Goal: Information Seeking & Learning: Understand process/instructions

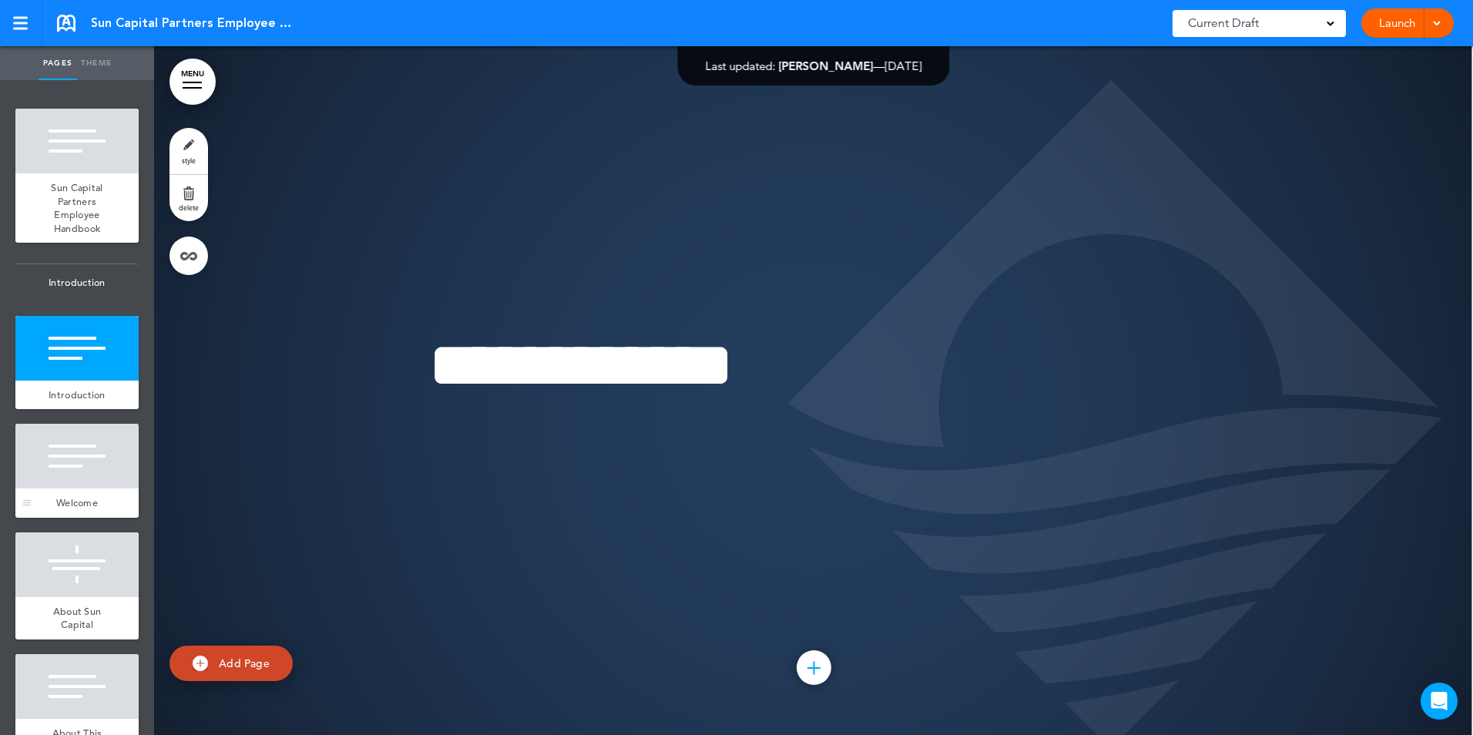
click at [42, 475] on div at bounding box center [76, 456] width 123 height 65
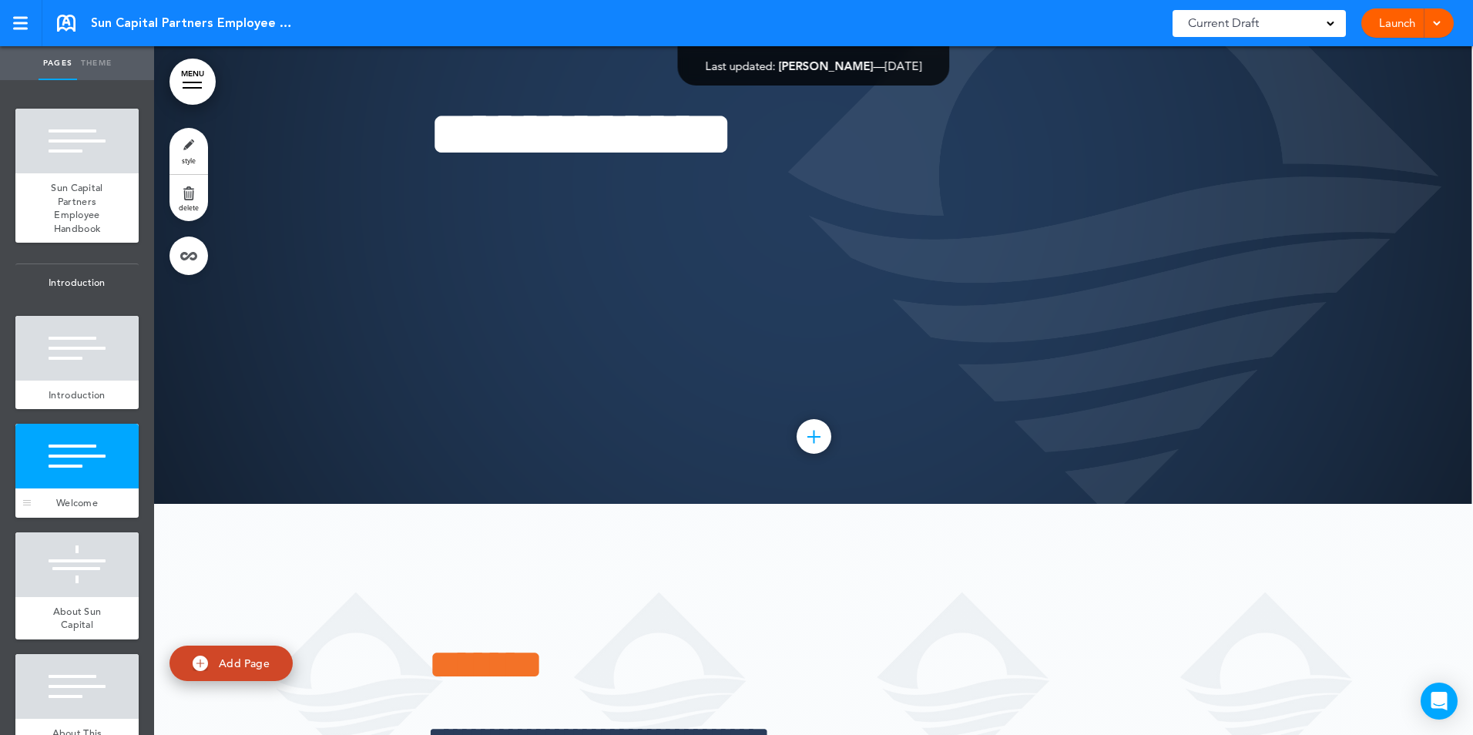
scroll to position [1378, 0]
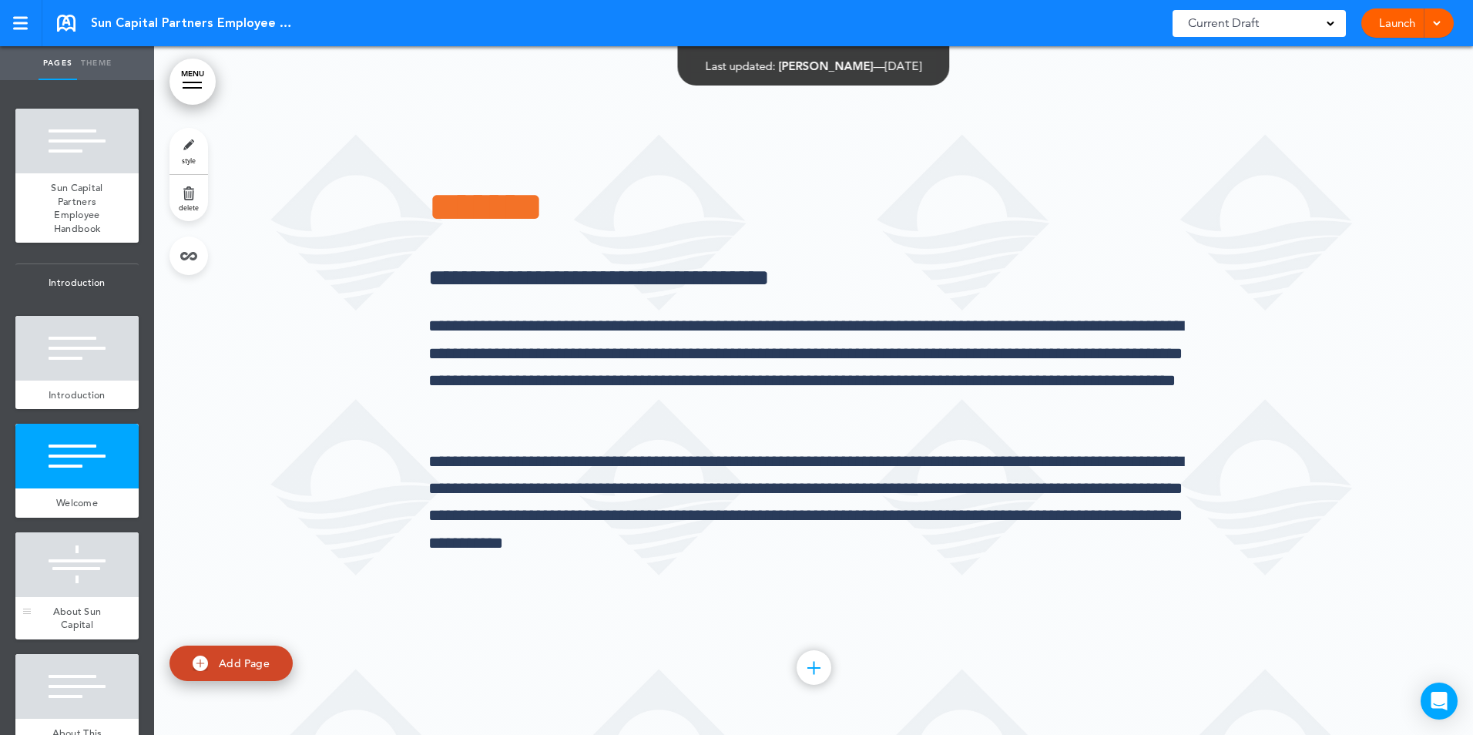
click at [73, 584] on div at bounding box center [76, 565] width 123 height 65
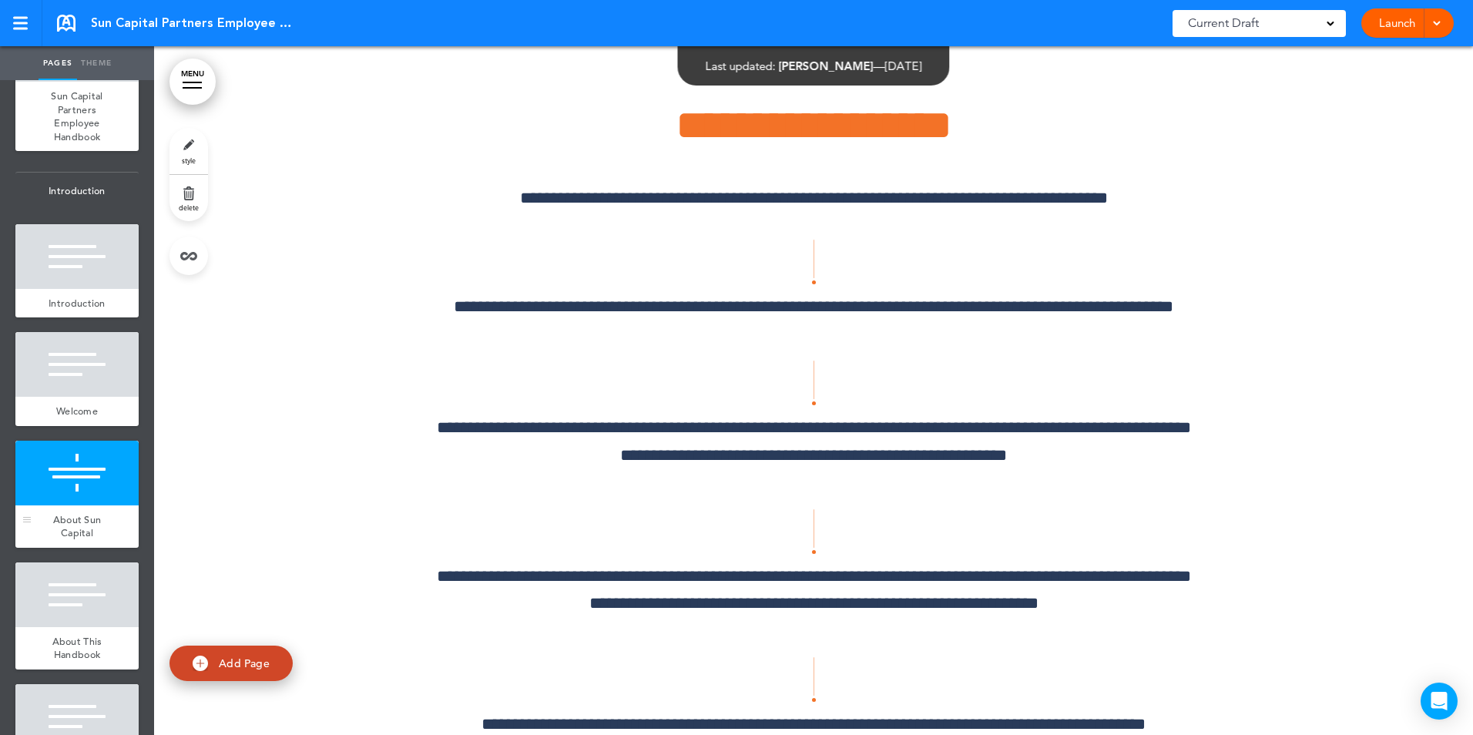
scroll to position [231, 0]
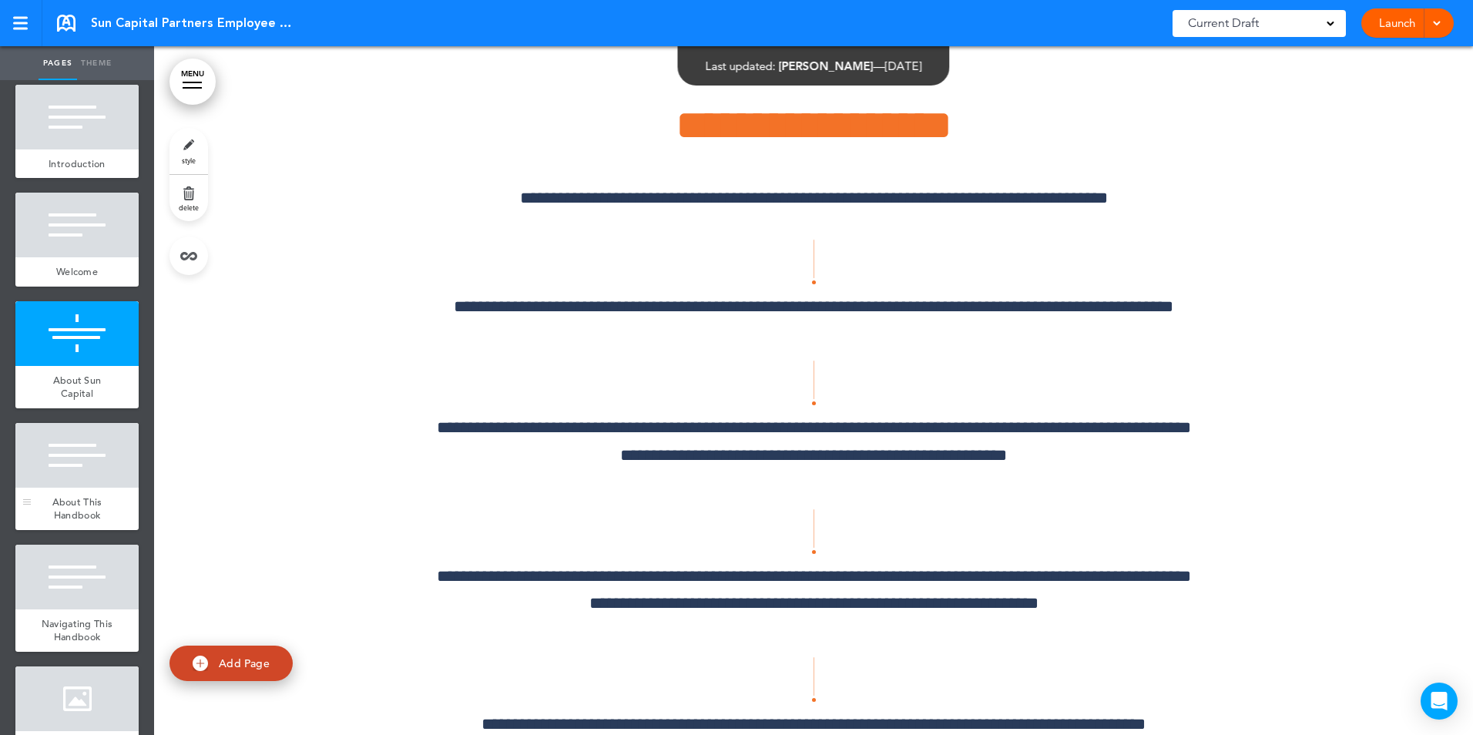
click at [58, 443] on div at bounding box center [76, 455] width 123 height 65
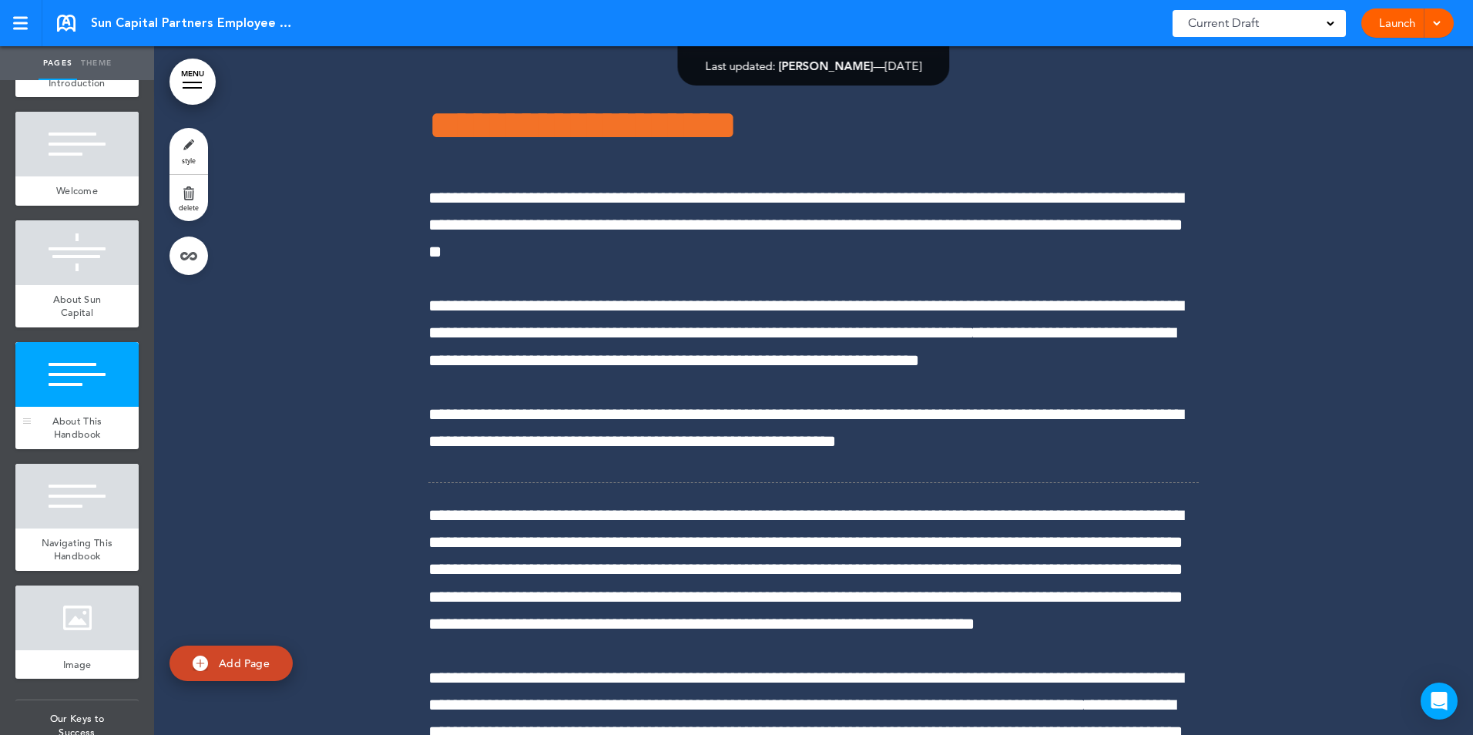
scroll to position [539, 0]
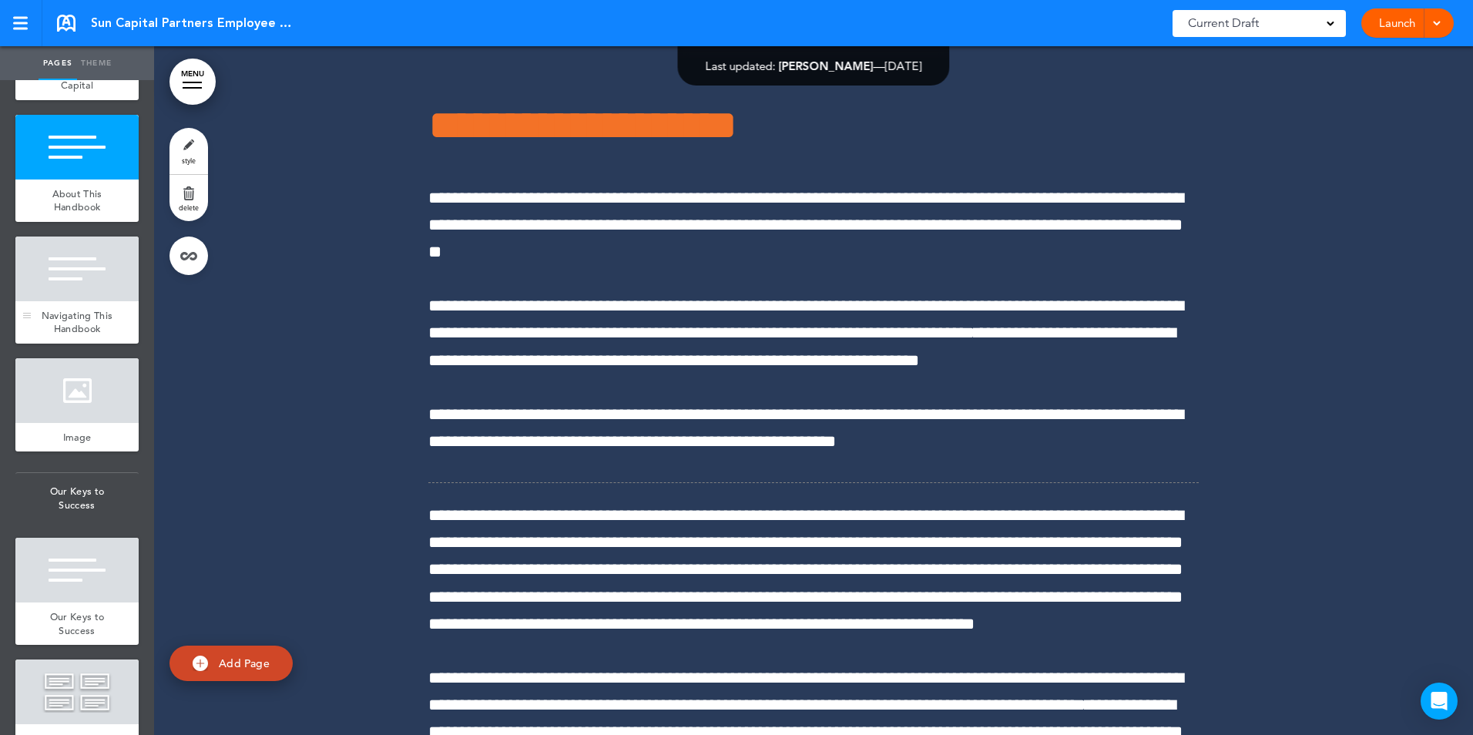
click at [56, 324] on div "Navigating This Handbook" at bounding box center [76, 322] width 123 height 42
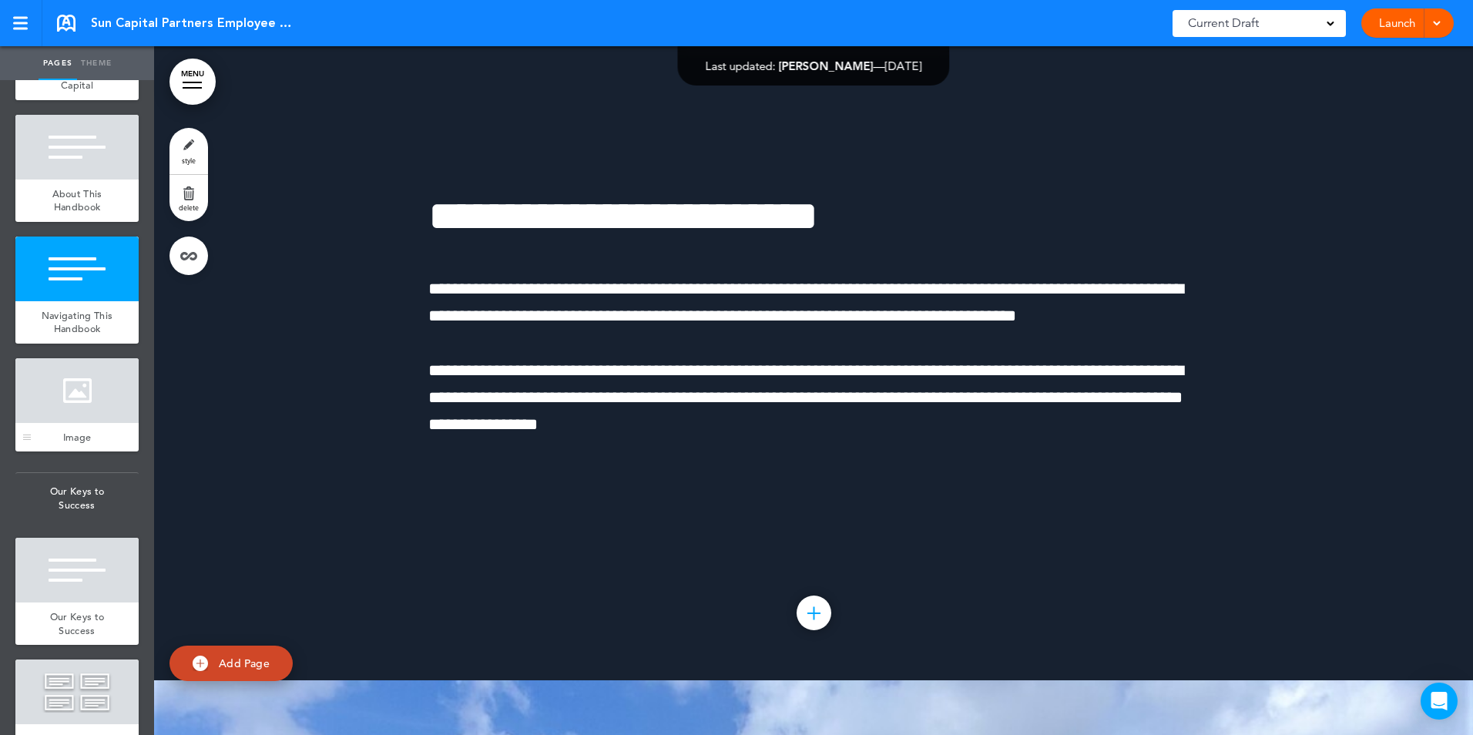
click at [80, 423] on div at bounding box center [76, 390] width 123 height 65
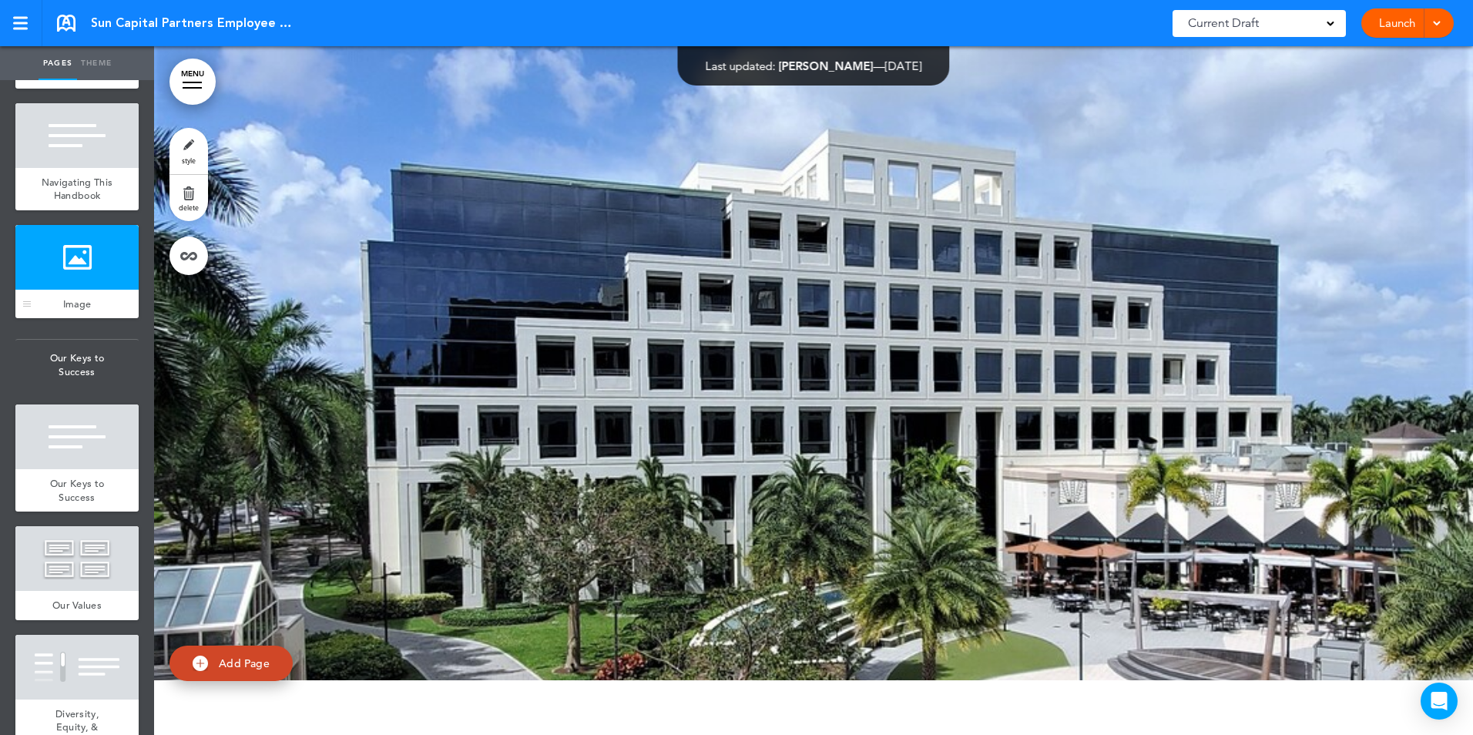
scroll to position [848, 0]
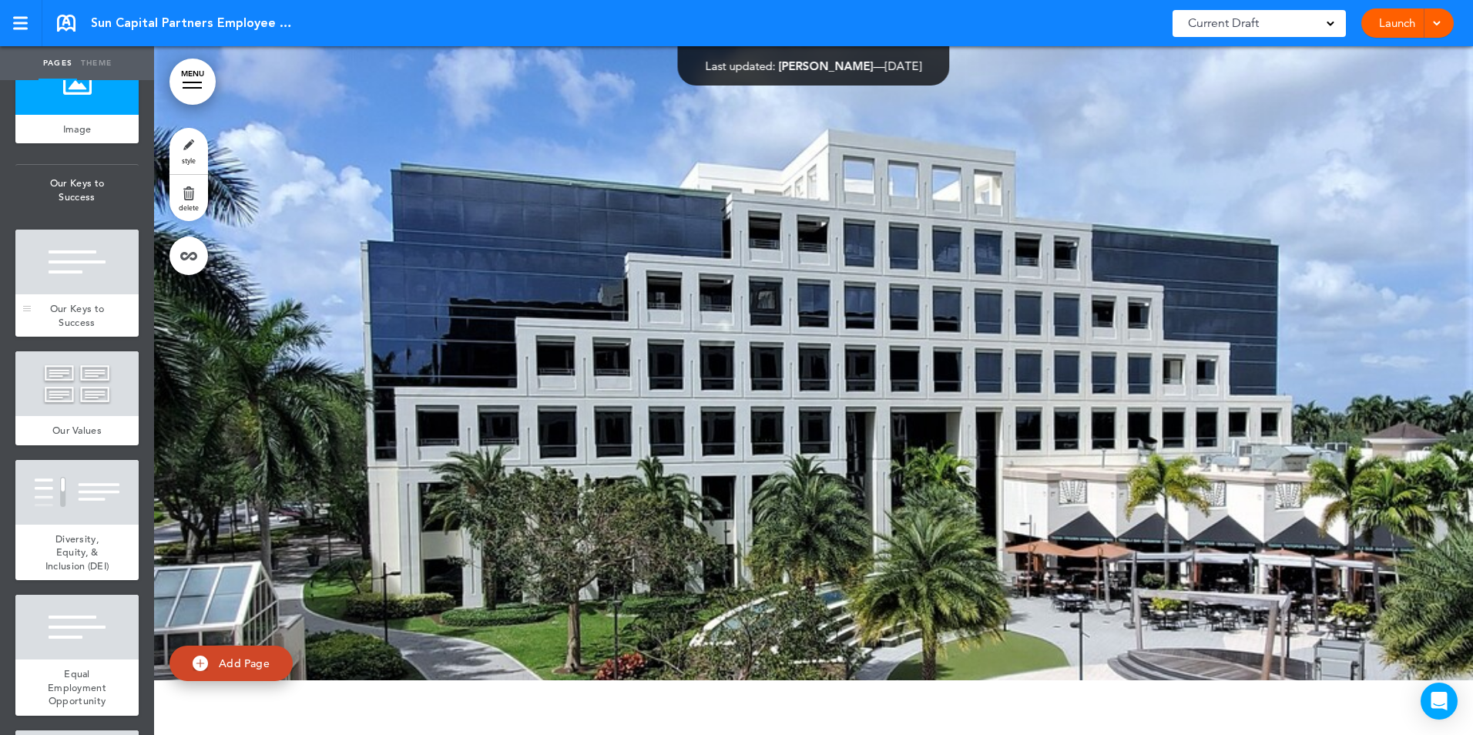
click at [82, 292] on div at bounding box center [76, 262] width 123 height 65
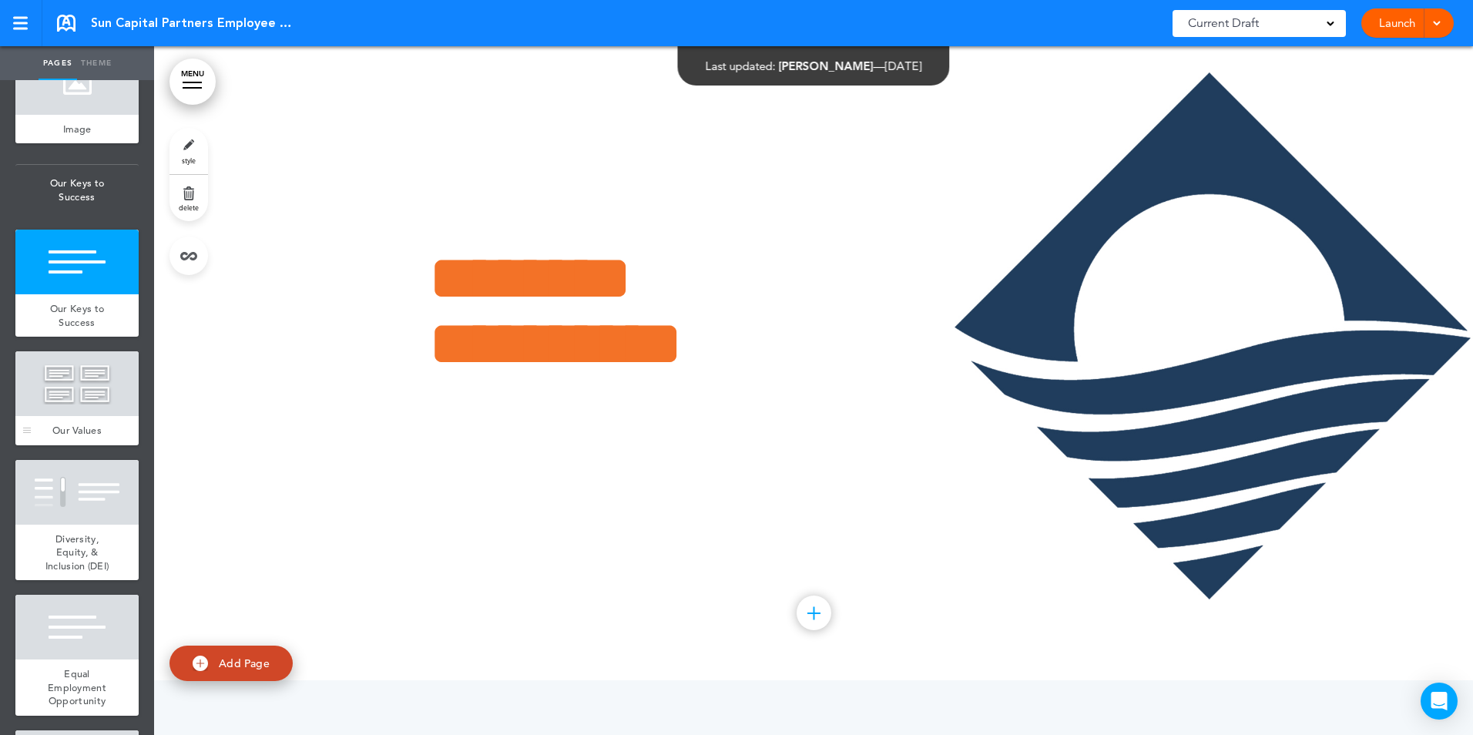
click at [64, 416] on div at bounding box center [76, 383] width 123 height 65
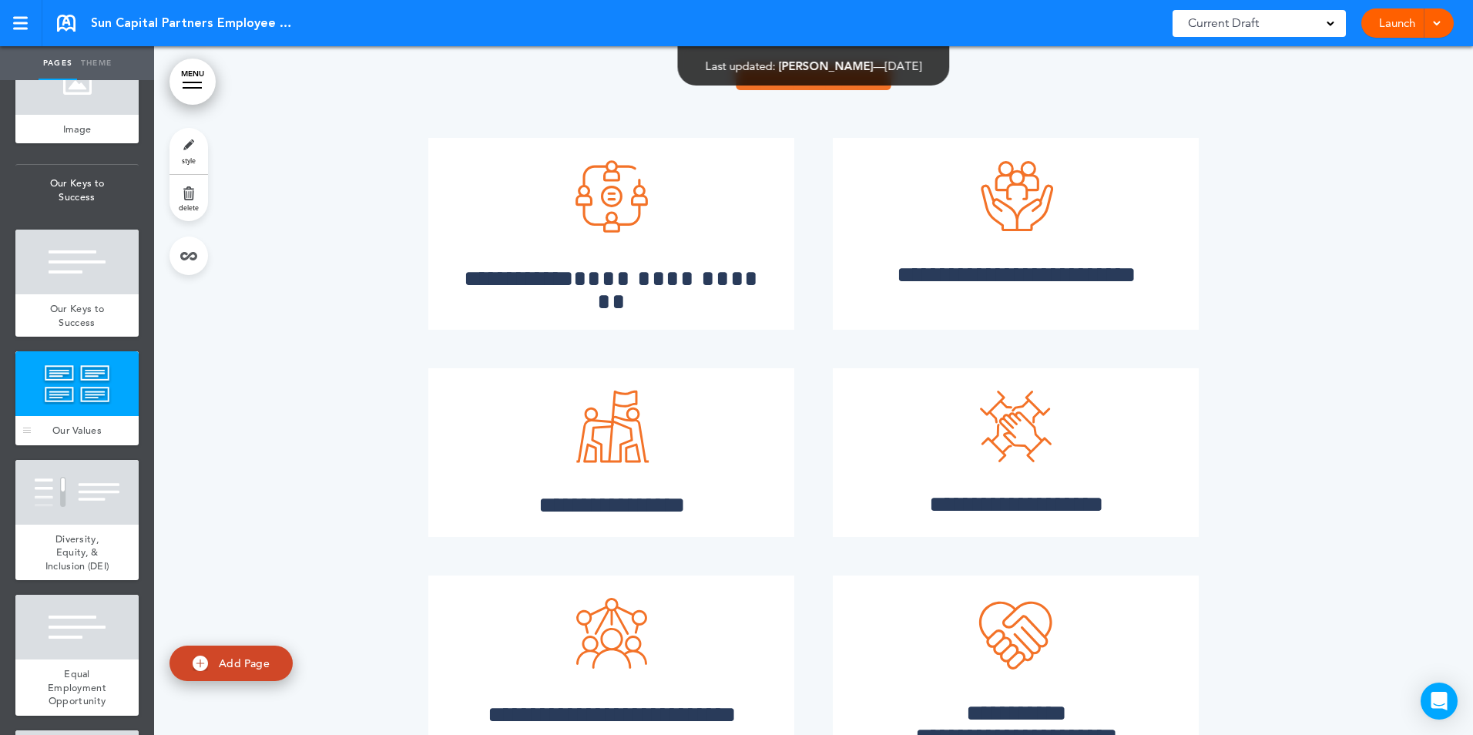
scroll to position [6292, 0]
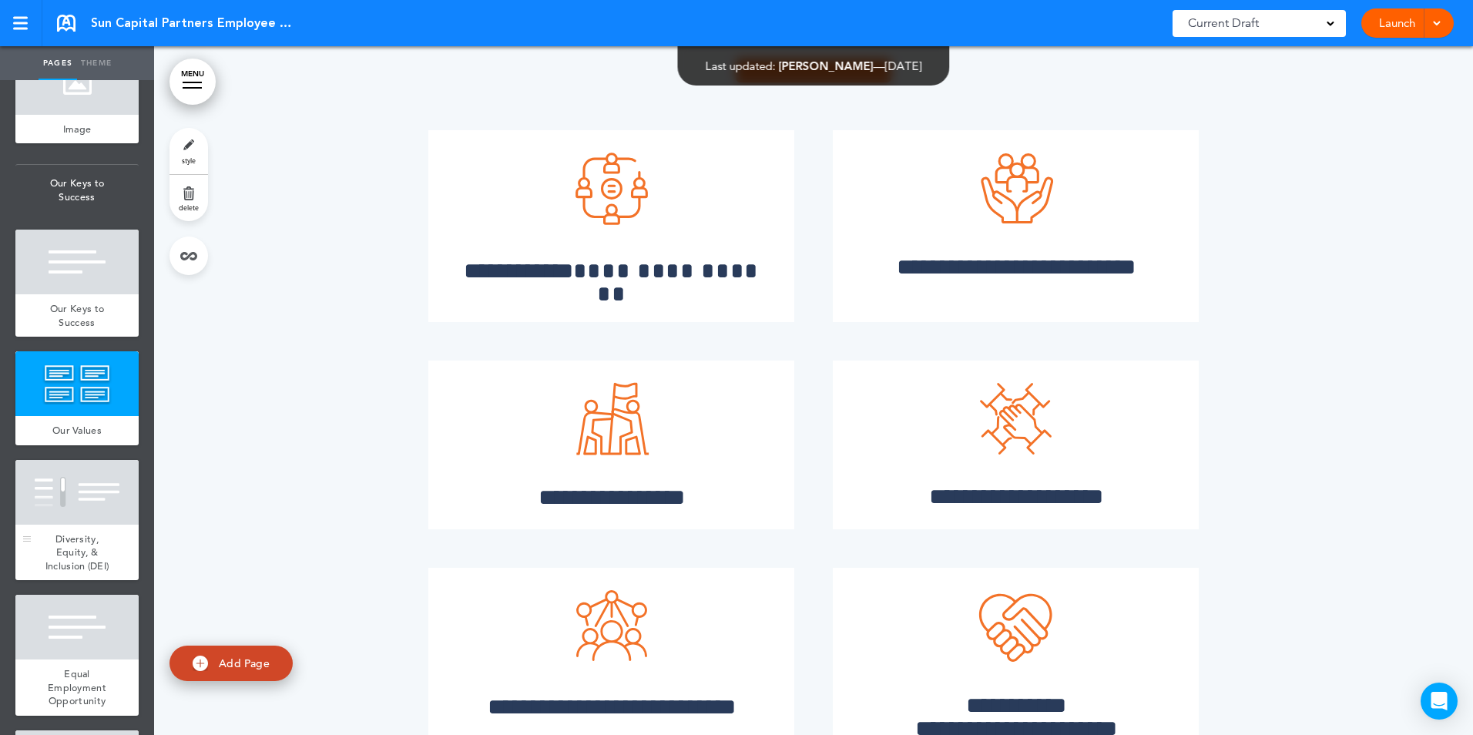
click at [72, 551] on span "Diversity, Equity, & Inclusion (DEI)" at bounding box center [77, 553] width 64 height 40
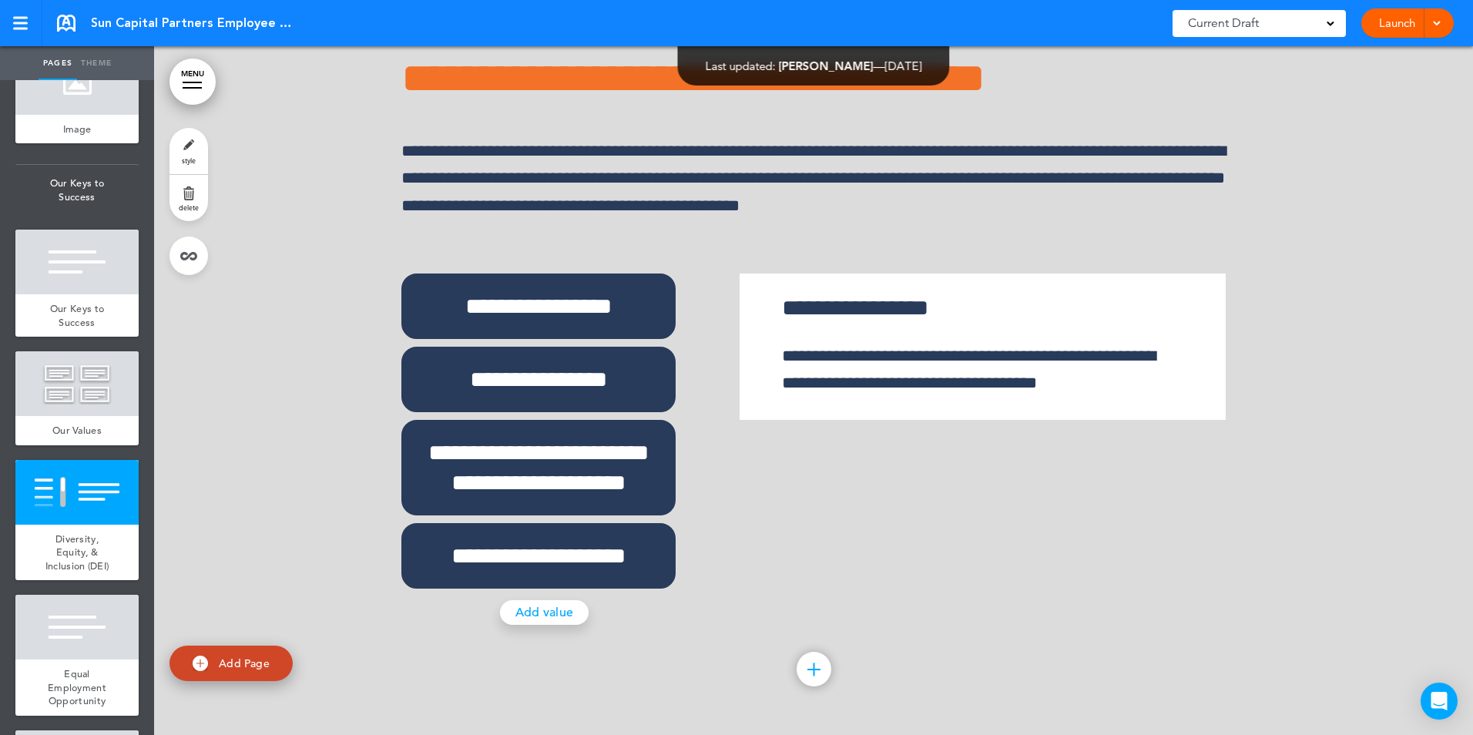
scroll to position [7422, 0]
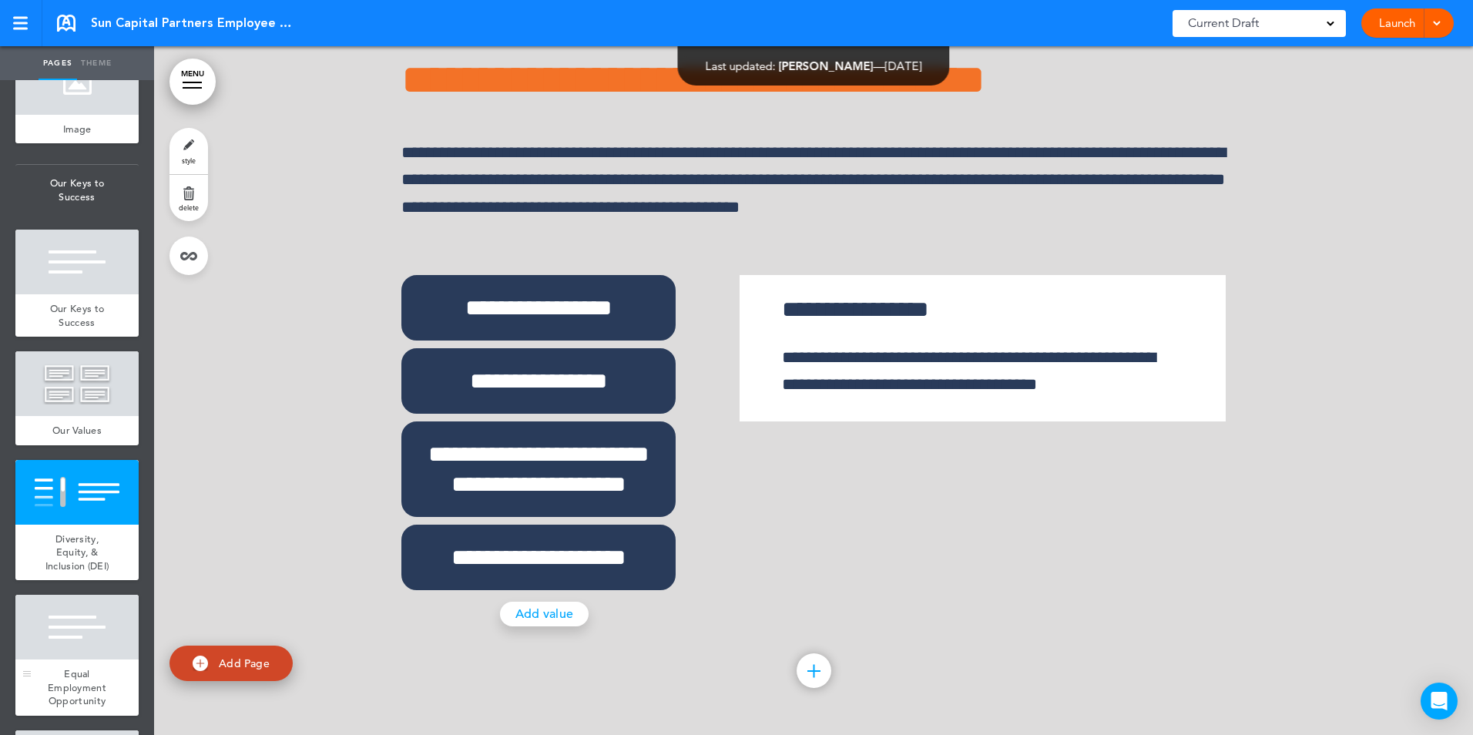
click at [89, 657] on div at bounding box center [76, 627] width 123 height 65
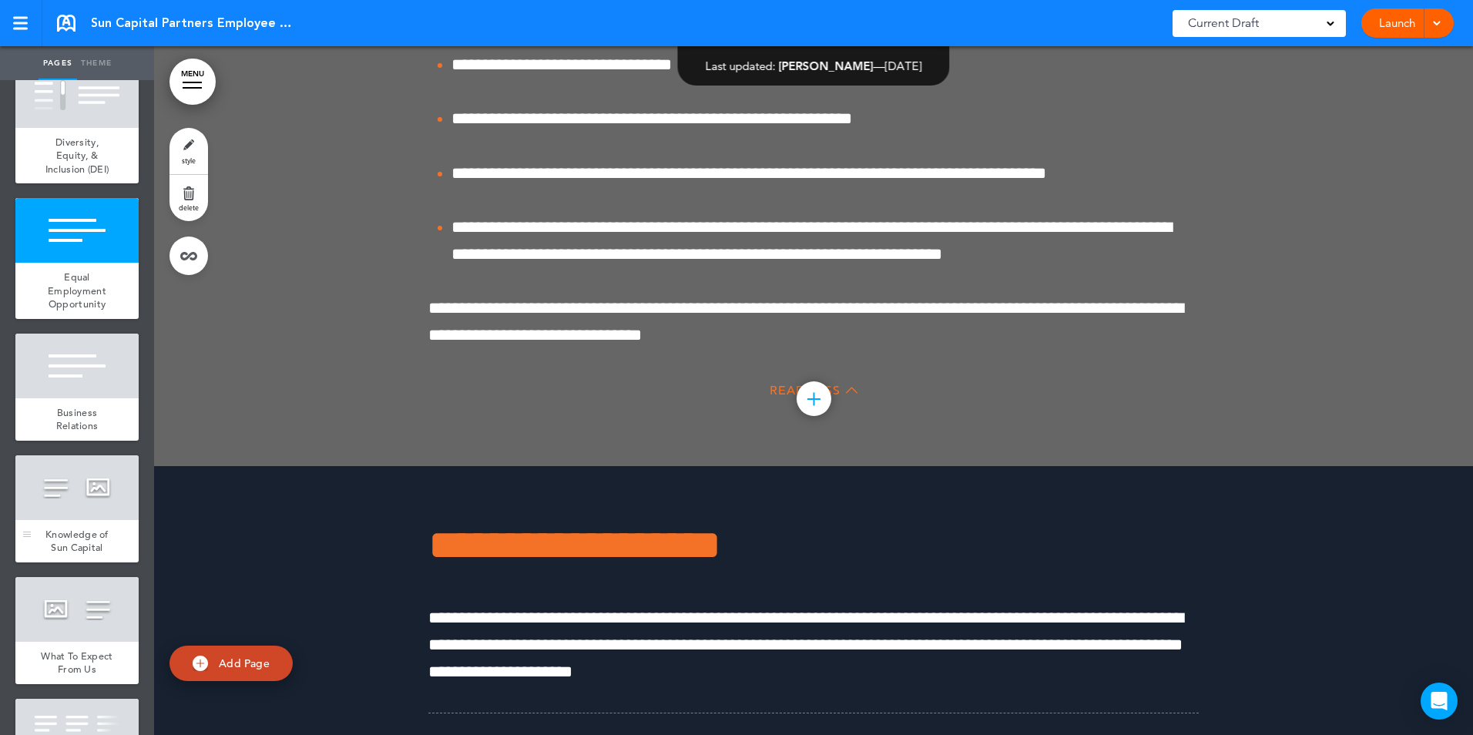
scroll to position [1310, 0]
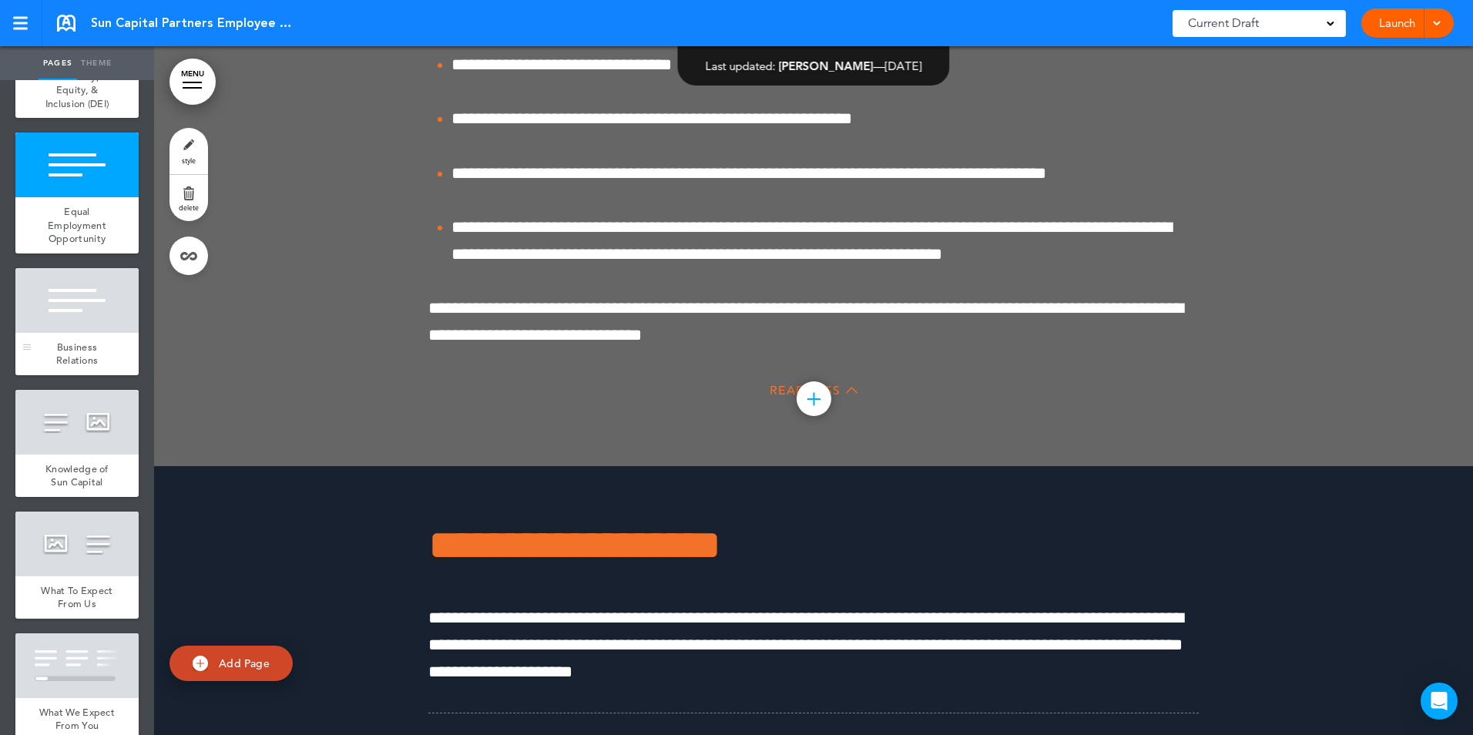
click at [48, 333] on div at bounding box center [76, 300] width 123 height 65
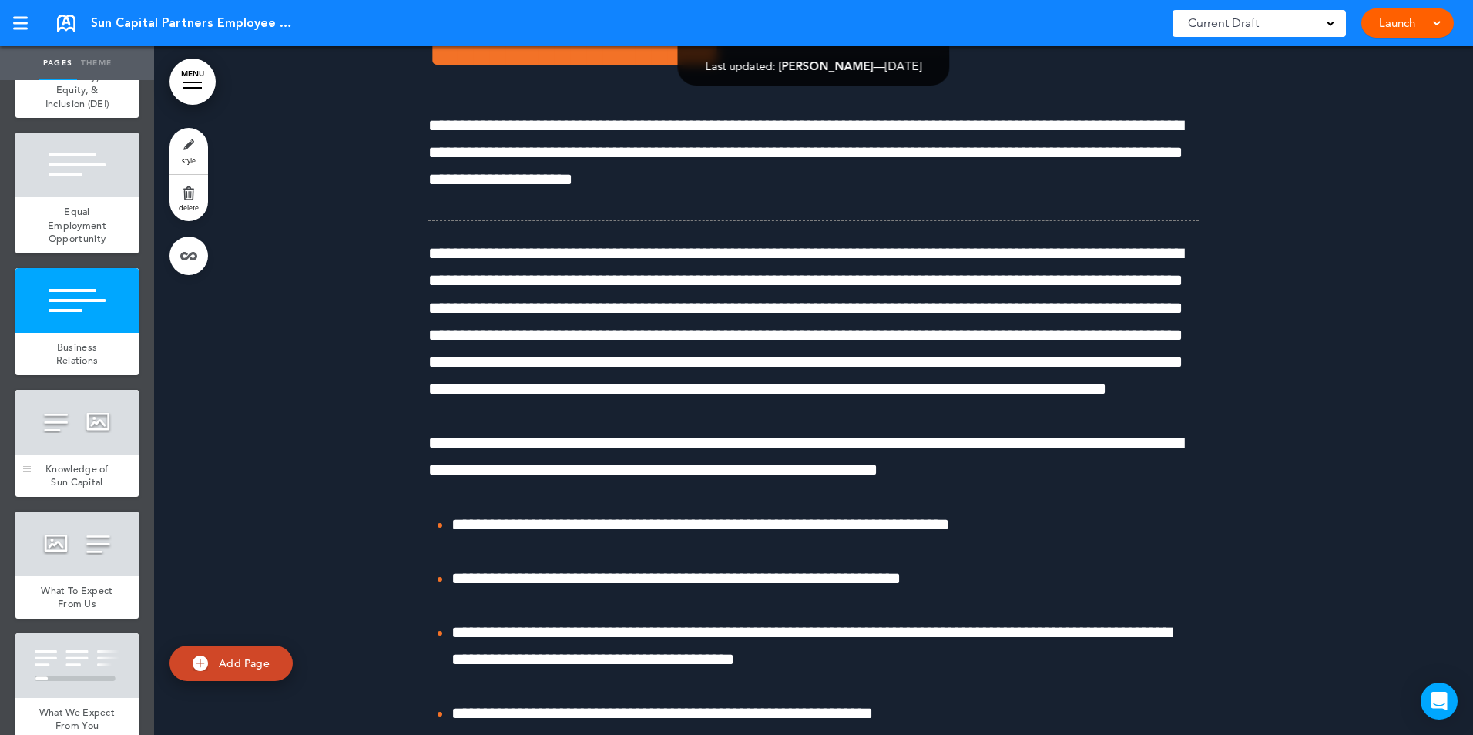
click at [61, 455] on div at bounding box center [76, 422] width 123 height 65
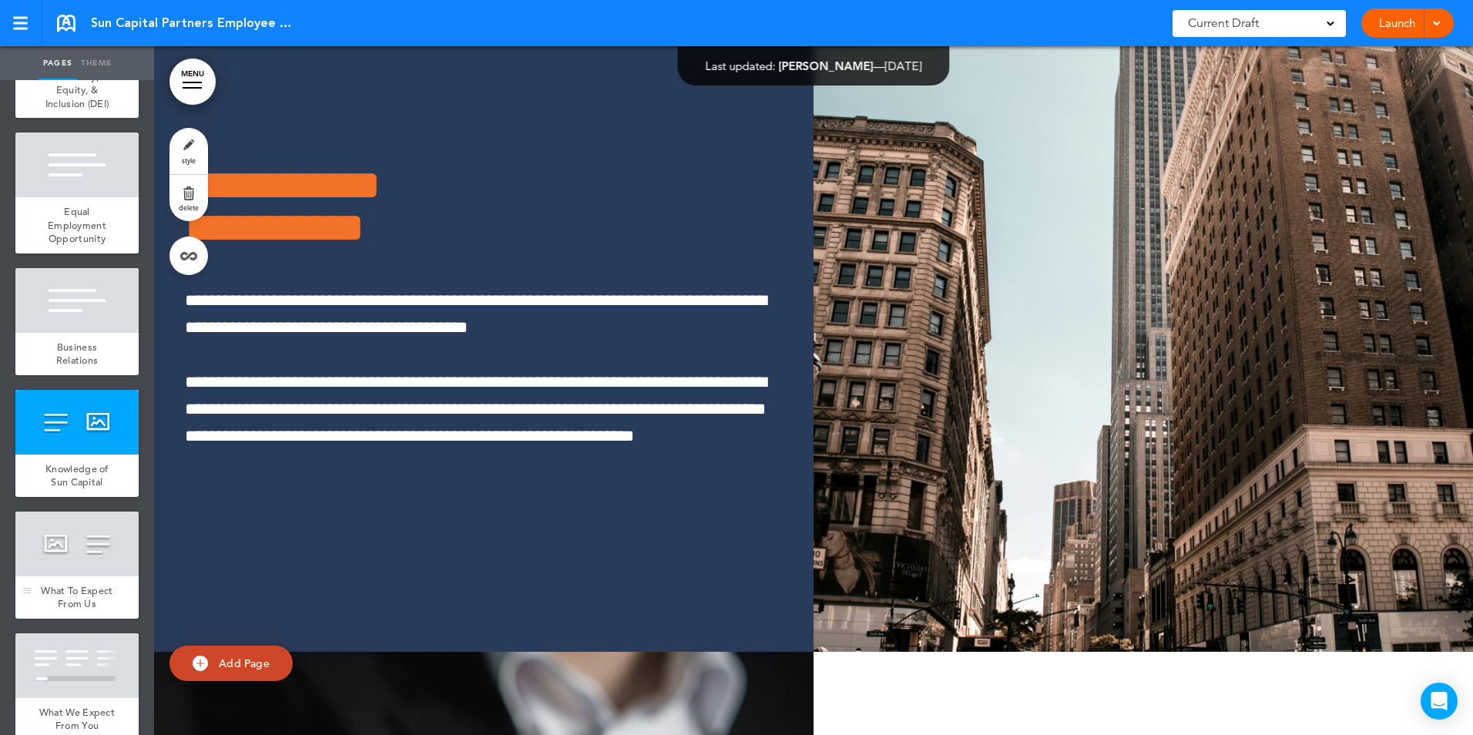
scroll to position [10551, 0]
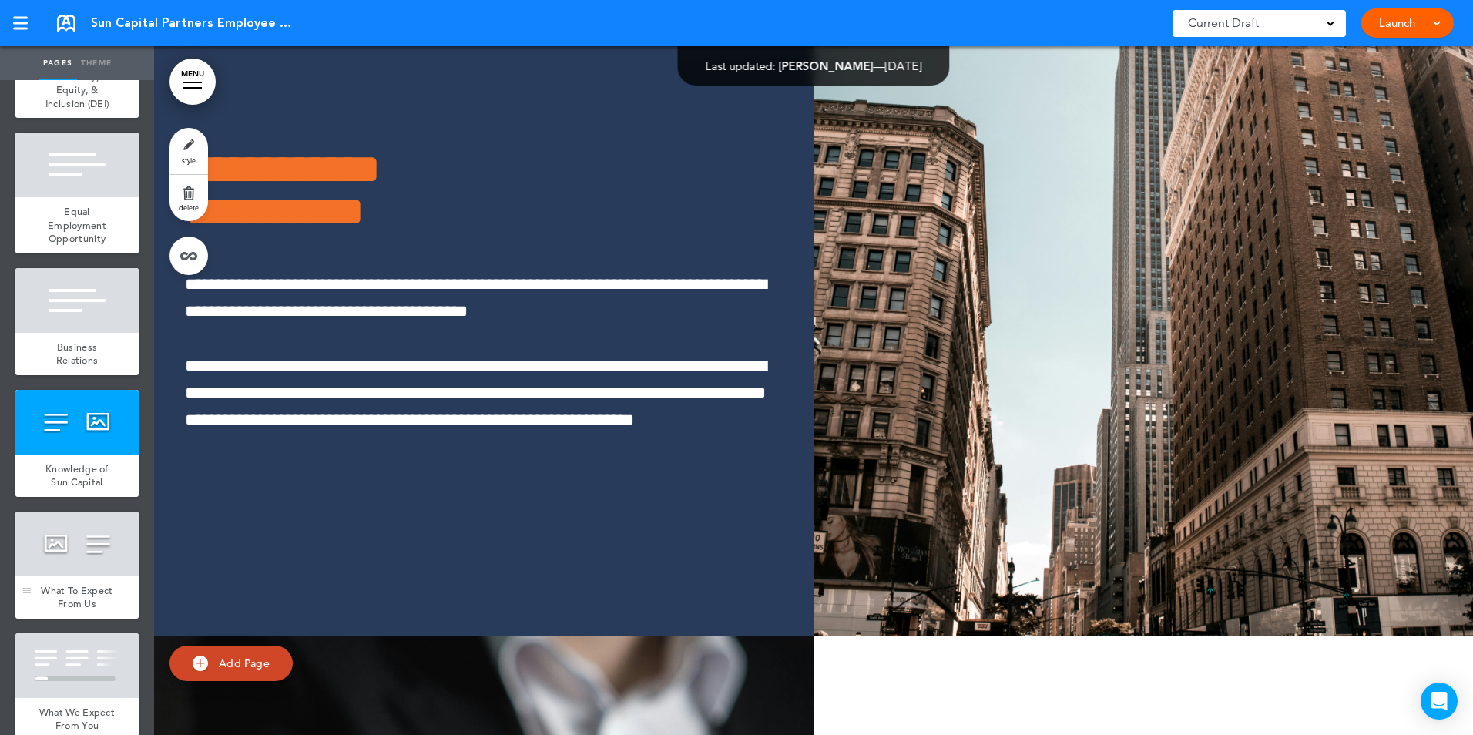
click at [59, 591] on div "What To Expect From Us" at bounding box center [76, 597] width 123 height 42
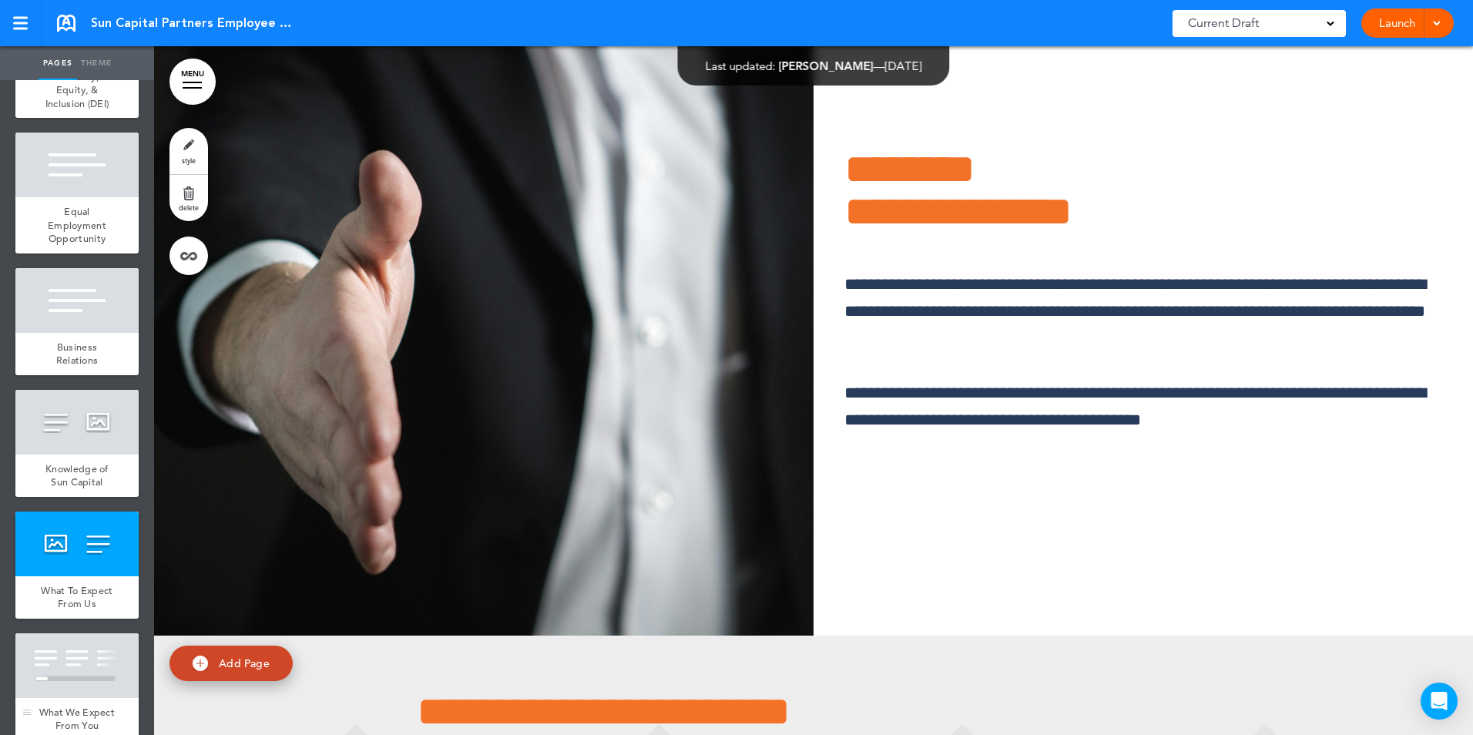
click at [63, 677] on div at bounding box center [76, 665] width 123 height 65
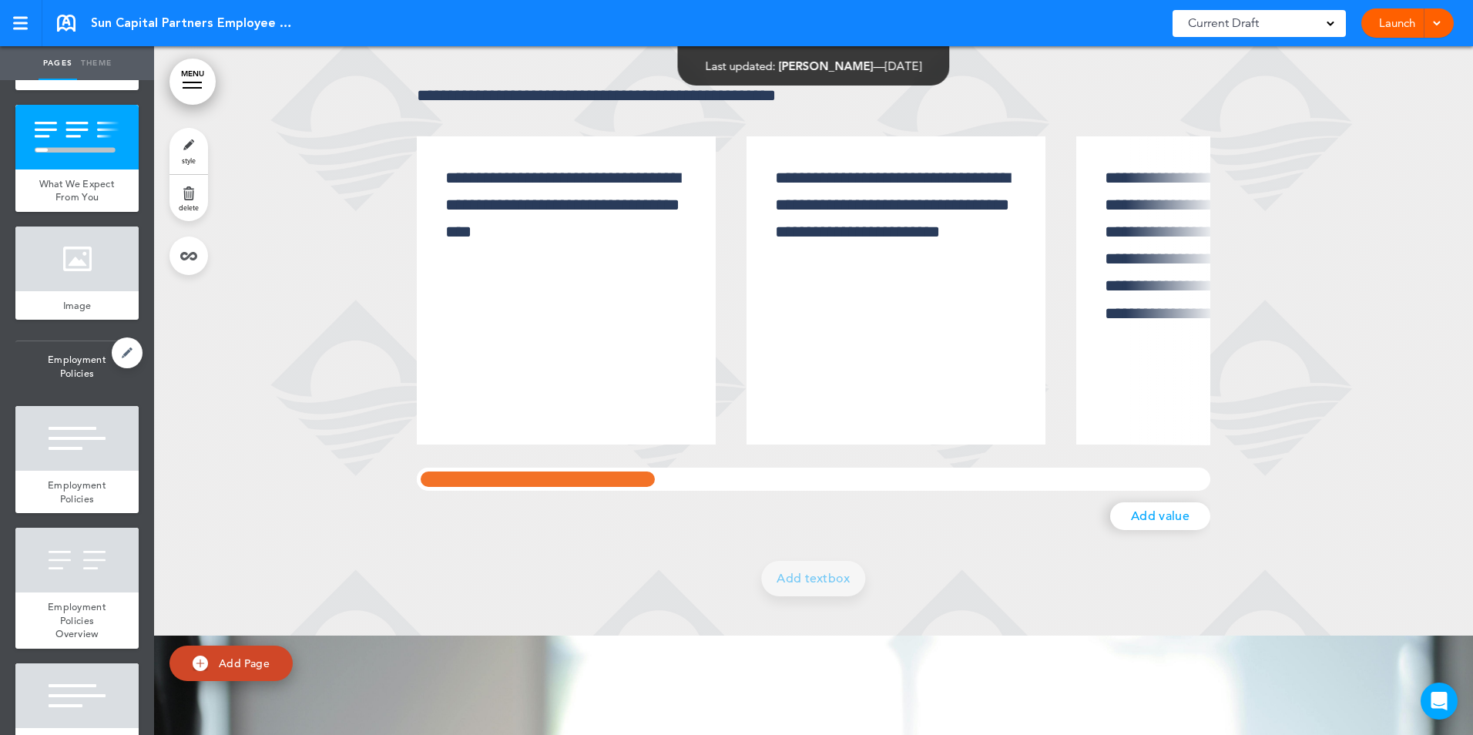
scroll to position [1927, 0]
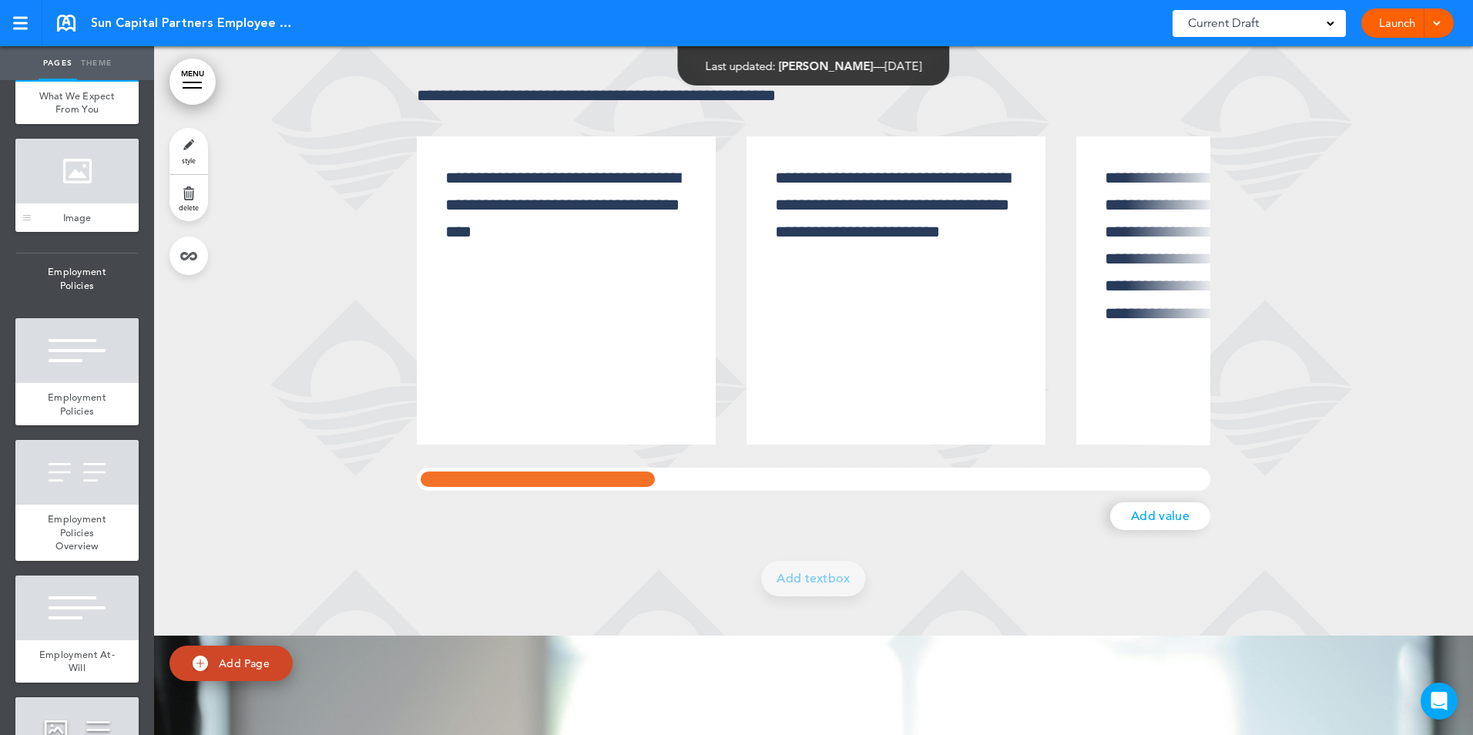
click at [85, 203] on div at bounding box center [76, 171] width 123 height 65
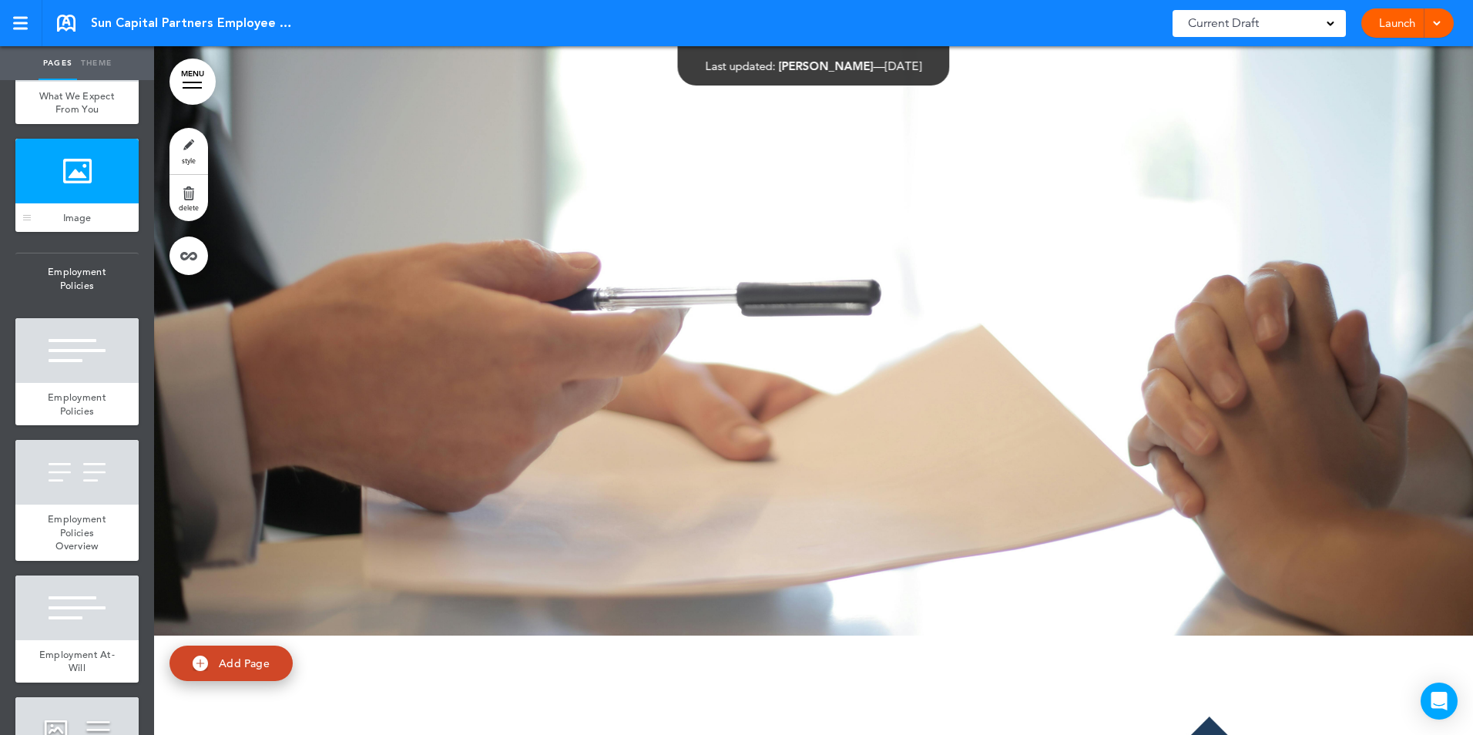
scroll to position [12618, 0]
click at [72, 383] on div at bounding box center [76, 350] width 123 height 65
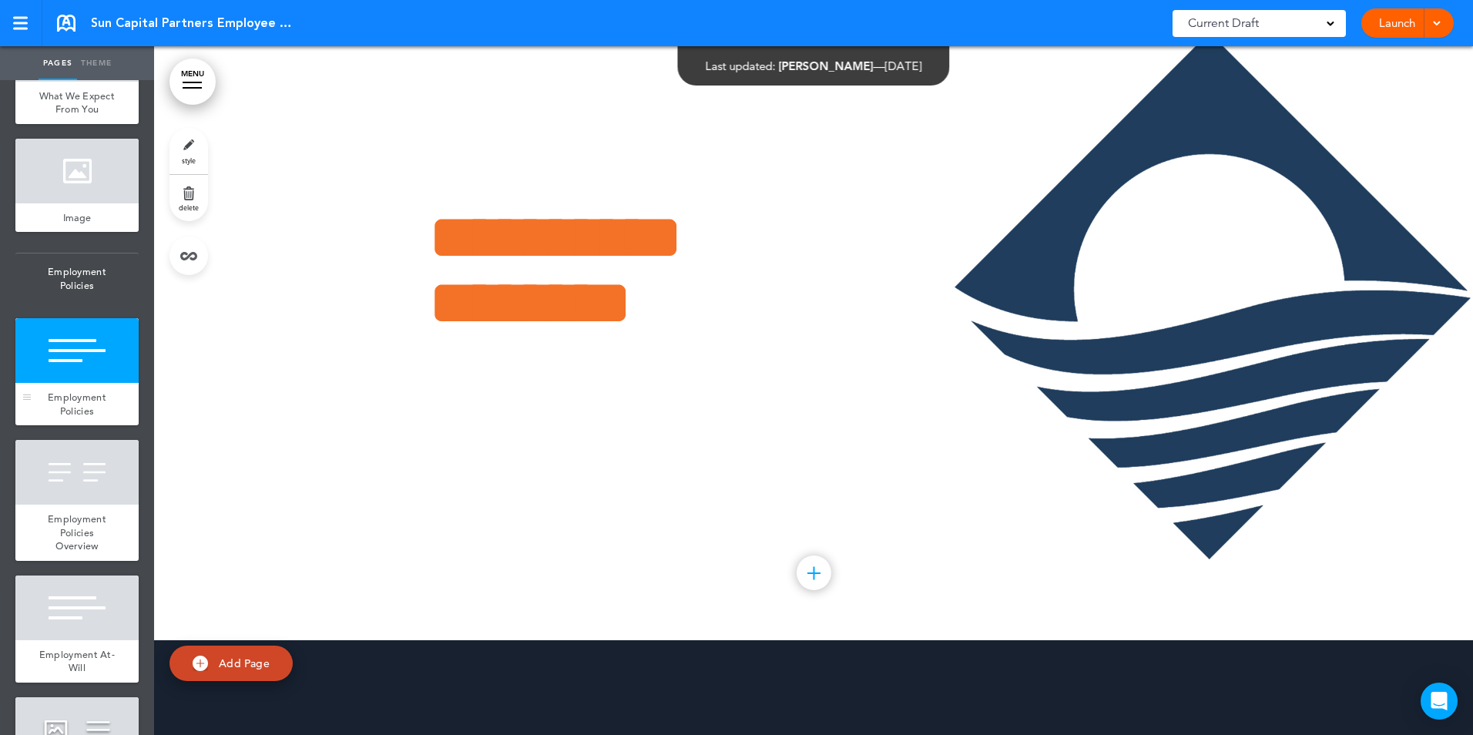
scroll to position [13307, 0]
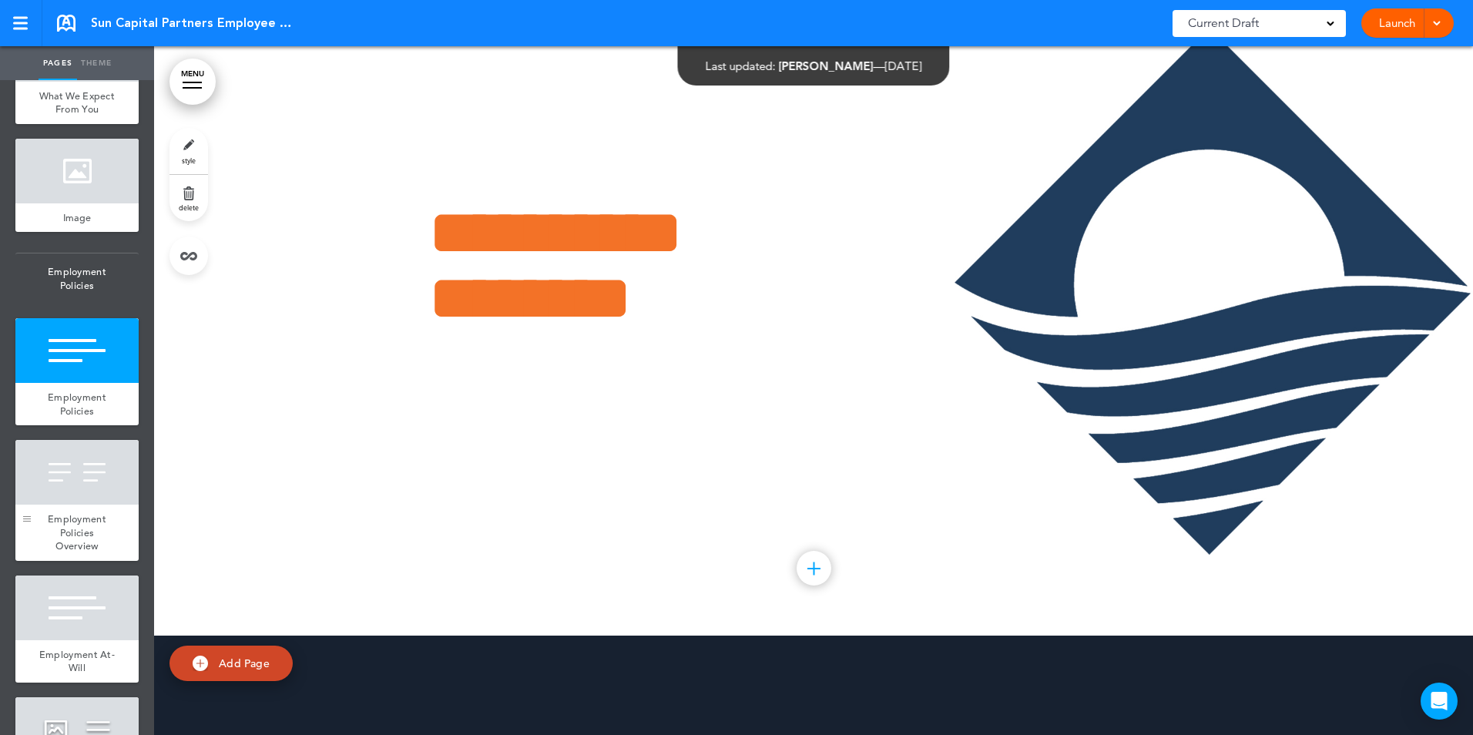
click at [35, 546] on div at bounding box center [26, 500] width 23 height 121
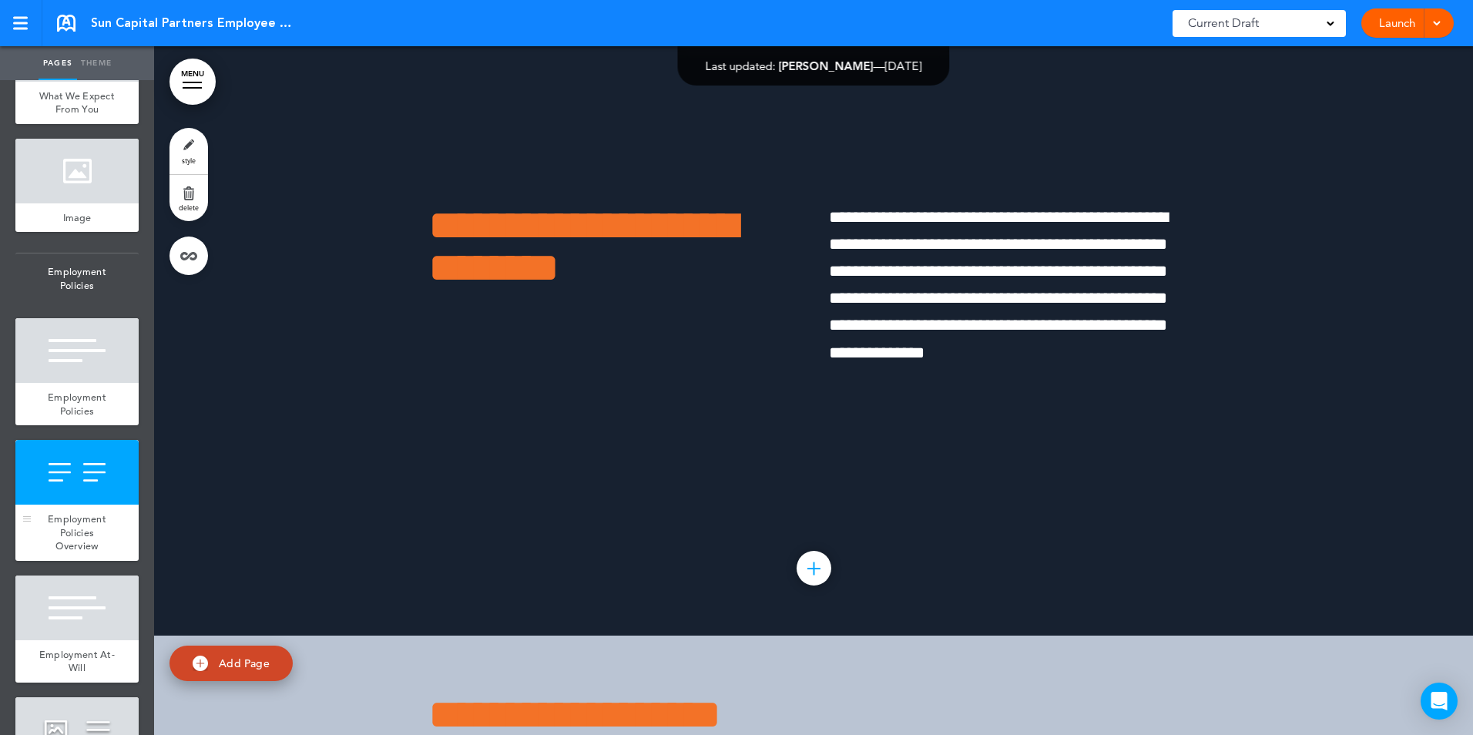
scroll to position [2081, 0]
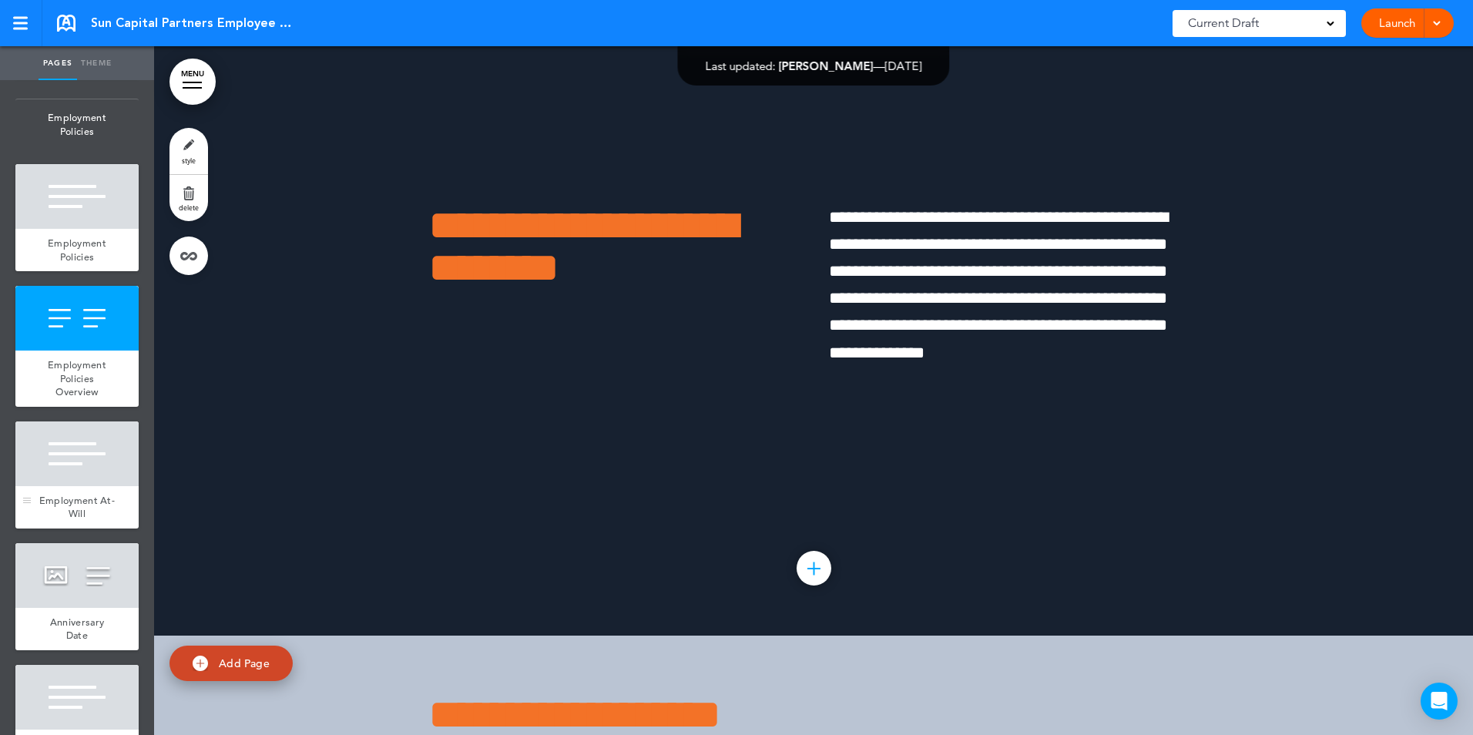
click at [54, 529] on div "Employment At-Will" at bounding box center [76, 507] width 123 height 42
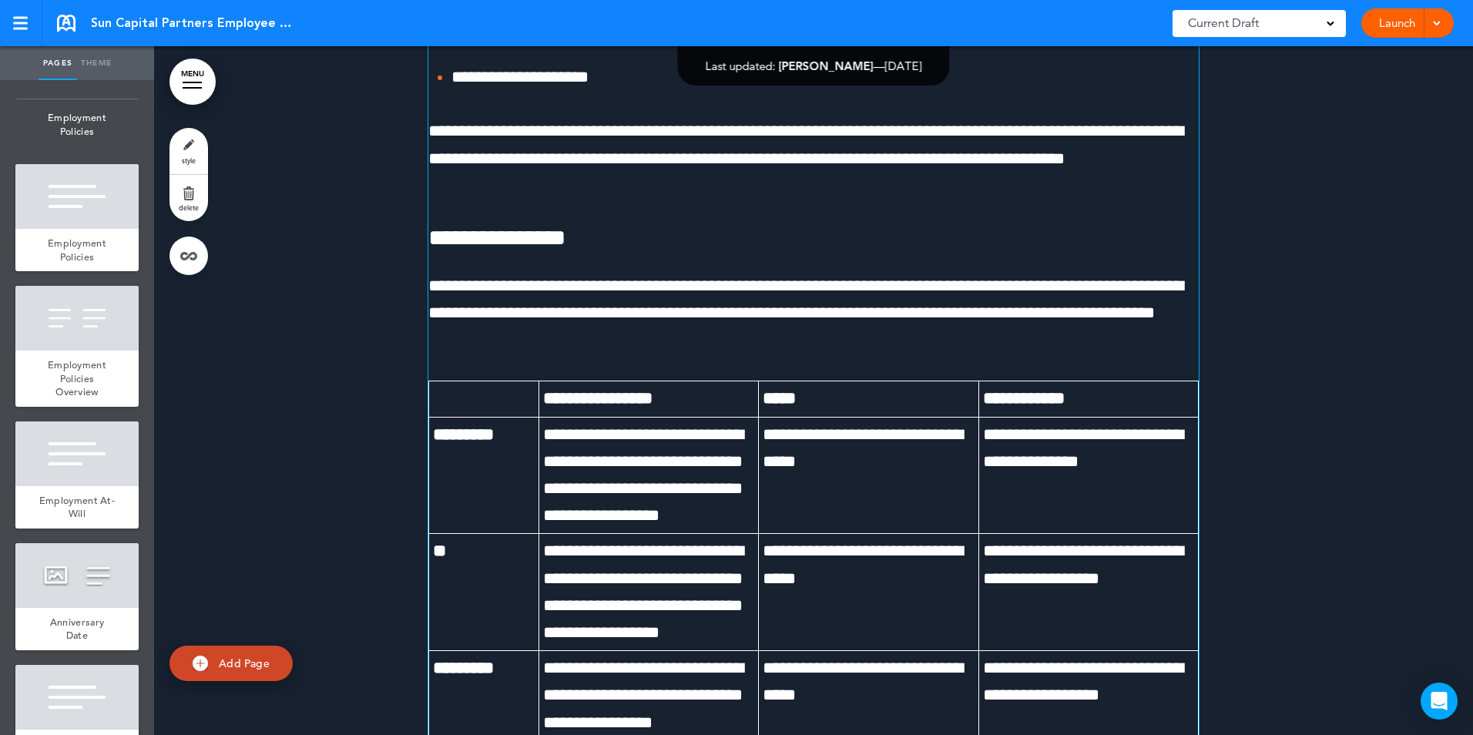
scroll to position [24548, 0]
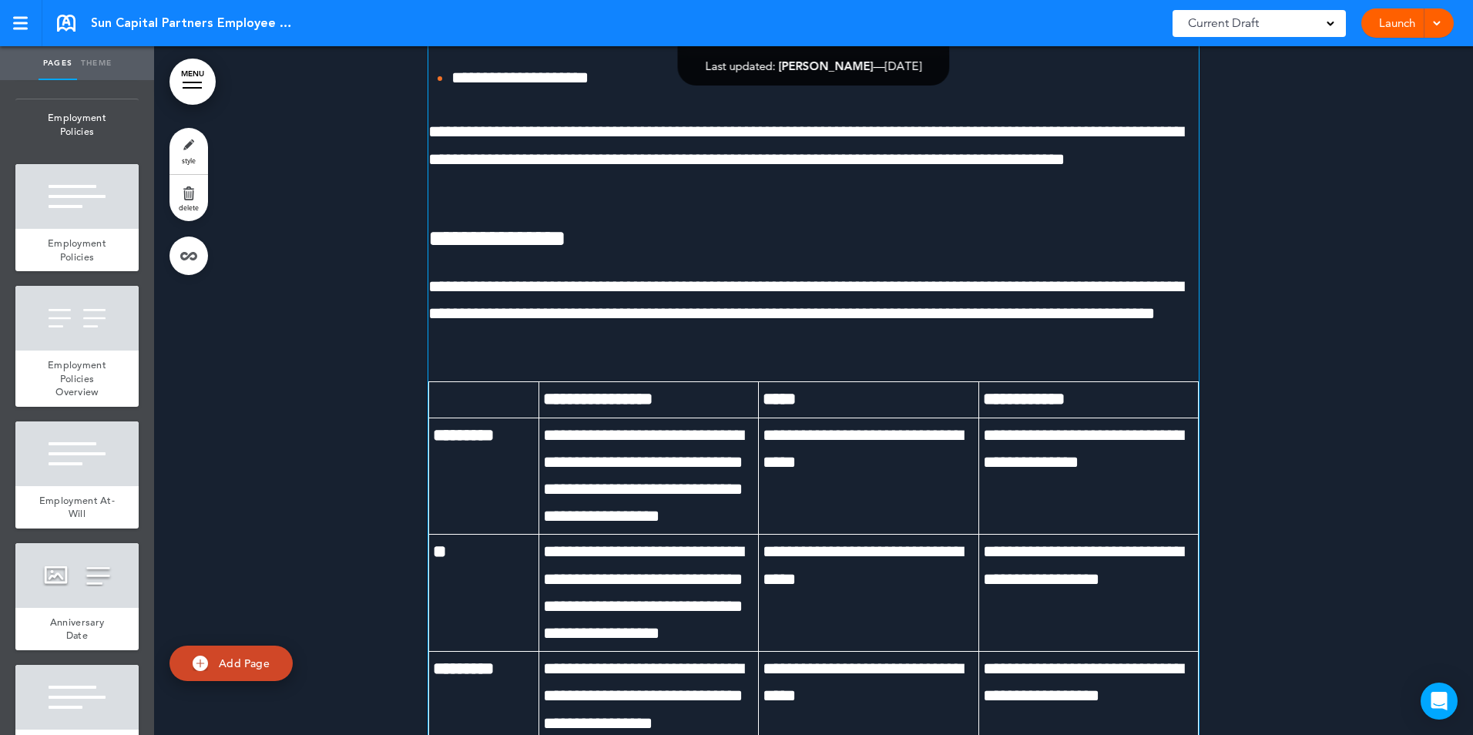
drag, startPoint x: 506, startPoint y: 425, endPoint x: 520, endPoint y: 425, distance: 14.6
click at [505, 32] on span "**********" at bounding box center [545, 23] width 186 height 17
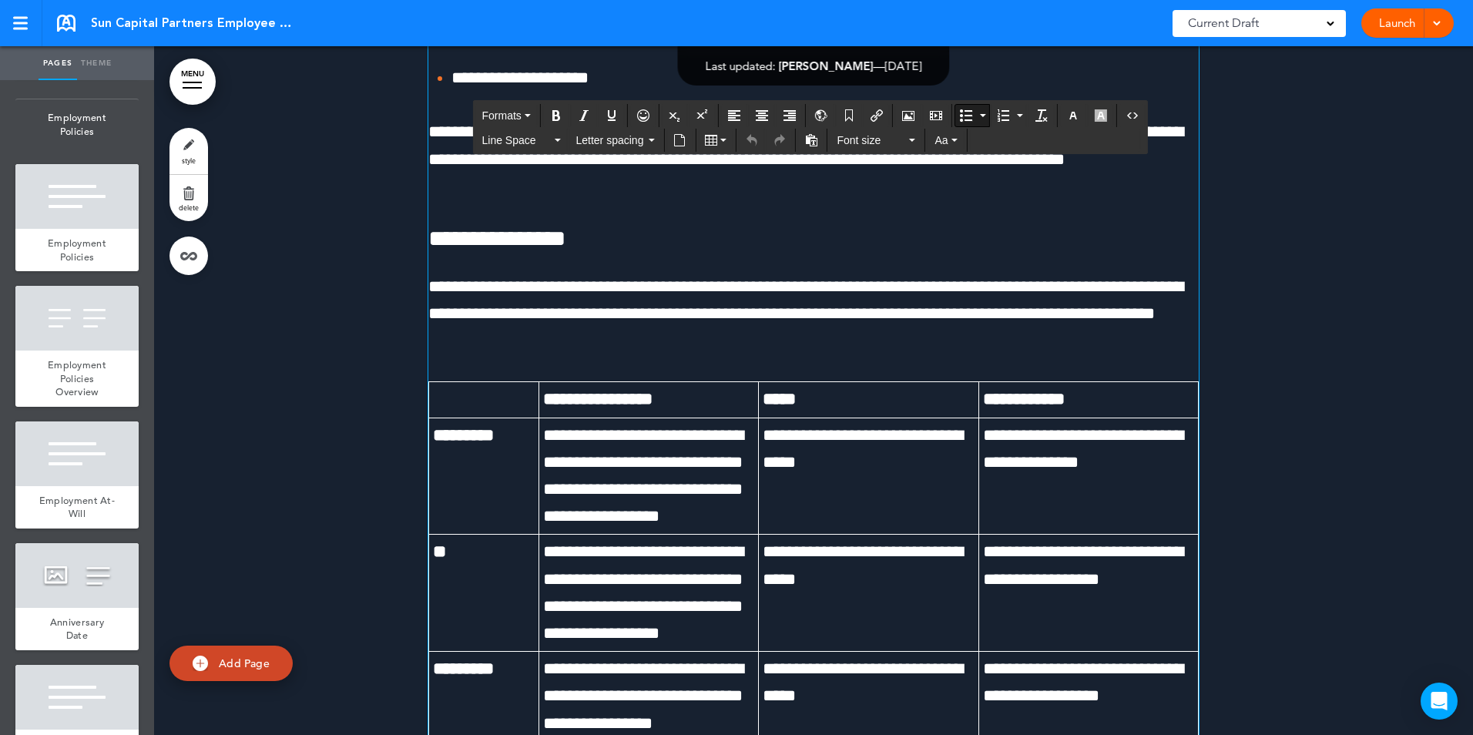
click at [528, 32] on span "**********" at bounding box center [545, 23] width 186 height 17
click at [955, 38] on li "**********" at bounding box center [826, 24] width 748 height 27
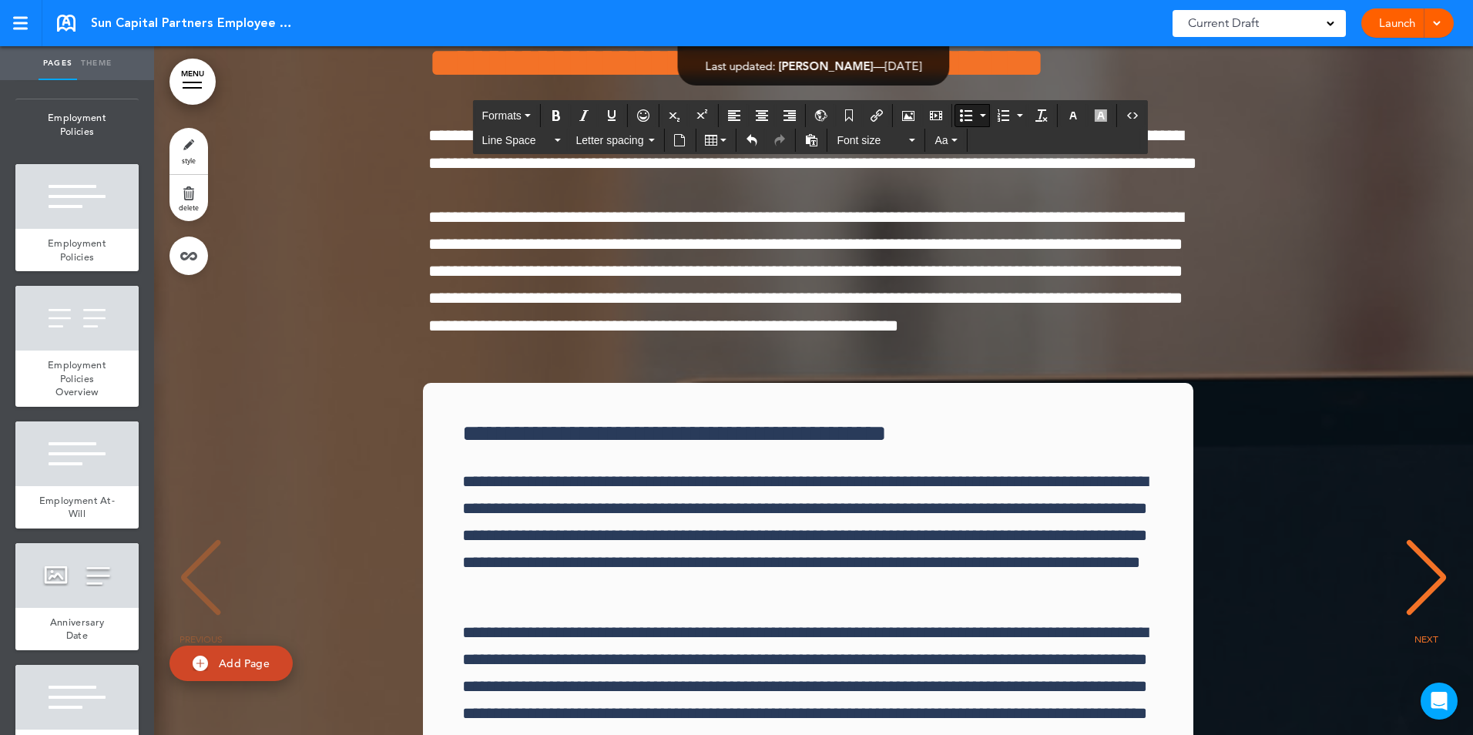
scroll to position [45818, 0]
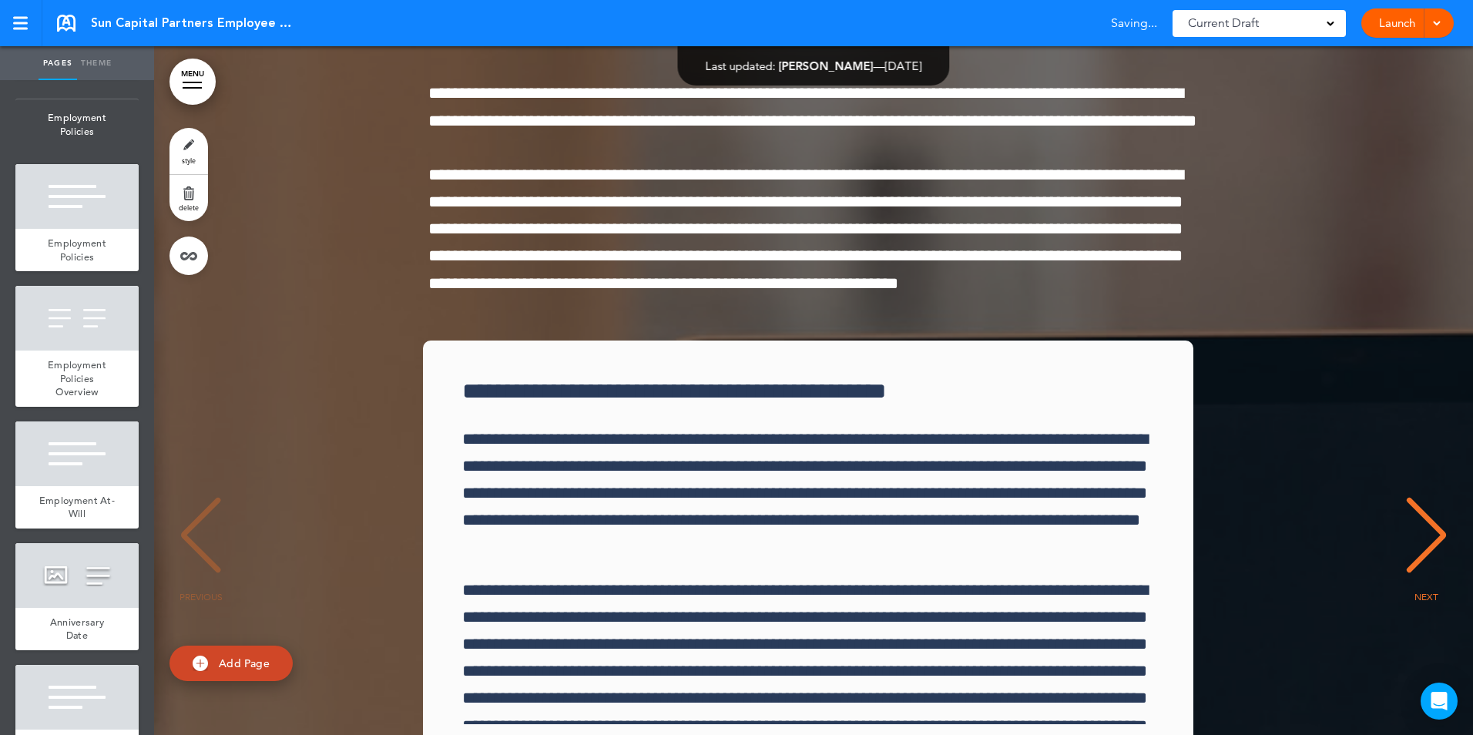
drag, startPoint x: 1200, startPoint y: 284, endPoint x: 1203, endPoint y: 292, distance: 8.3
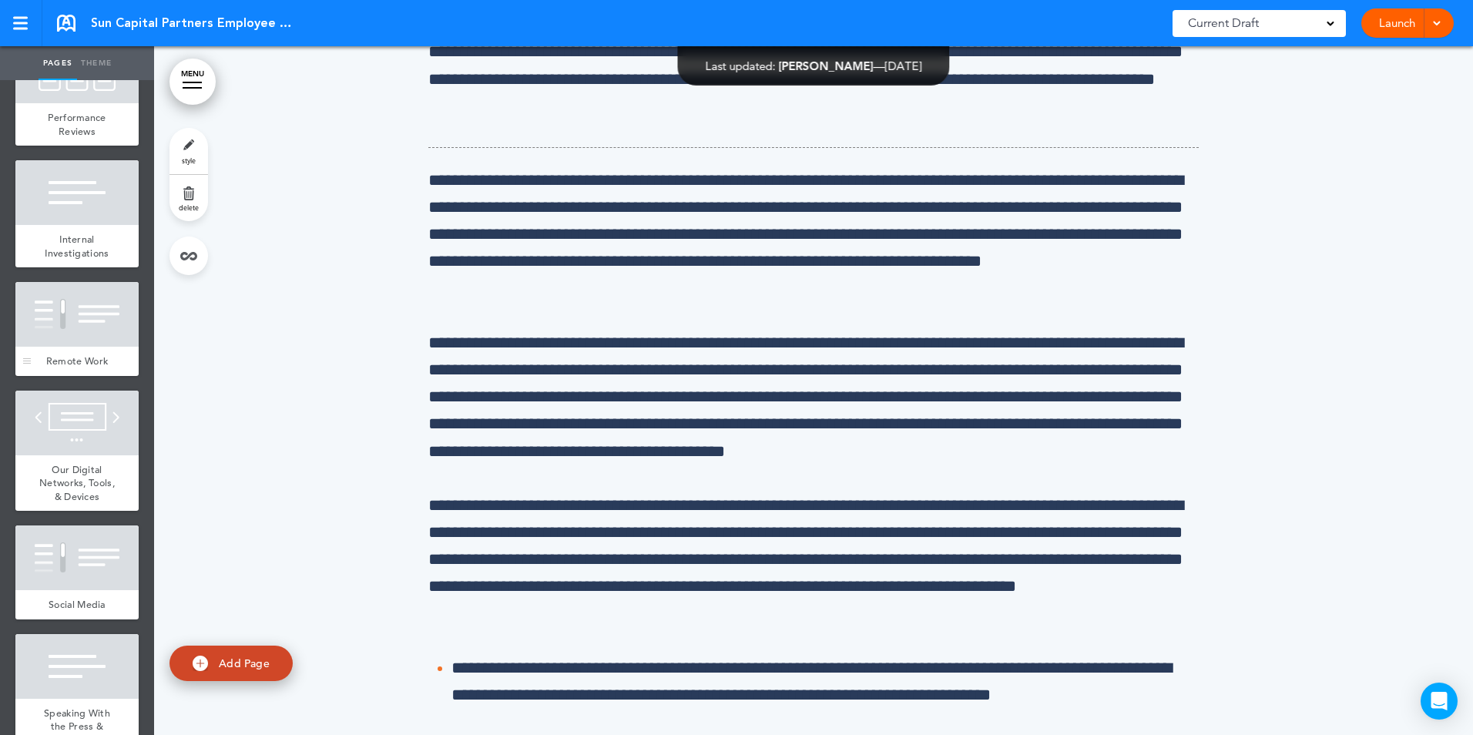
scroll to position [6165, 0]
click at [98, 346] on div at bounding box center [76, 313] width 123 height 65
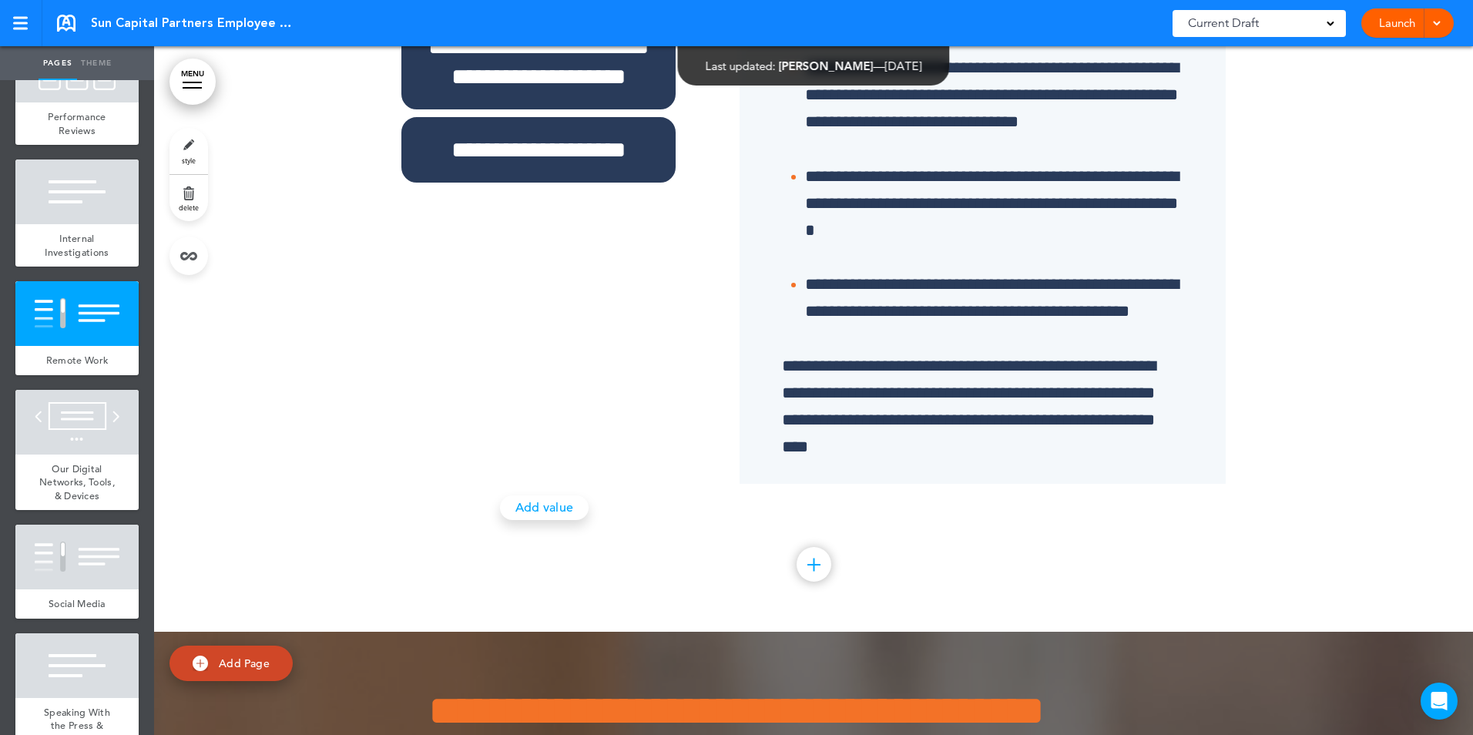
scroll to position [45018, 0]
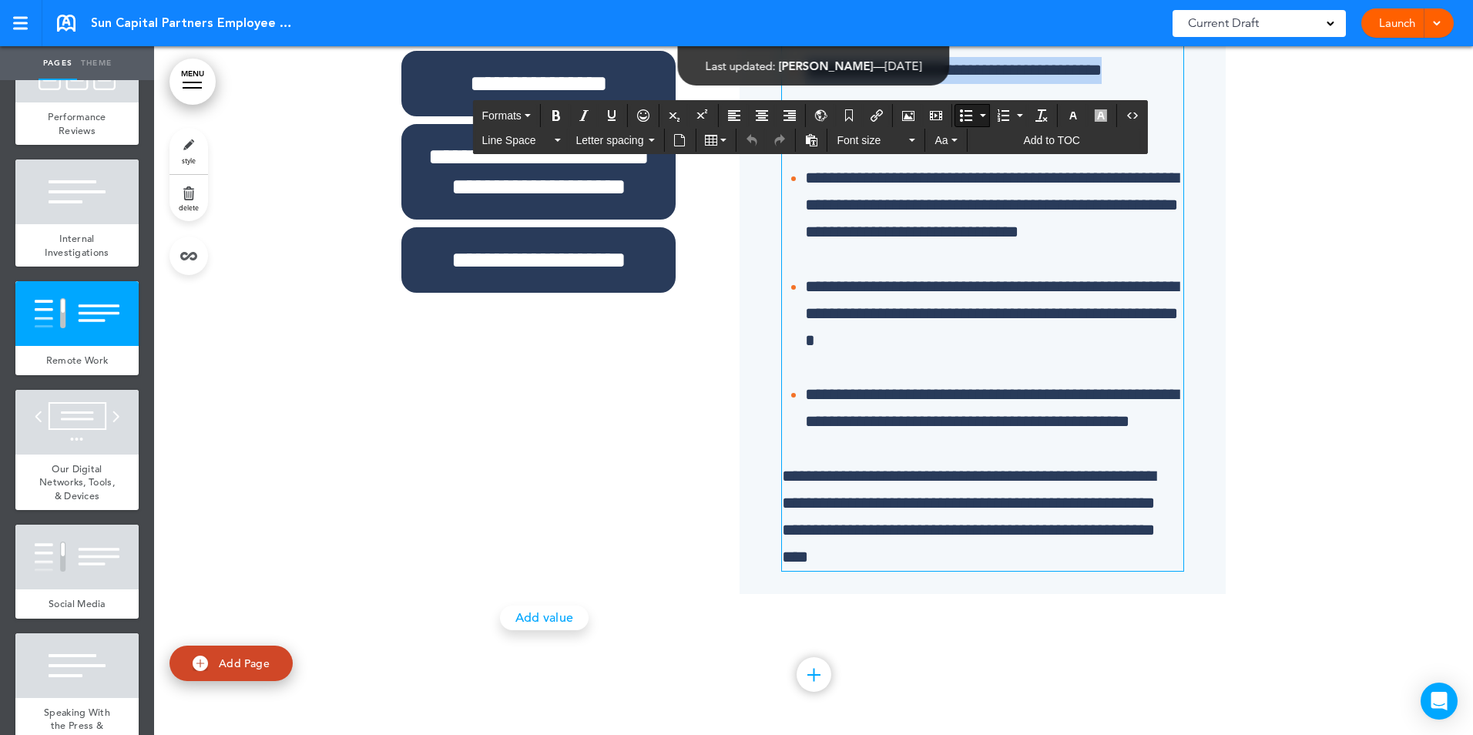
drag, startPoint x: 1116, startPoint y: 603, endPoint x: 750, endPoint y: 595, distance: 366.1
click at [751, 586] on div "**********" at bounding box center [982, 285] width 463 height 601
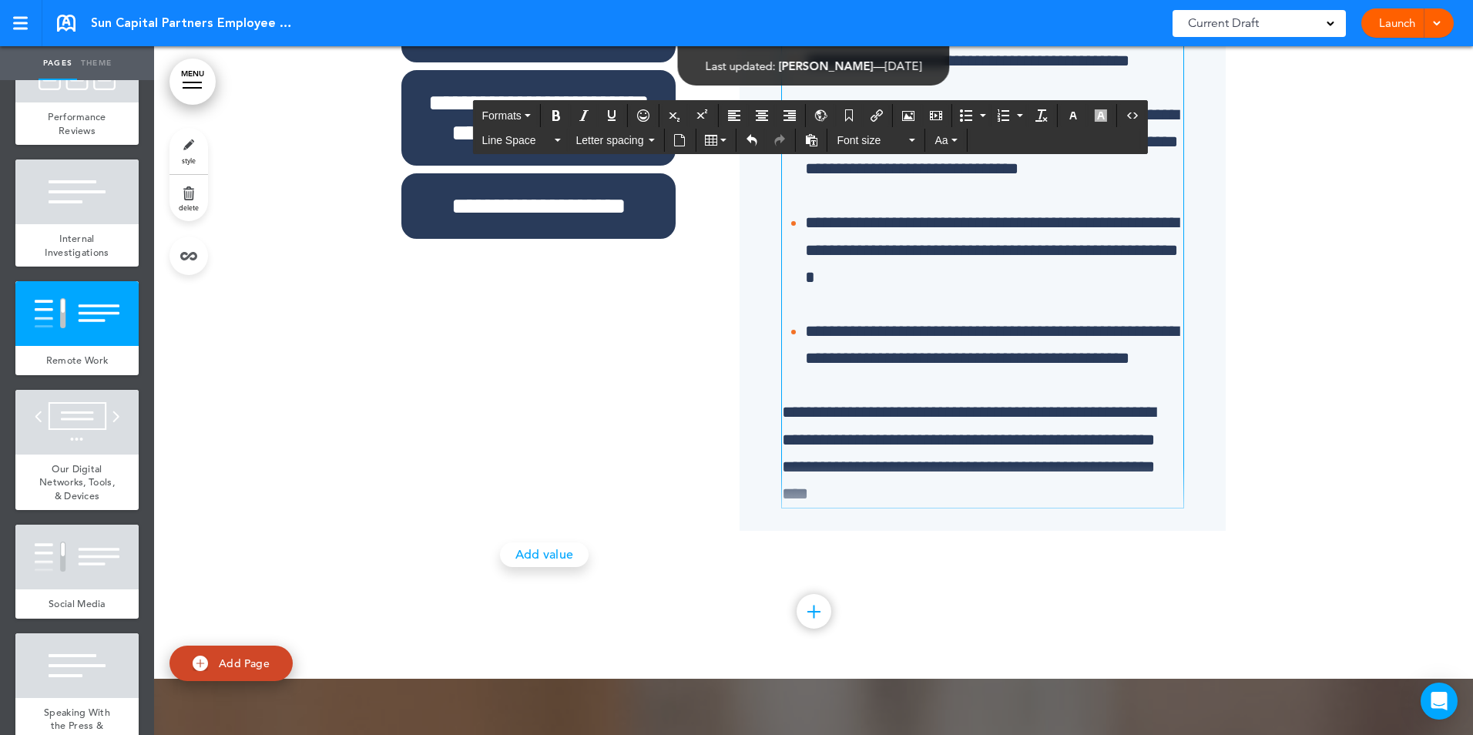
scroll to position [0, 0]
drag, startPoint x: 909, startPoint y: 631, endPoint x: 926, endPoint y: 610, distance: 27.0
click at [909, 69] on span "**********" at bounding box center [967, 60] width 324 height 17
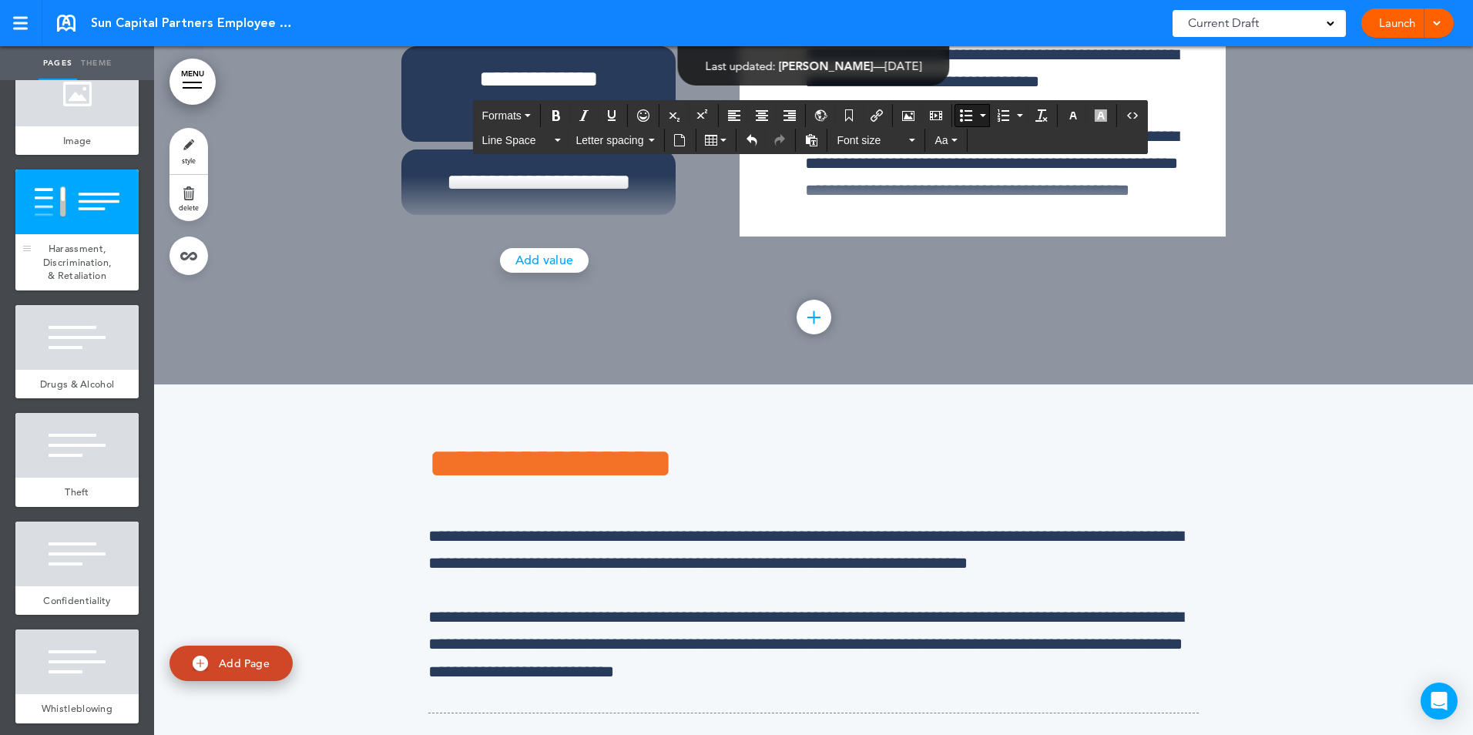
scroll to position [7783, 0]
click at [50, 369] on div at bounding box center [76, 336] width 123 height 65
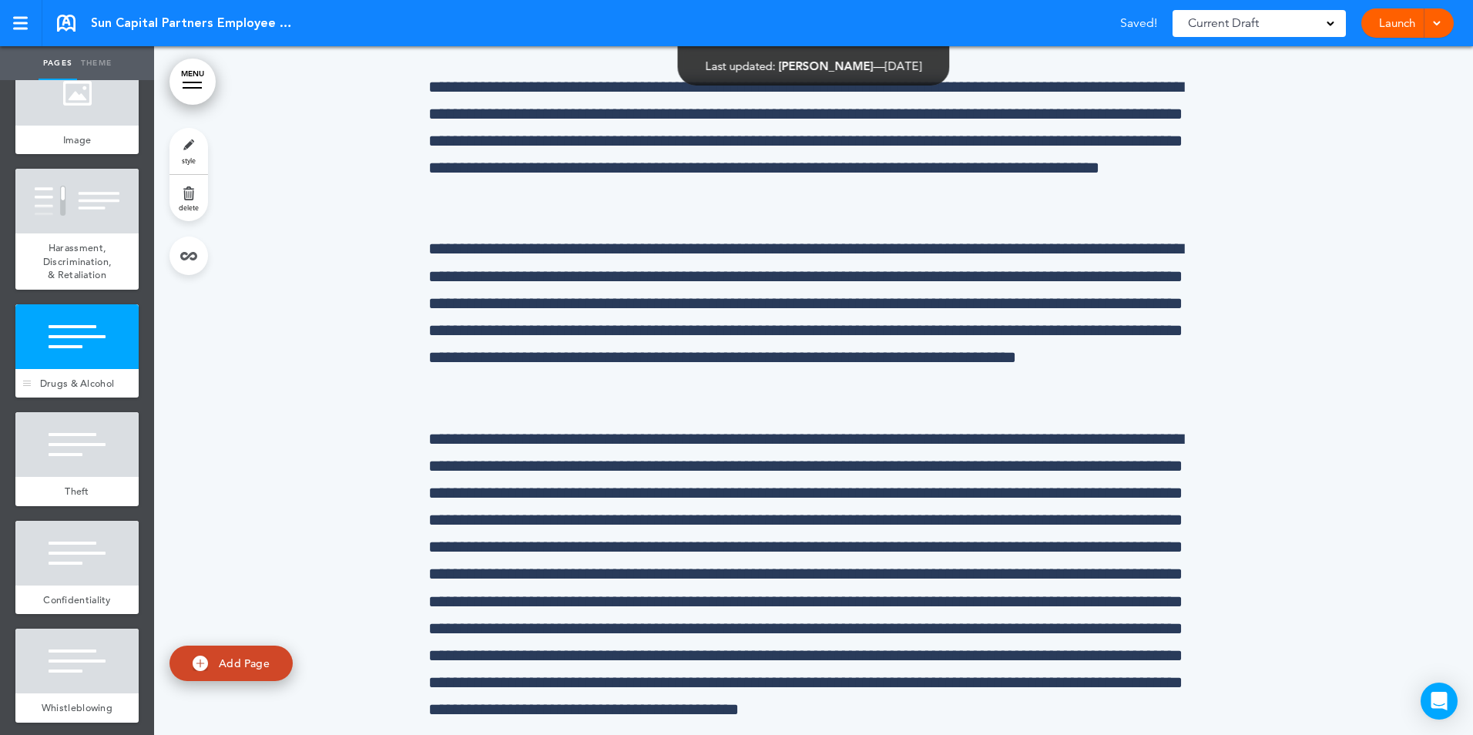
scroll to position [59858, 0]
click at [82, 477] on div at bounding box center [76, 444] width 123 height 65
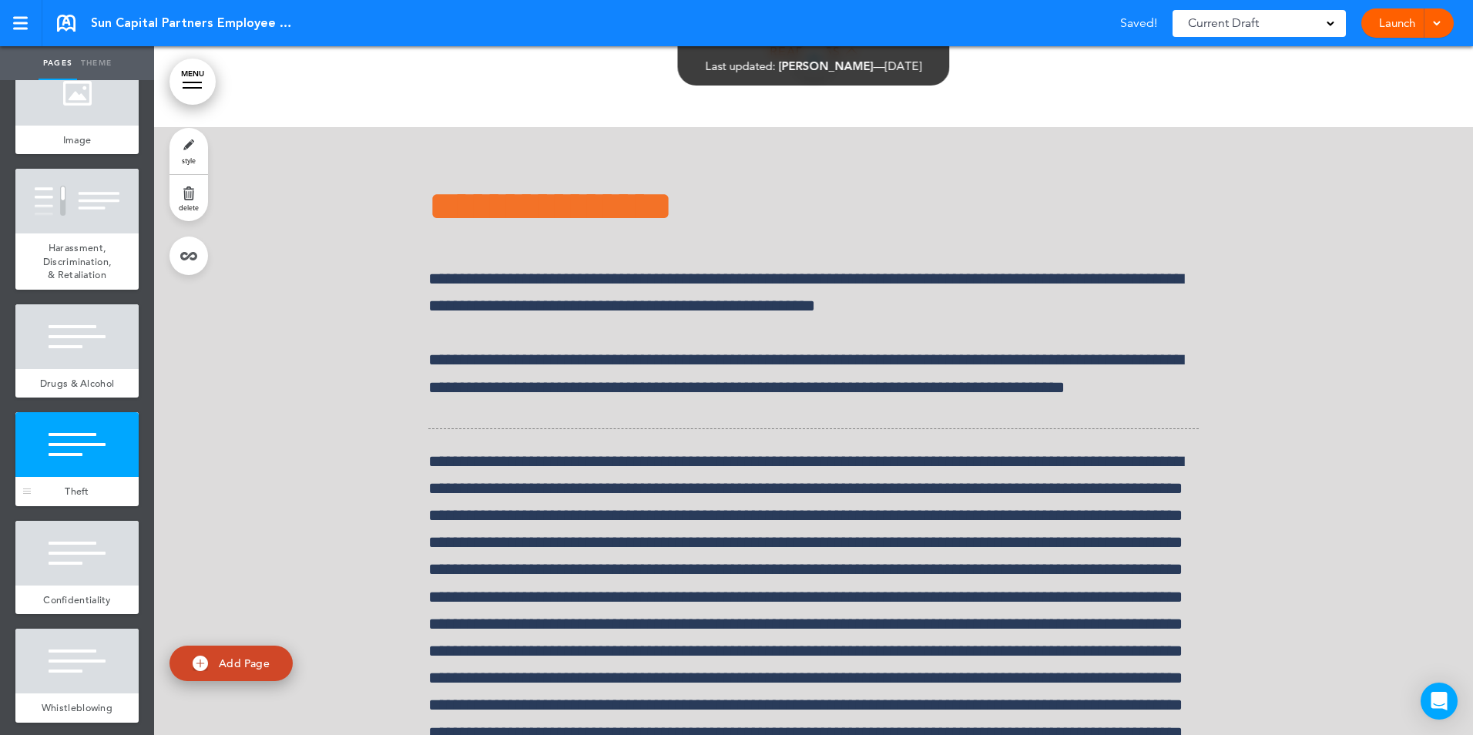
scroll to position [61624, 0]
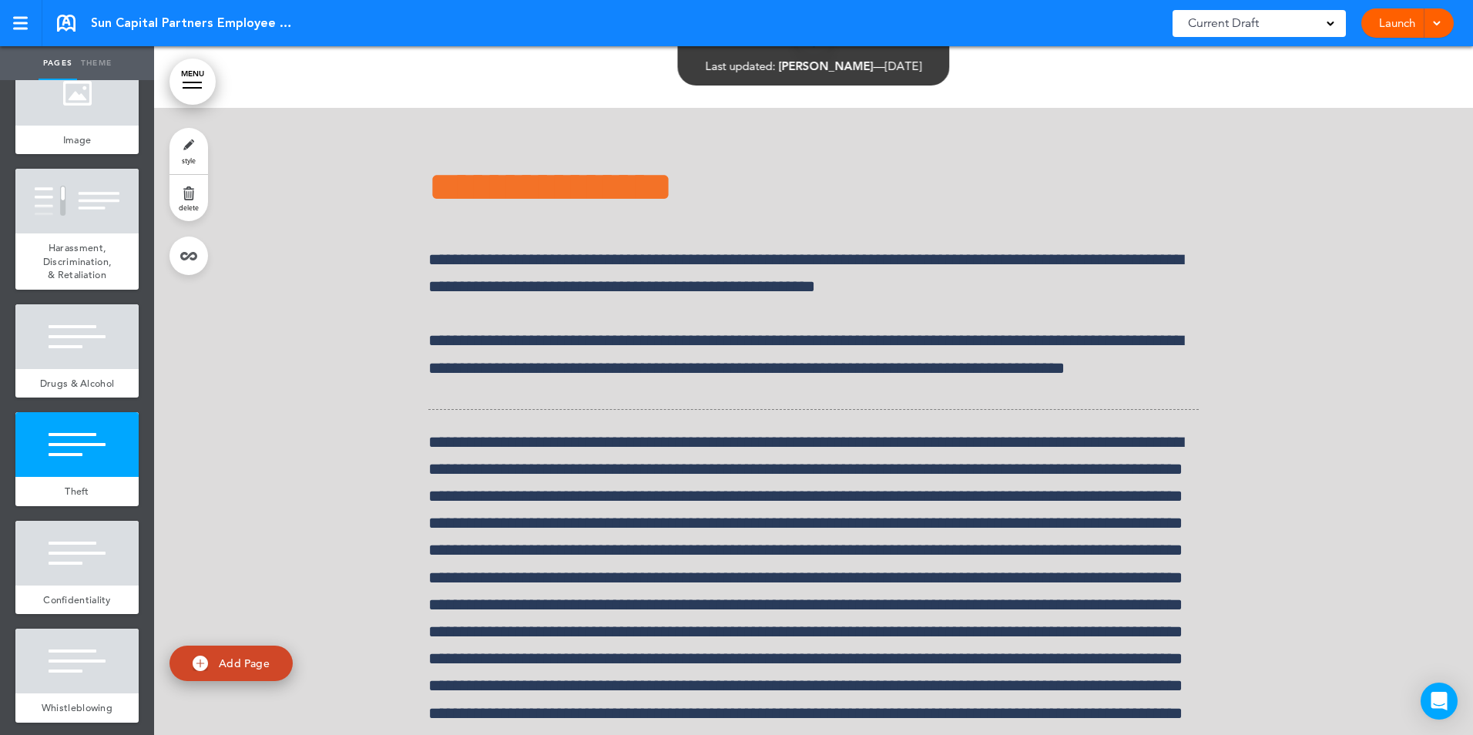
click at [65, 695] on ul "add page Sun Capital Partners Employee Handbook add page Introduction add page …" at bounding box center [77, 407] width 154 height 655
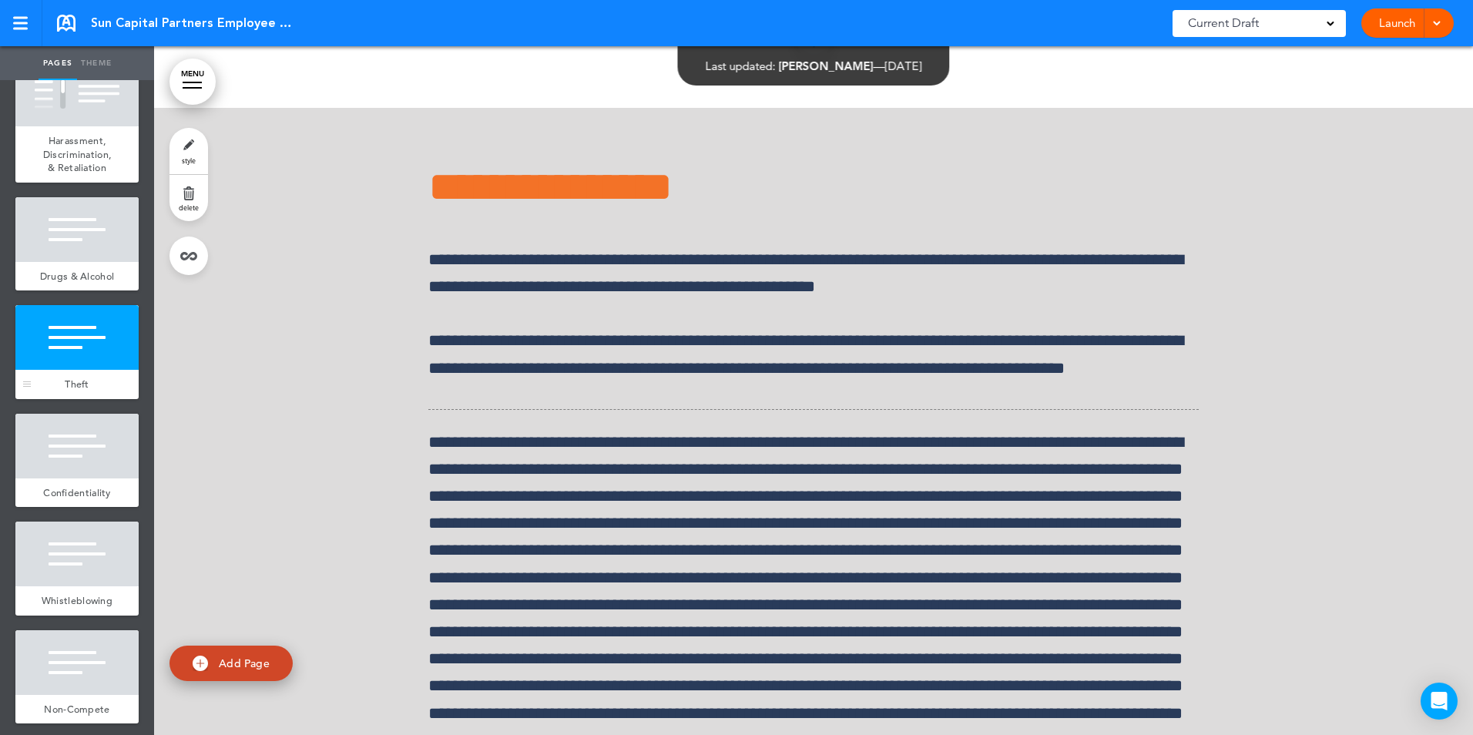
scroll to position [8092, 0]
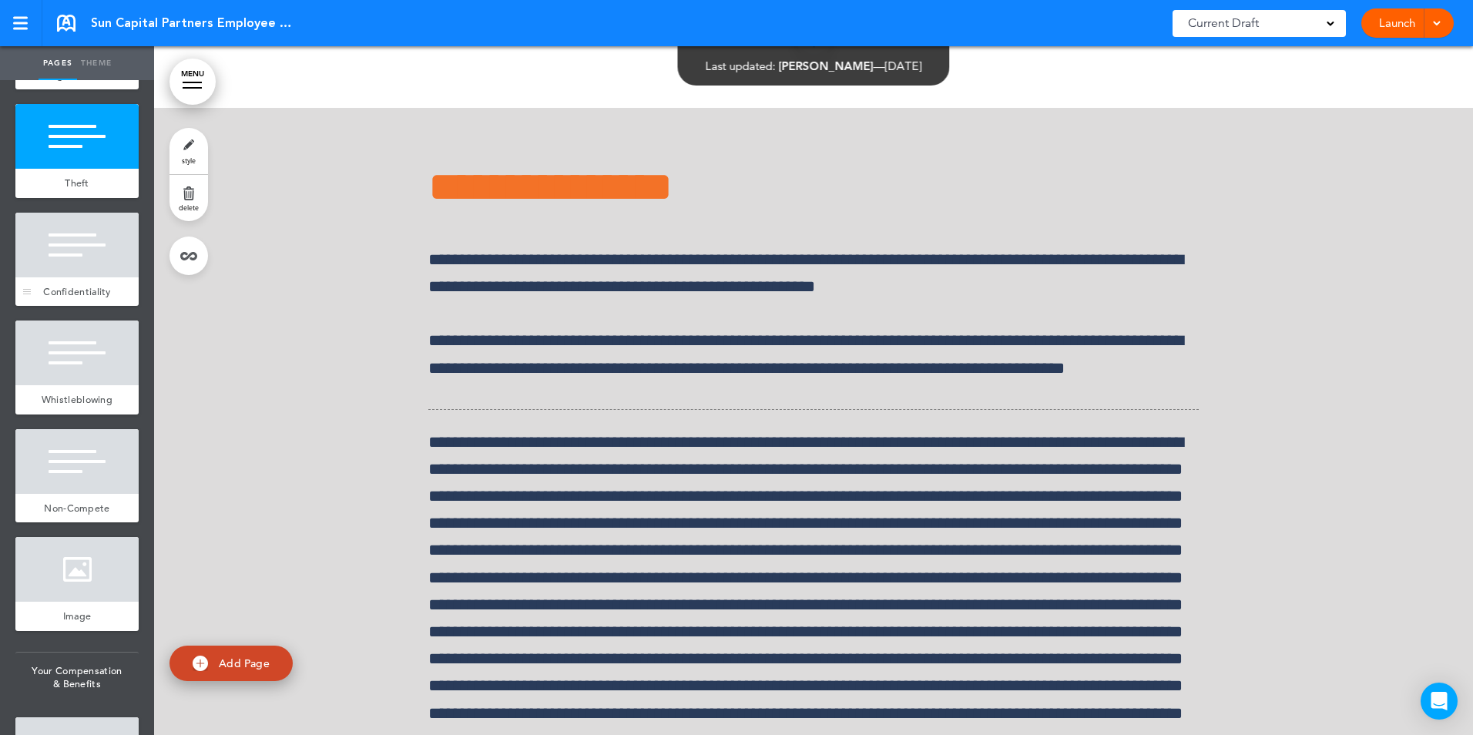
click at [69, 277] on div at bounding box center [76, 245] width 123 height 65
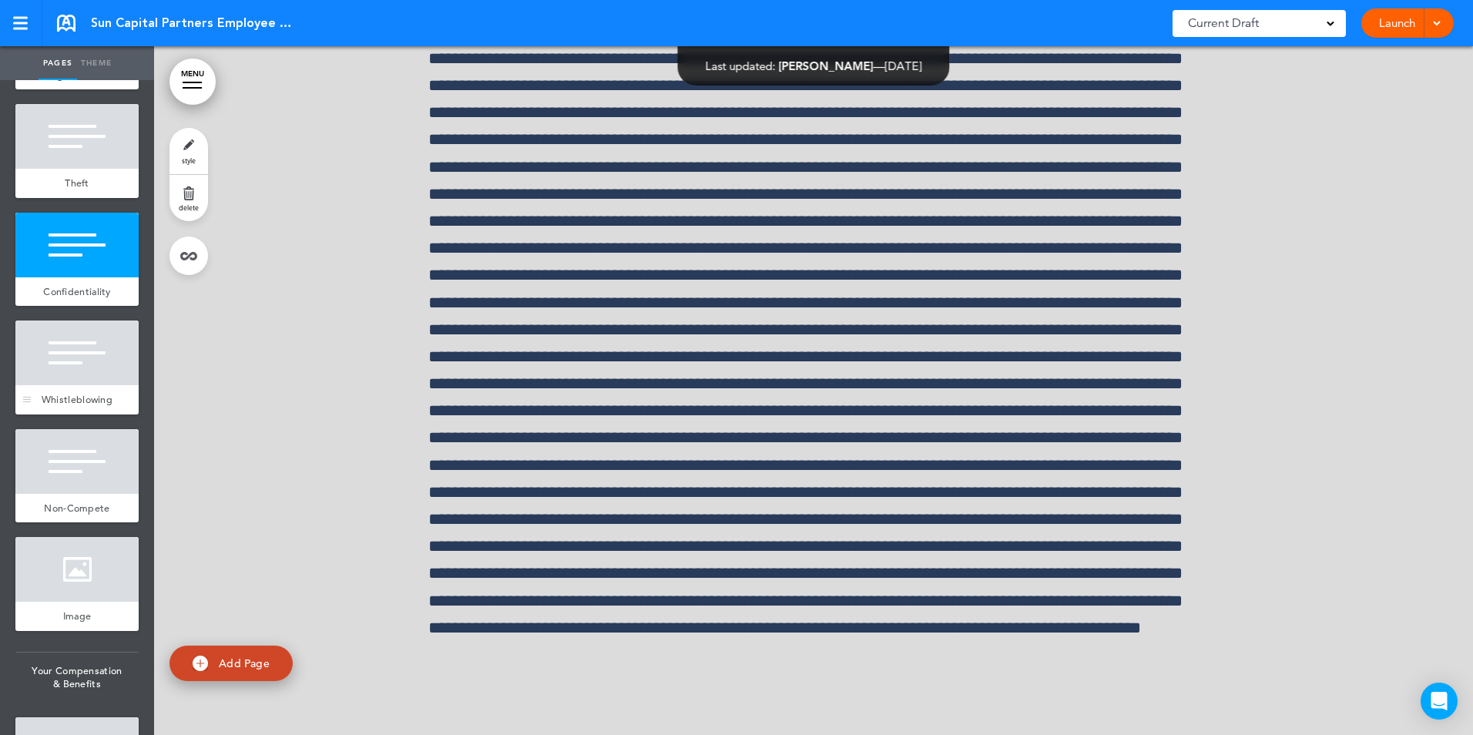
scroll to position [62522, 0]
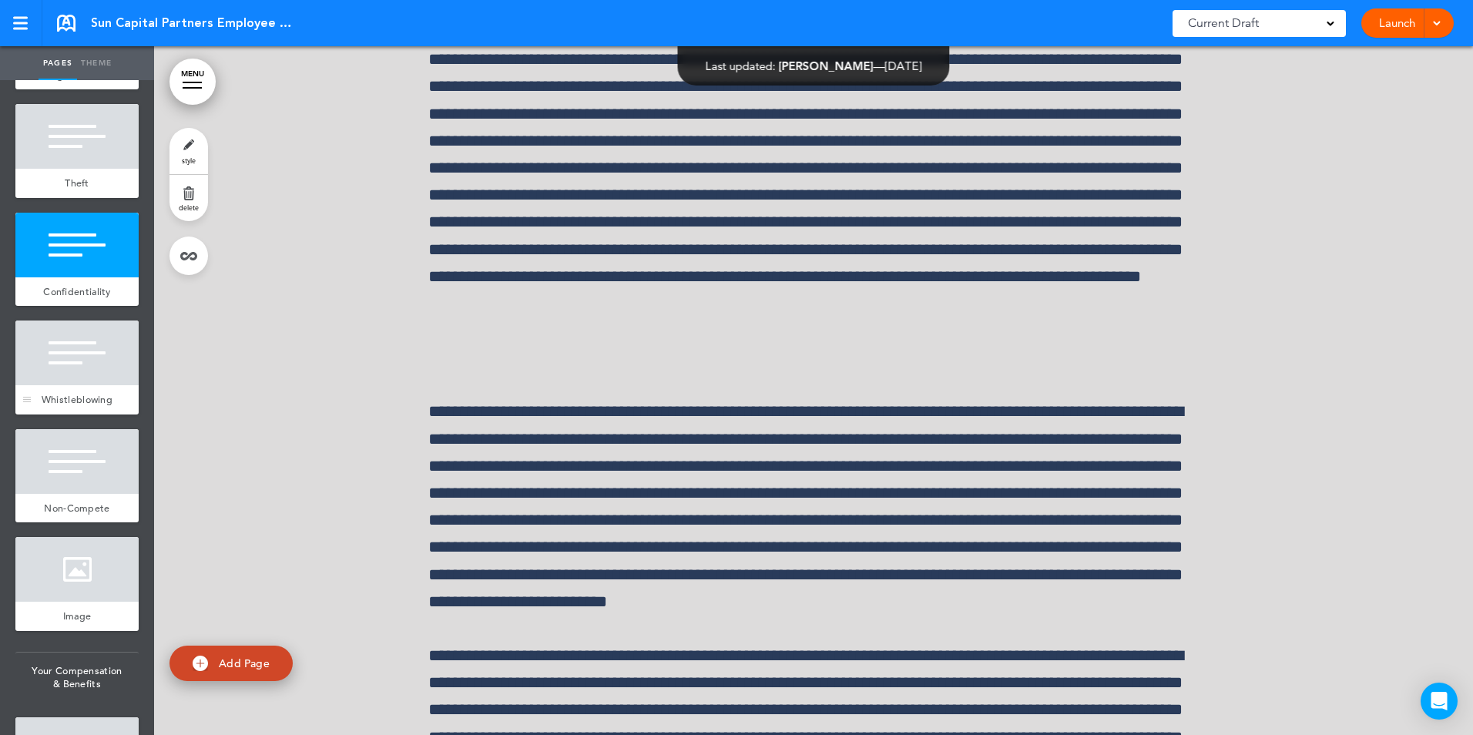
click at [68, 385] on div at bounding box center [76, 353] width 123 height 65
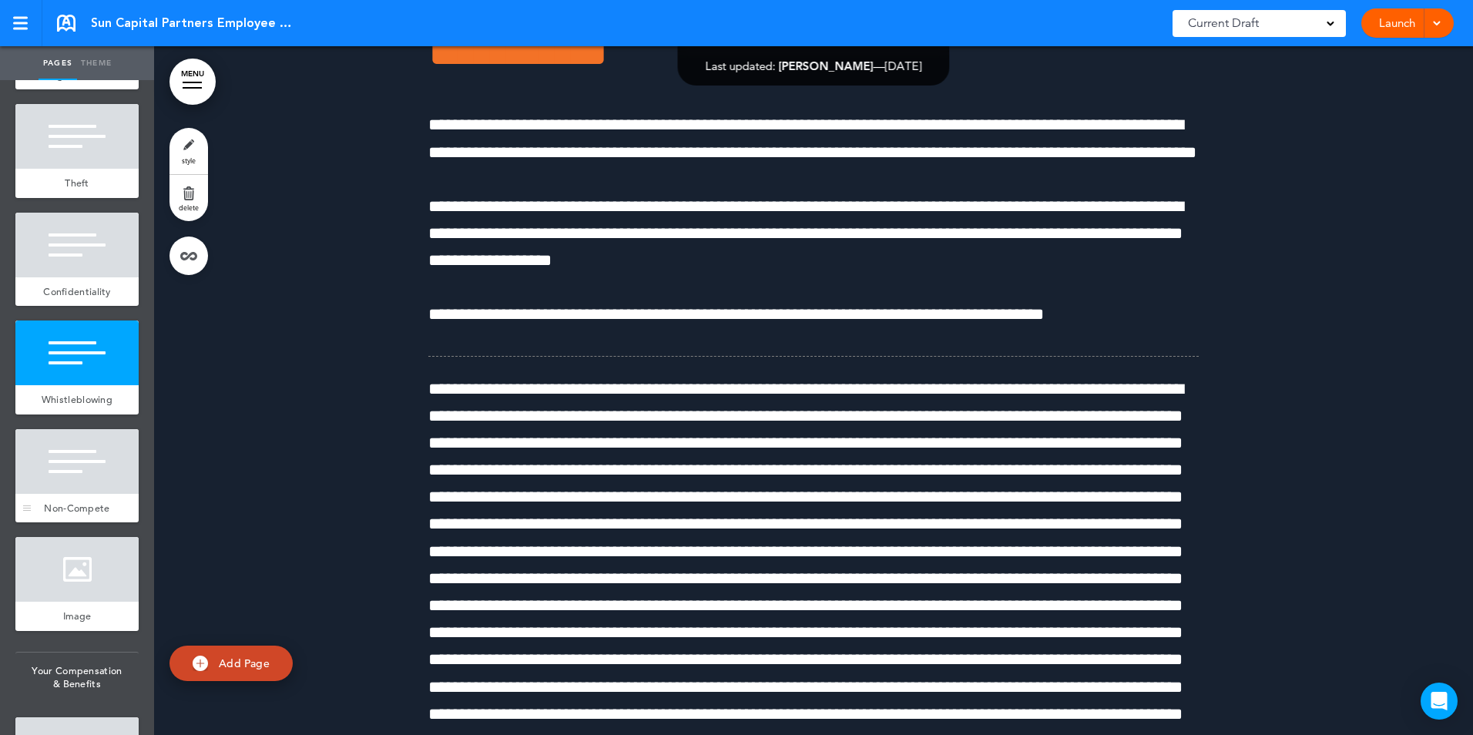
click at [89, 494] on div at bounding box center [76, 461] width 123 height 65
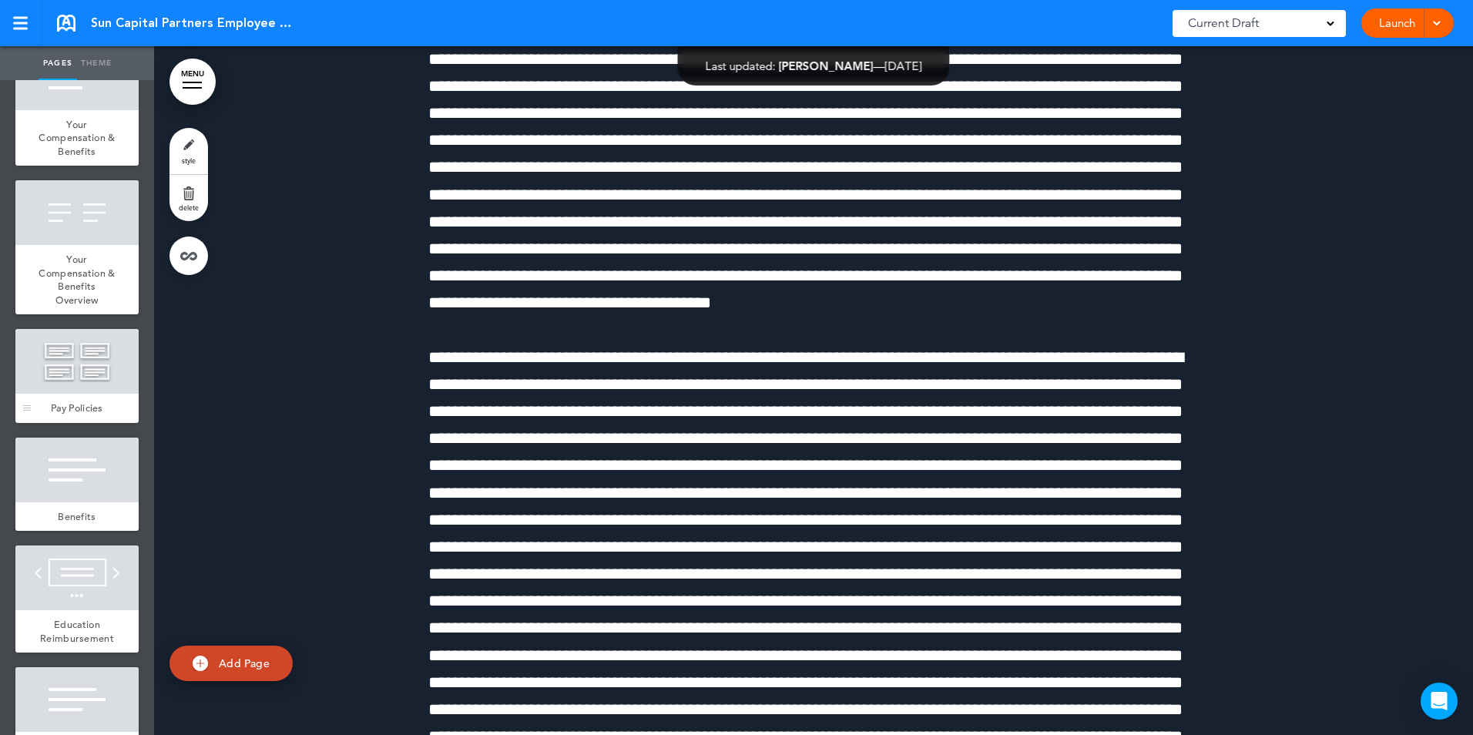
scroll to position [8785, 0]
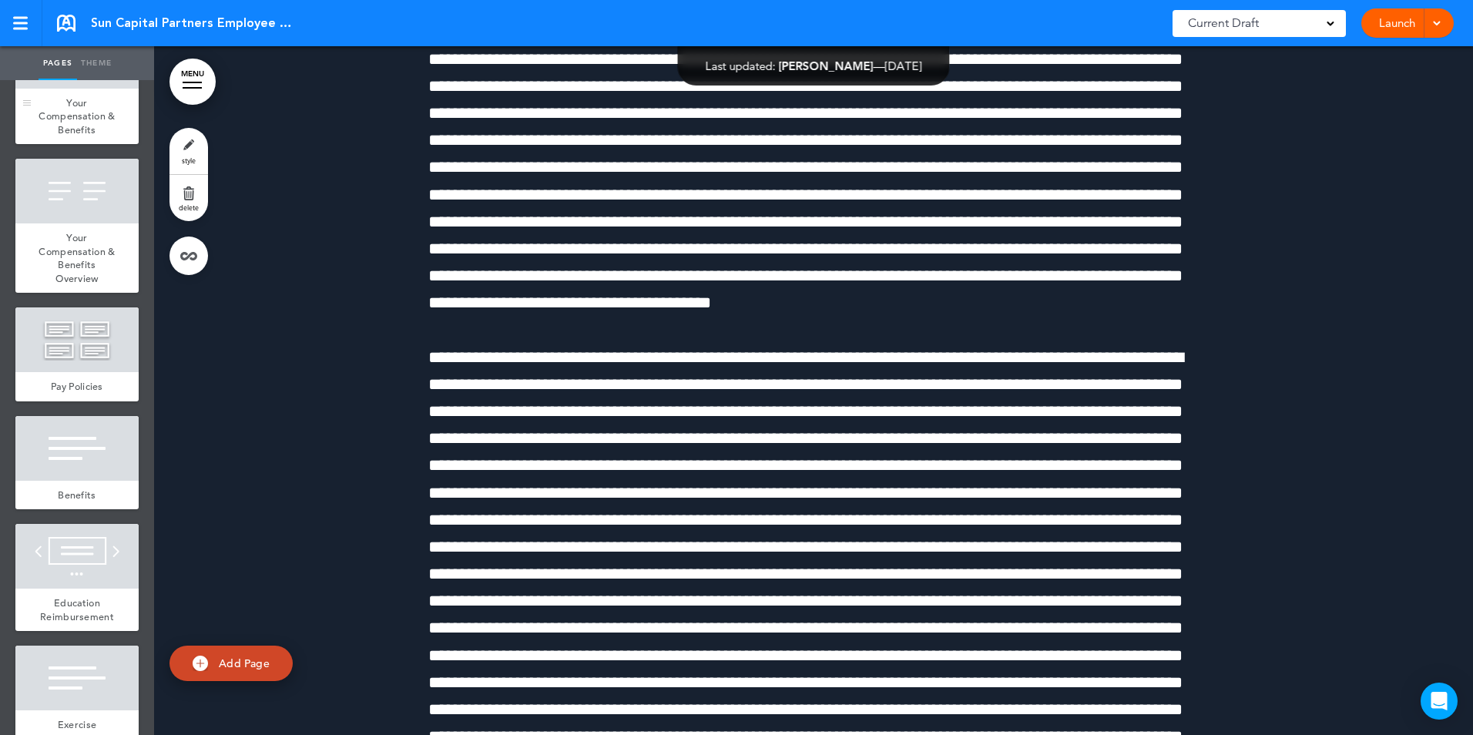
click at [65, 145] on div "Your Compensation & Benefits" at bounding box center [76, 117] width 123 height 56
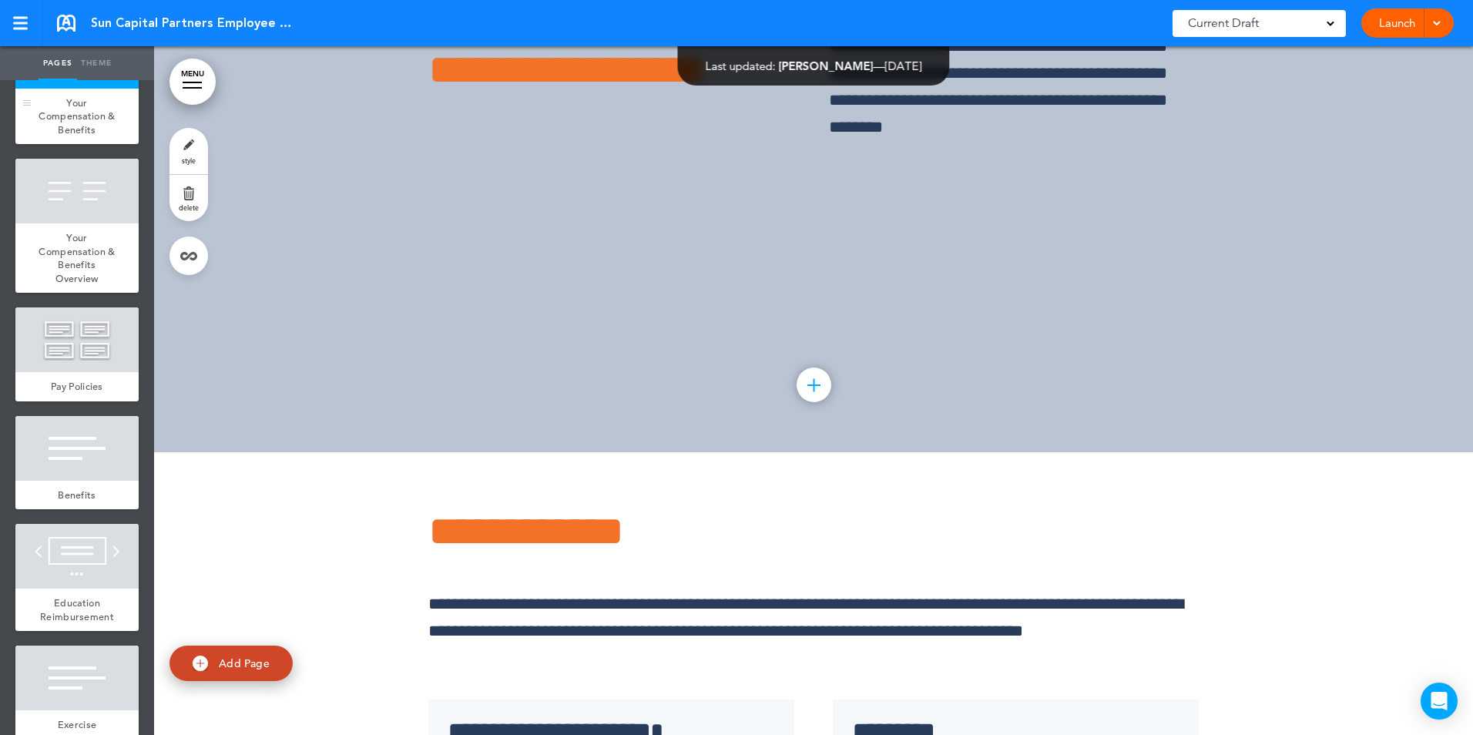
scroll to position [68671, 0]
click at [68, 223] on div at bounding box center [76, 191] width 123 height 65
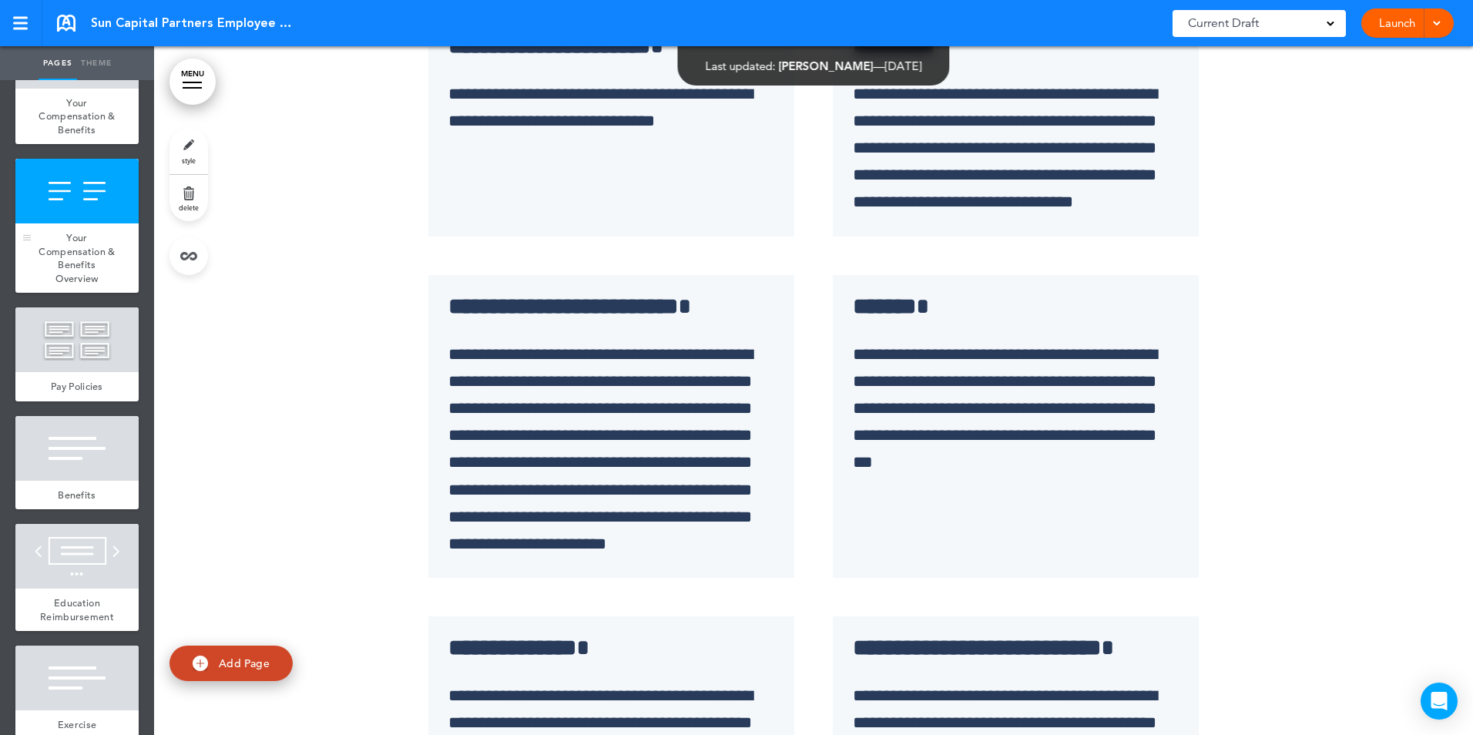
scroll to position [69360, 0]
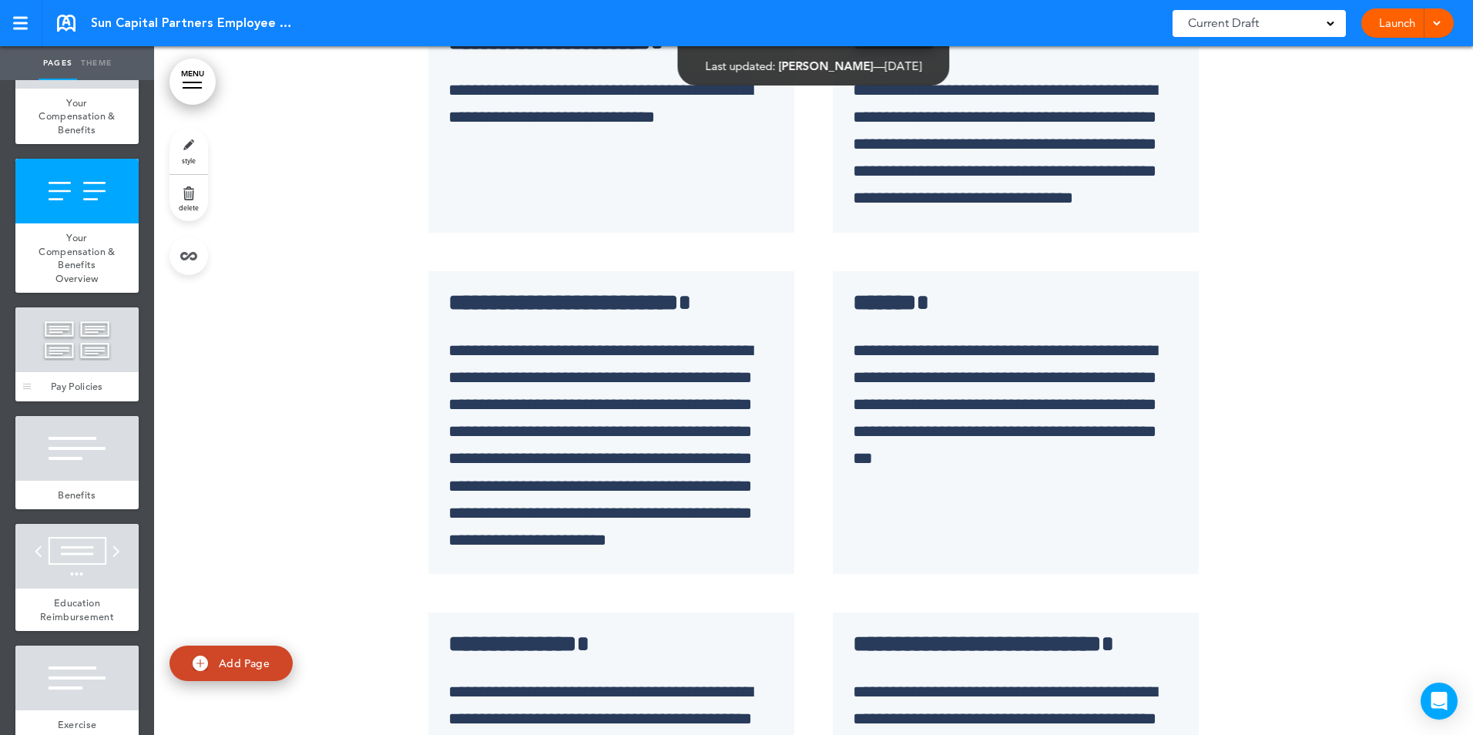
click at [69, 372] on div at bounding box center [76, 339] width 123 height 65
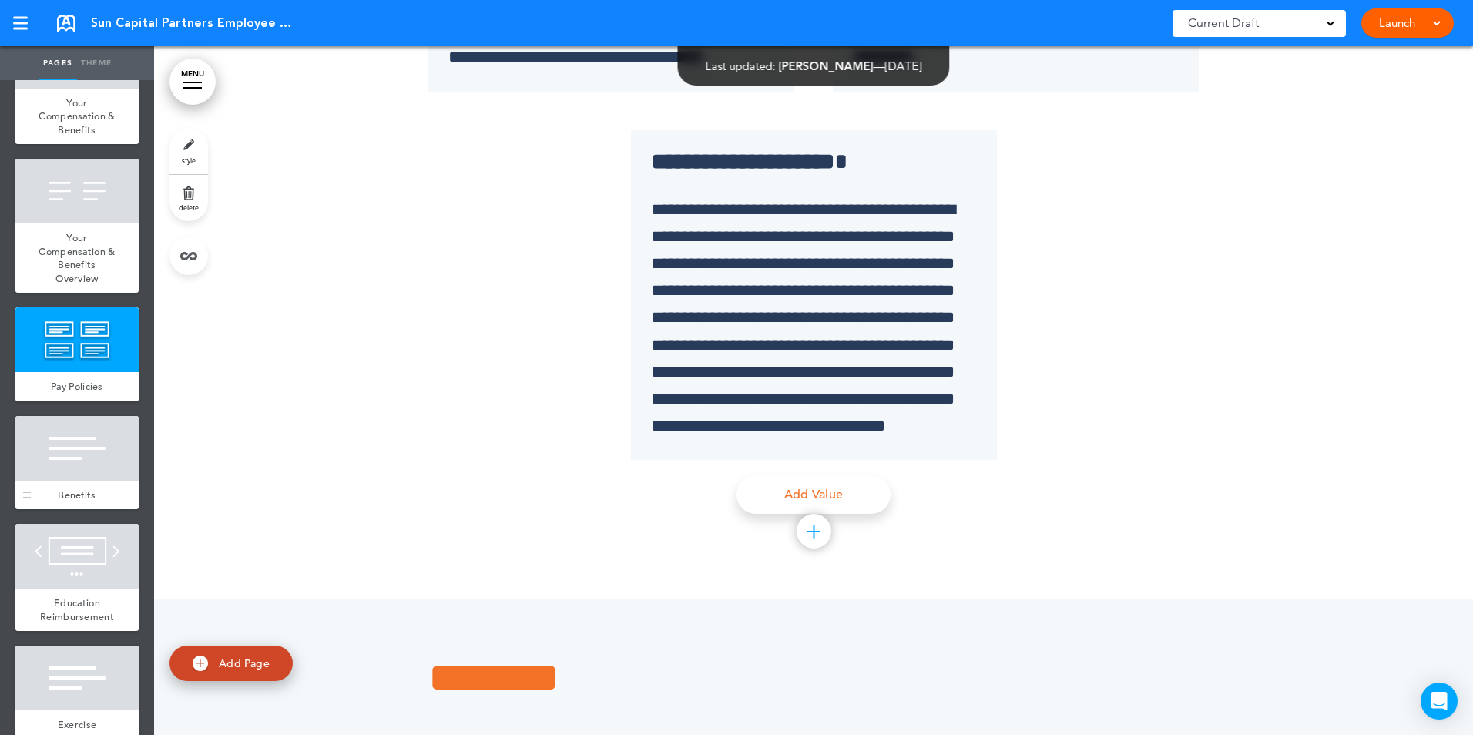
click at [69, 481] on div at bounding box center [76, 448] width 123 height 65
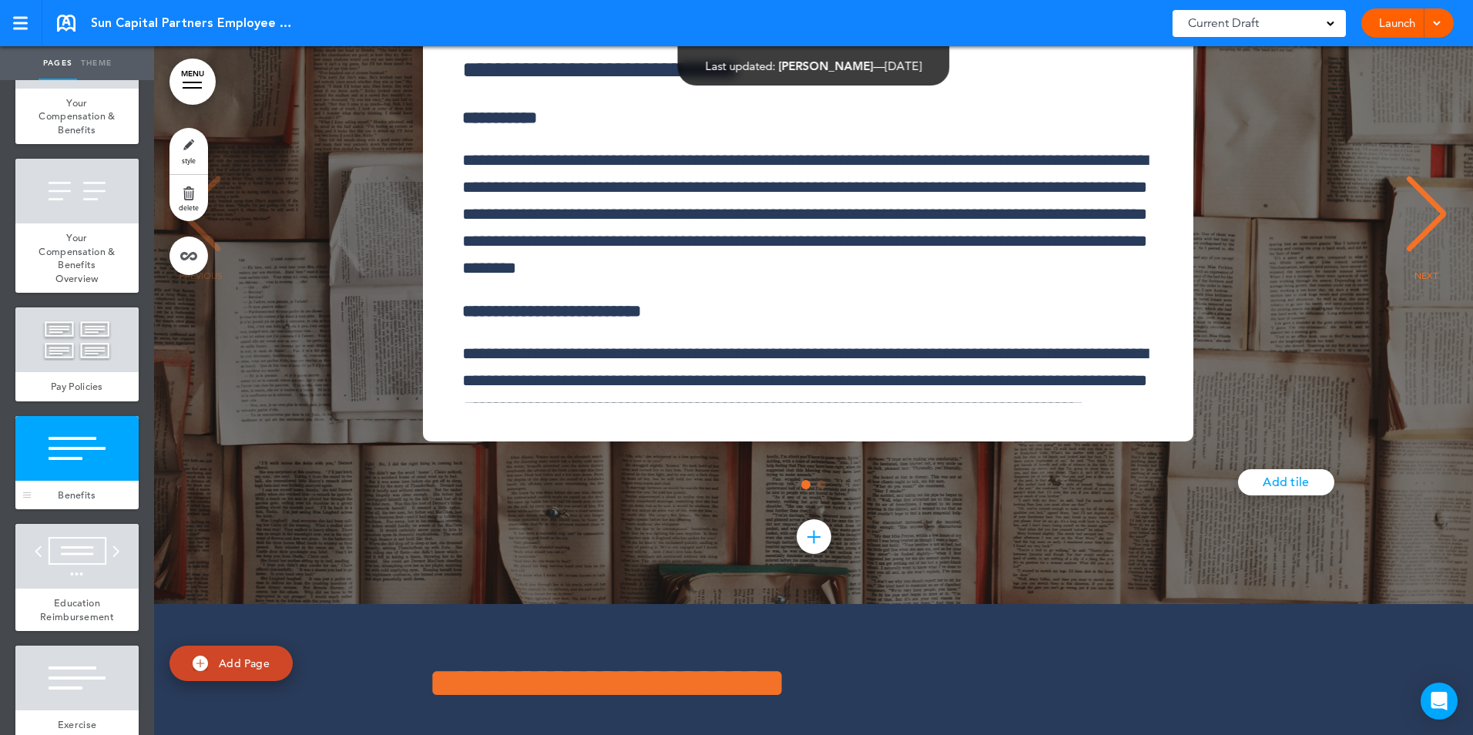
scroll to position [9170, 0]
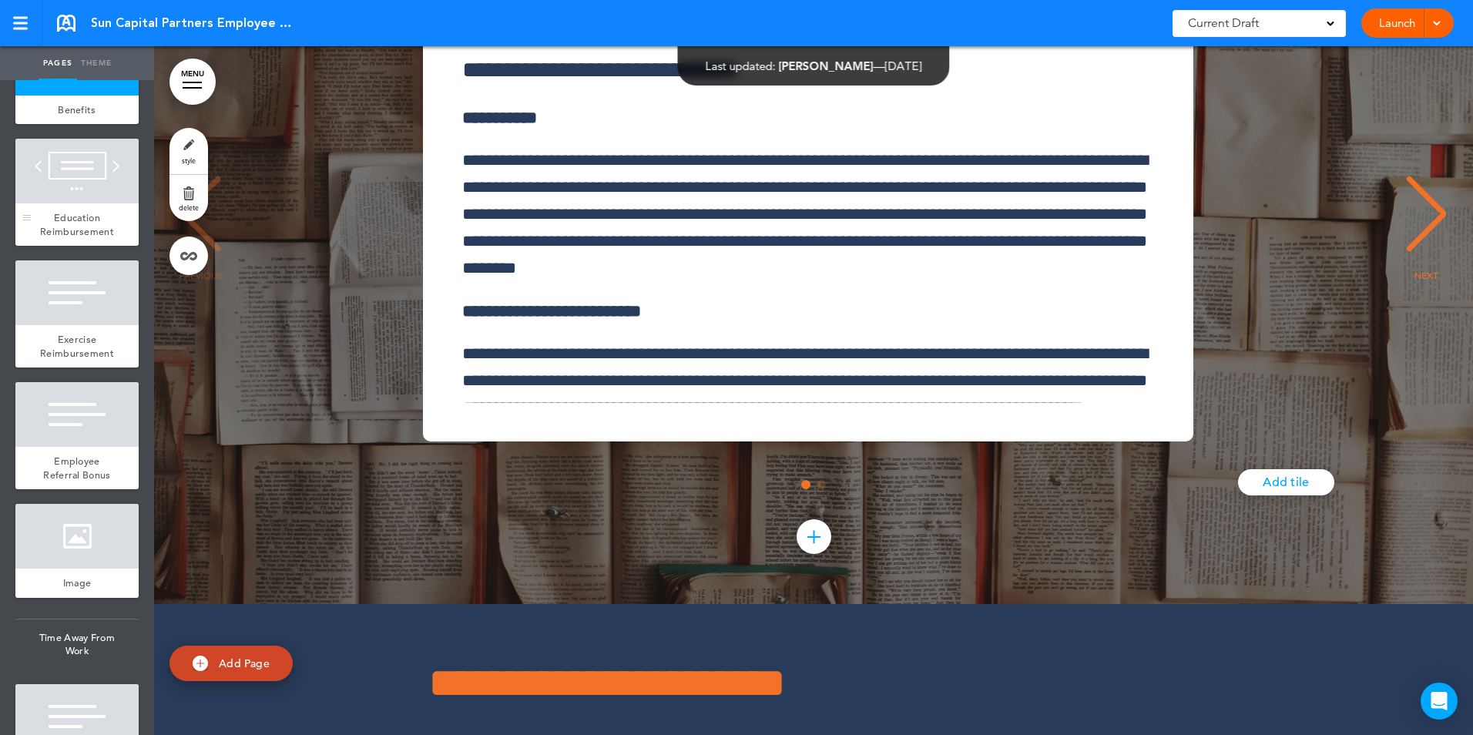
click at [86, 203] on div at bounding box center [76, 171] width 123 height 65
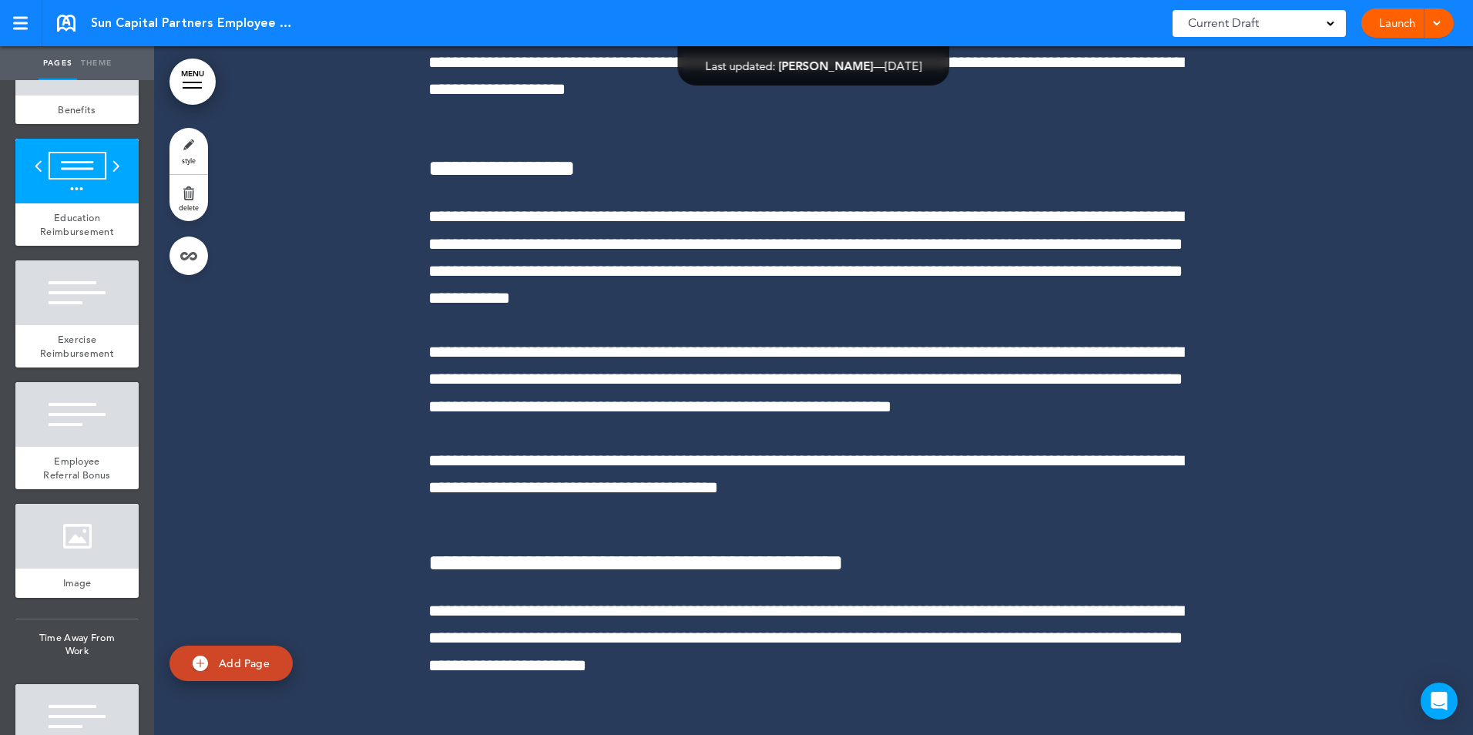
scroll to position [72494, 0]
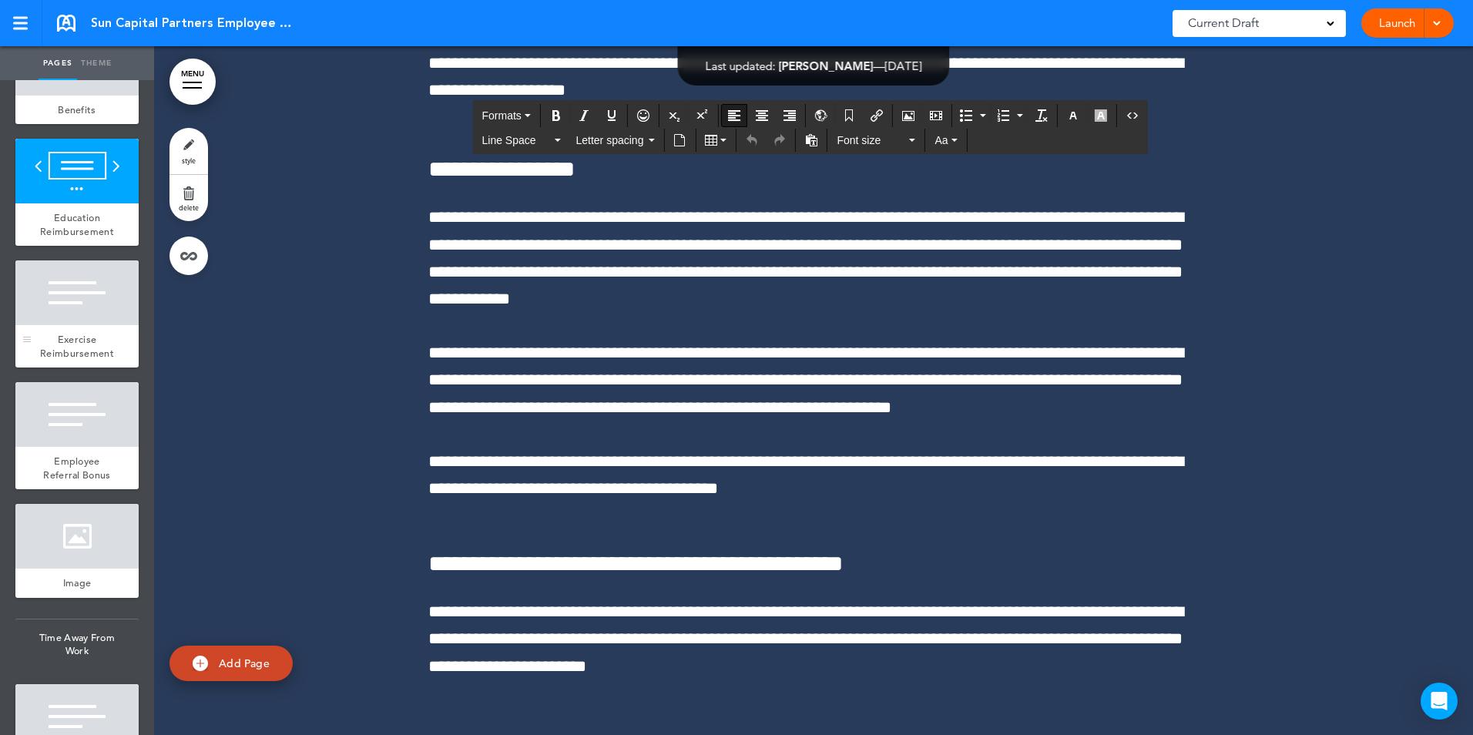
click at [61, 360] on span "Exercise Reimbursement" at bounding box center [77, 346] width 74 height 27
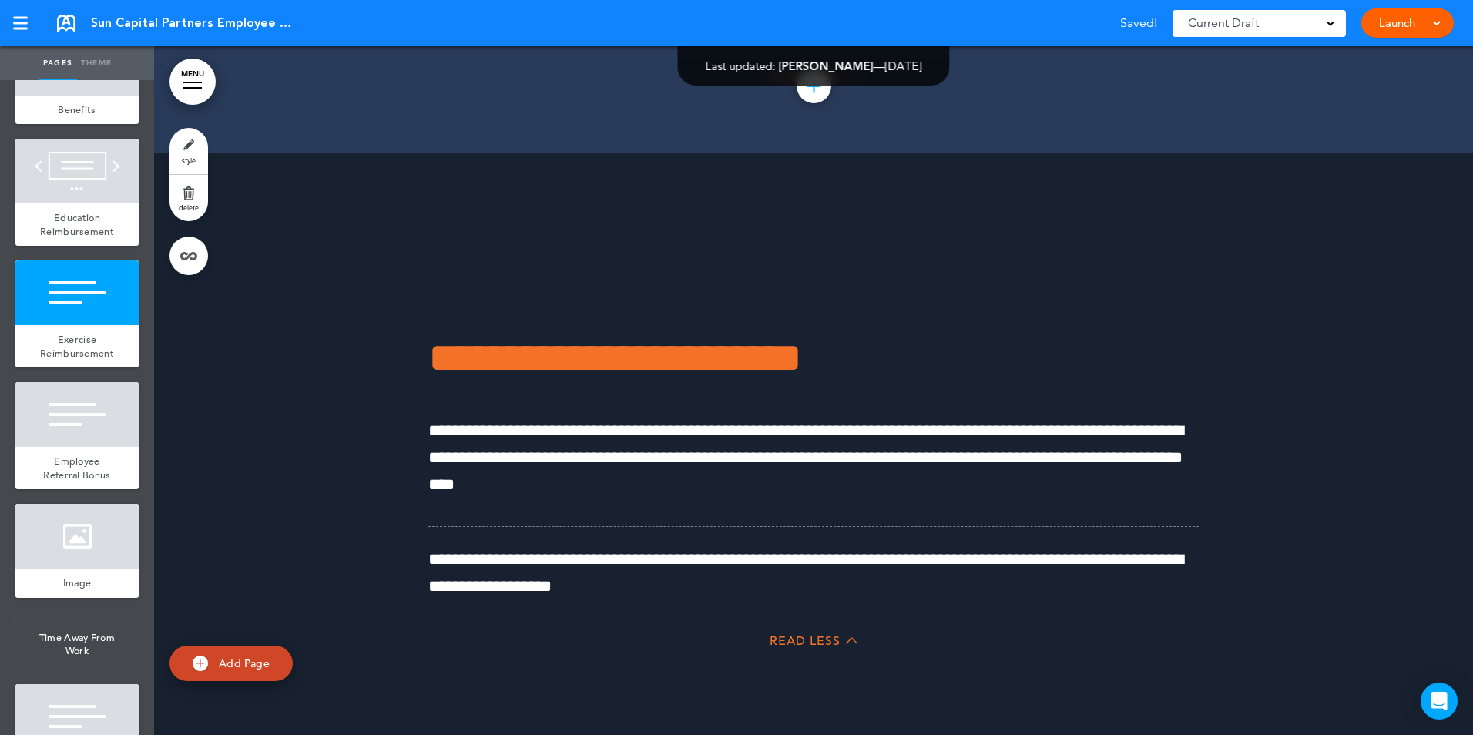
scroll to position [73265, 0]
click at [81, 203] on div at bounding box center [76, 171] width 123 height 65
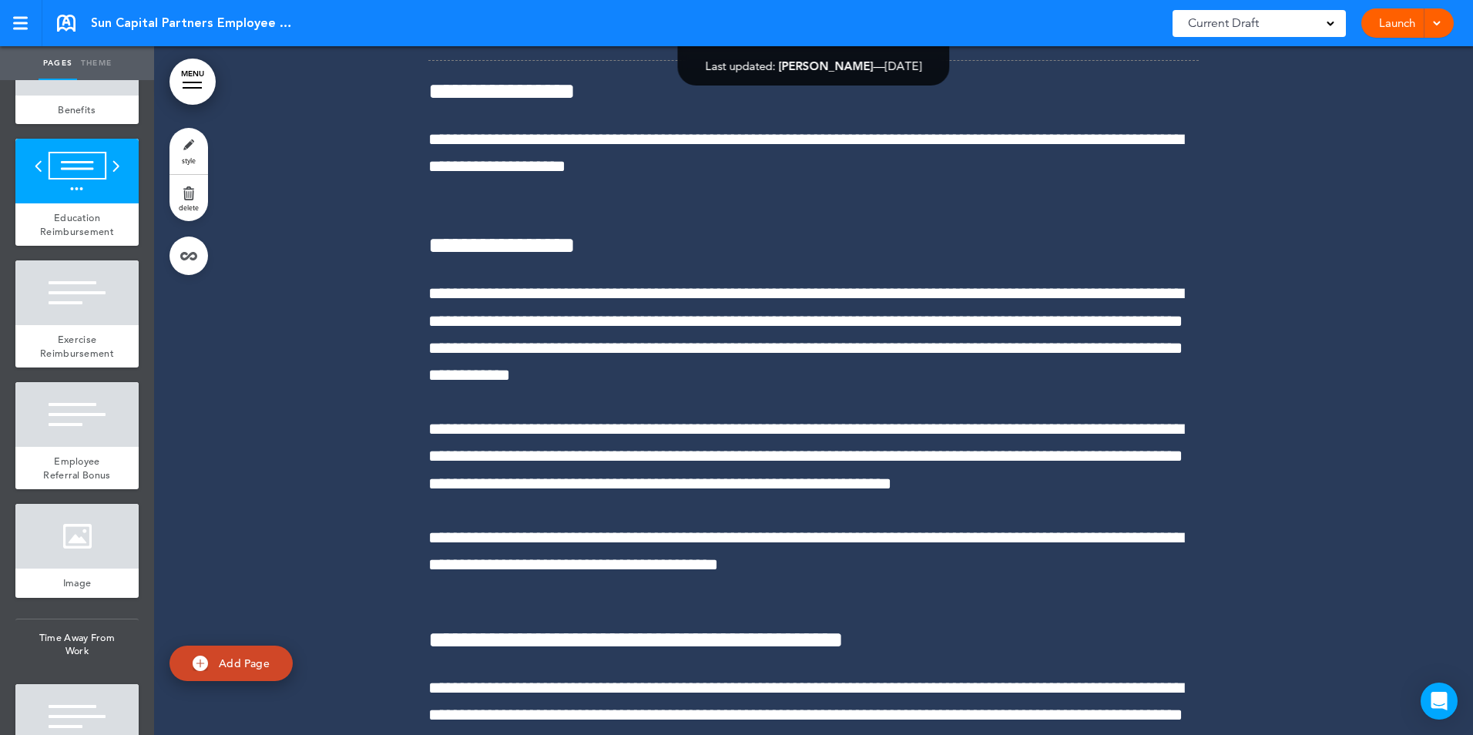
scroll to position [72417, 0]
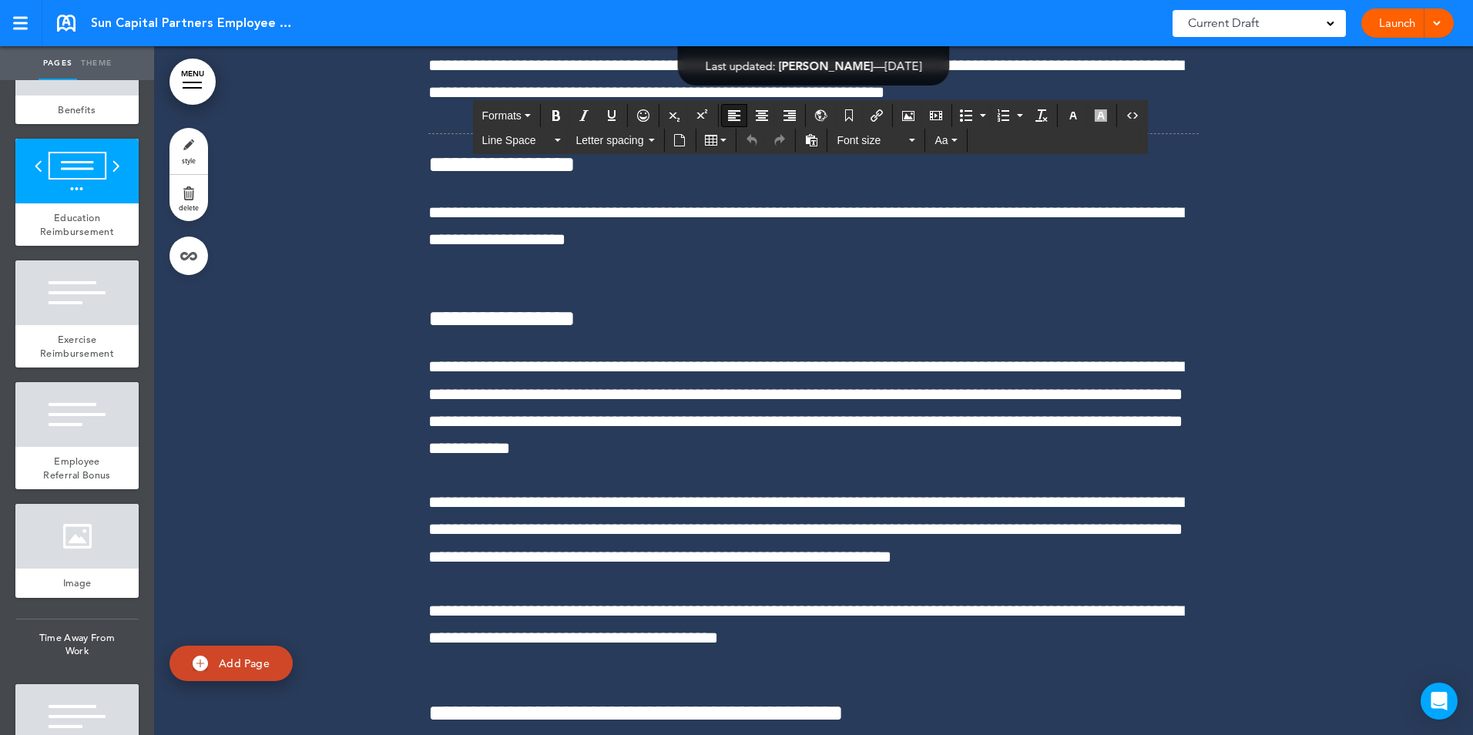
scroll to position [72340, 0]
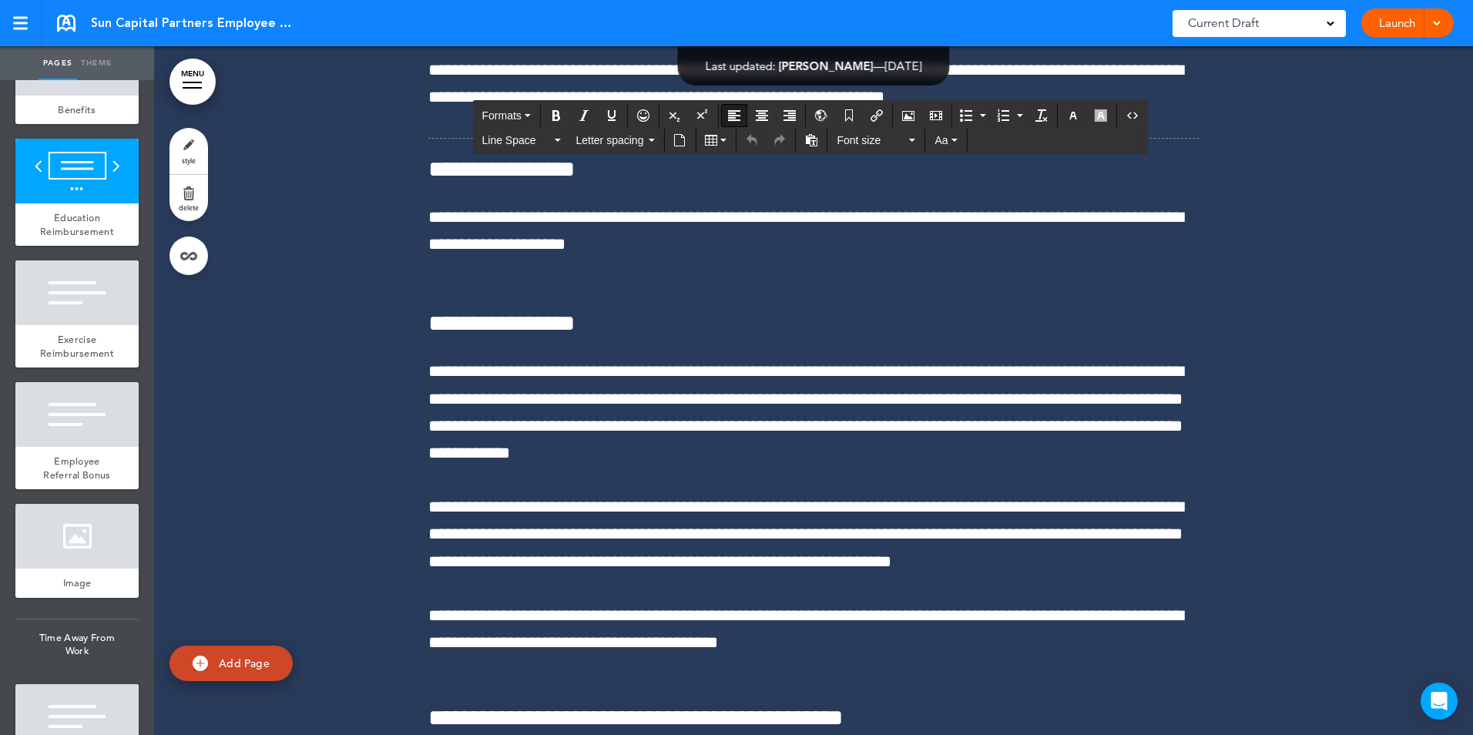
drag, startPoint x: 815, startPoint y: 539, endPoint x: 803, endPoint y: 542, distance: 12.5
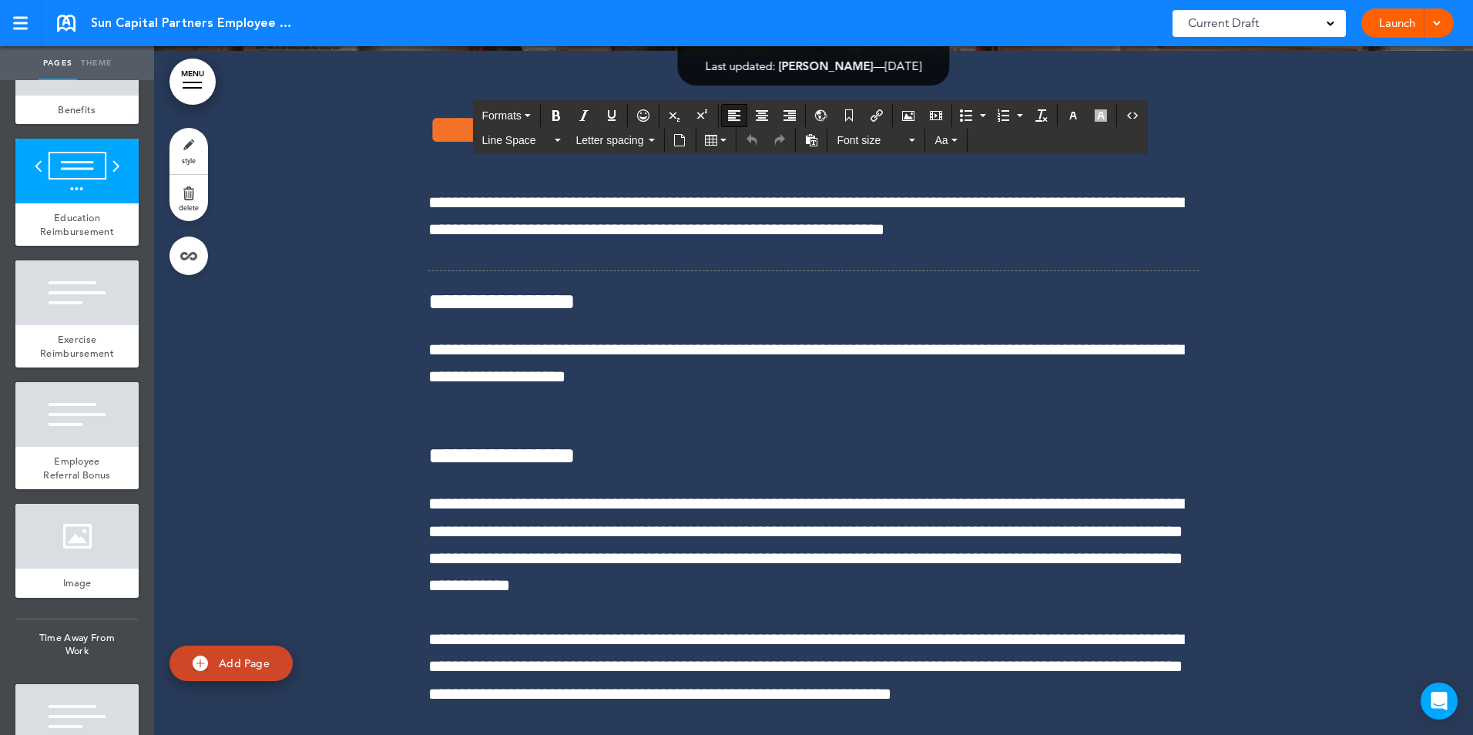
scroll to position [72418, 0]
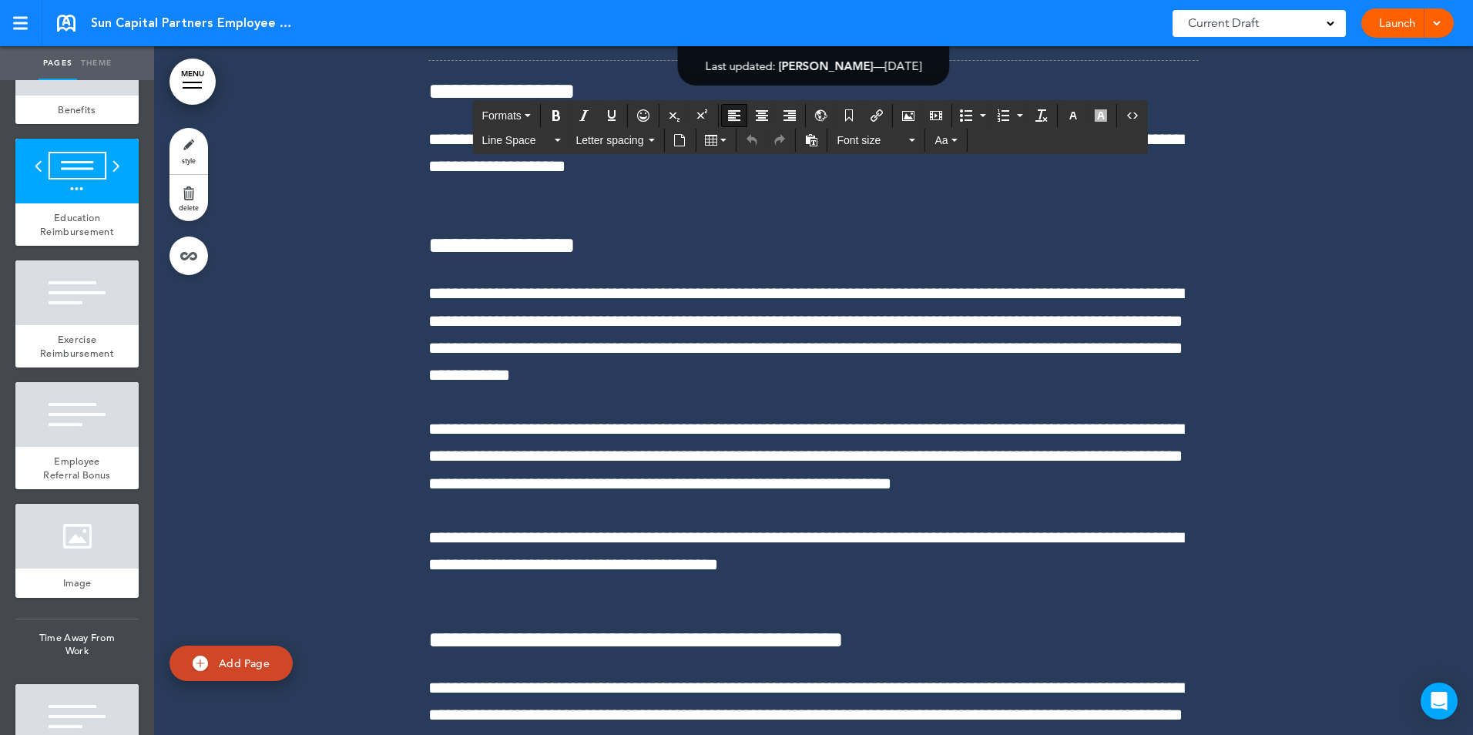
drag, startPoint x: 734, startPoint y: 446, endPoint x: 653, endPoint y: 447, distance: 80.9
drag, startPoint x: 641, startPoint y: 447, endPoint x: 732, endPoint y: 441, distance: 91.1
drag, startPoint x: 691, startPoint y: 453, endPoint x: 759, endPoint y: 443, distance: 68.6
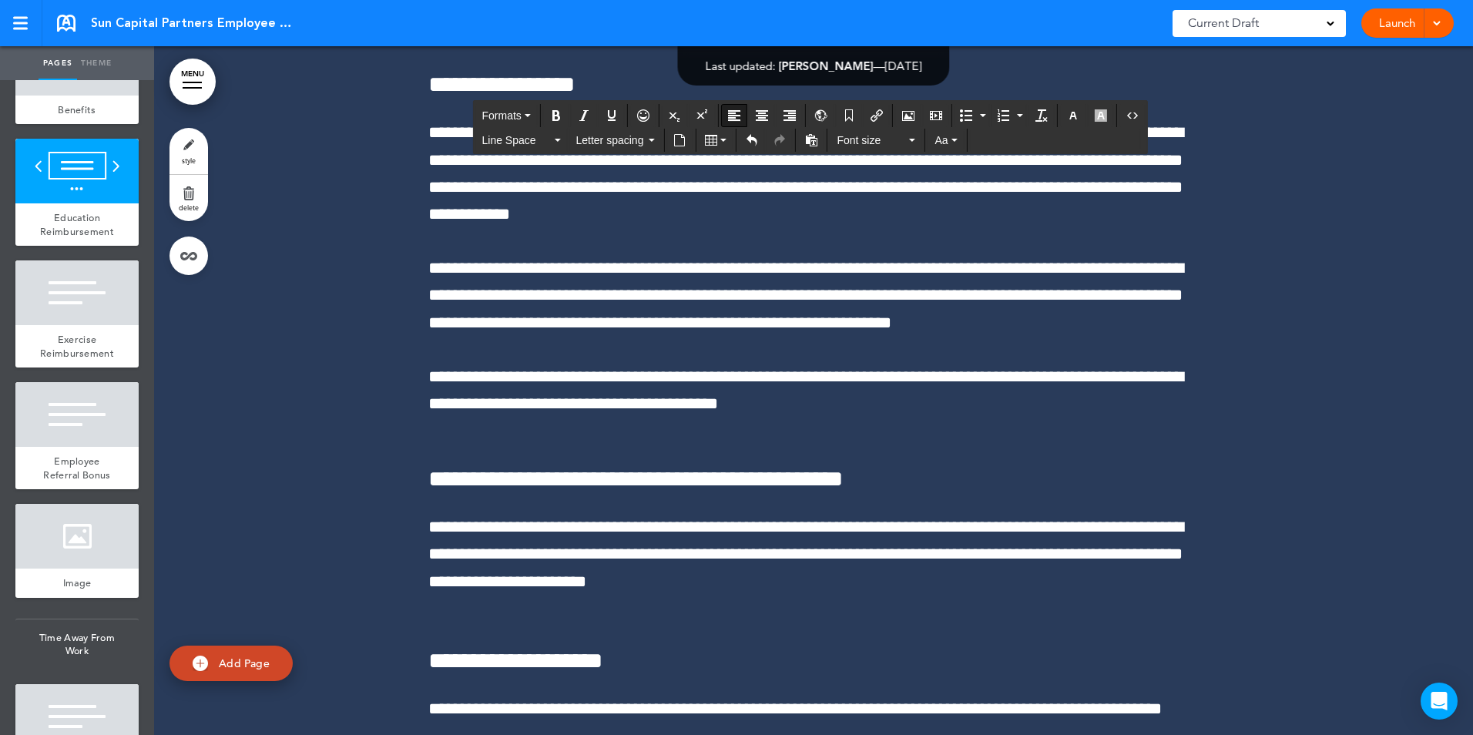
scroll to position [72572, 0]
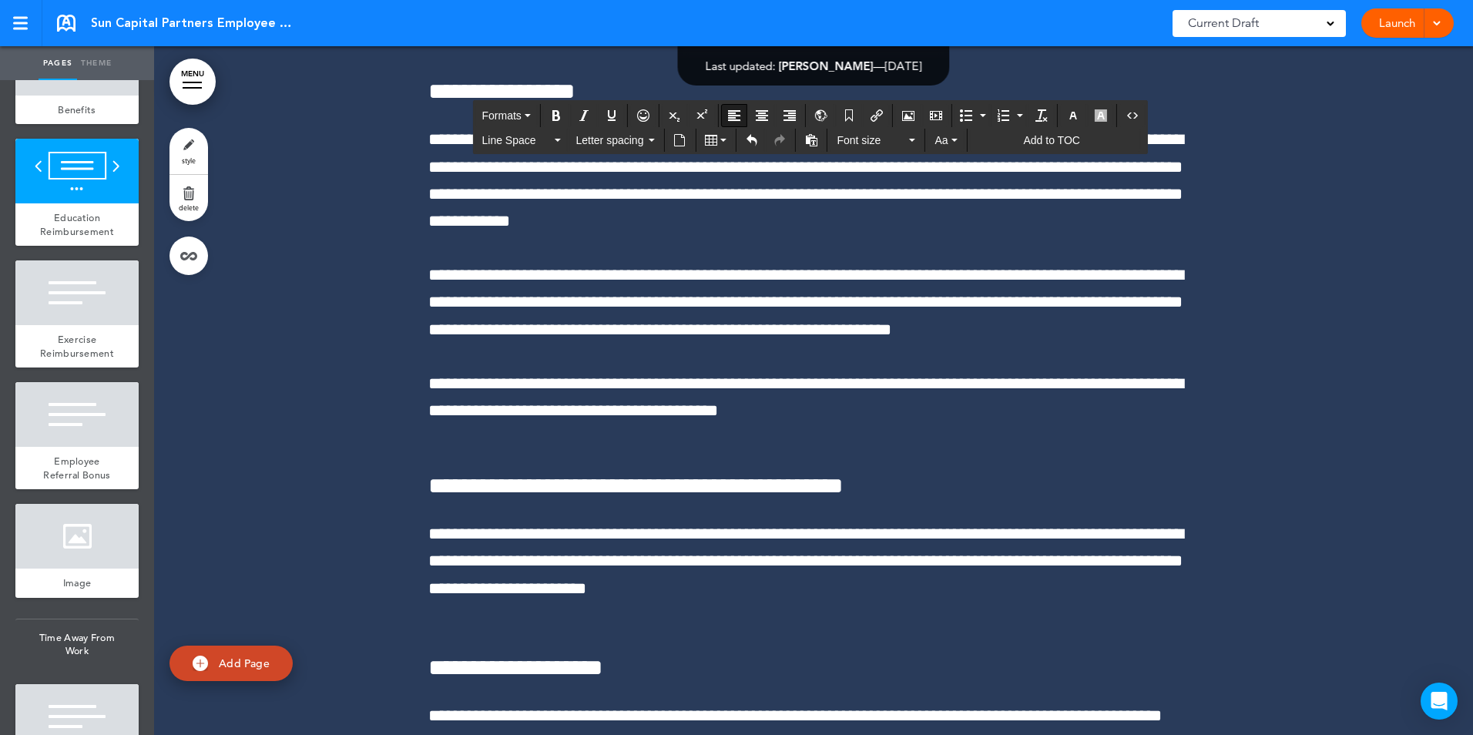
drag, startPoint x: 995, startPoint y: 321, endPoint x: 1085, endPoint y: 318, distance: 90.2
drag, startPoint x: 844, startPoint y: 347, endPoint x: 862, endPoint y: 348, distance: 18.5
drag, startPoint x: 835, startPoint y: 348, endPoint x: 899, endPoint y: 353, distance: 64.2
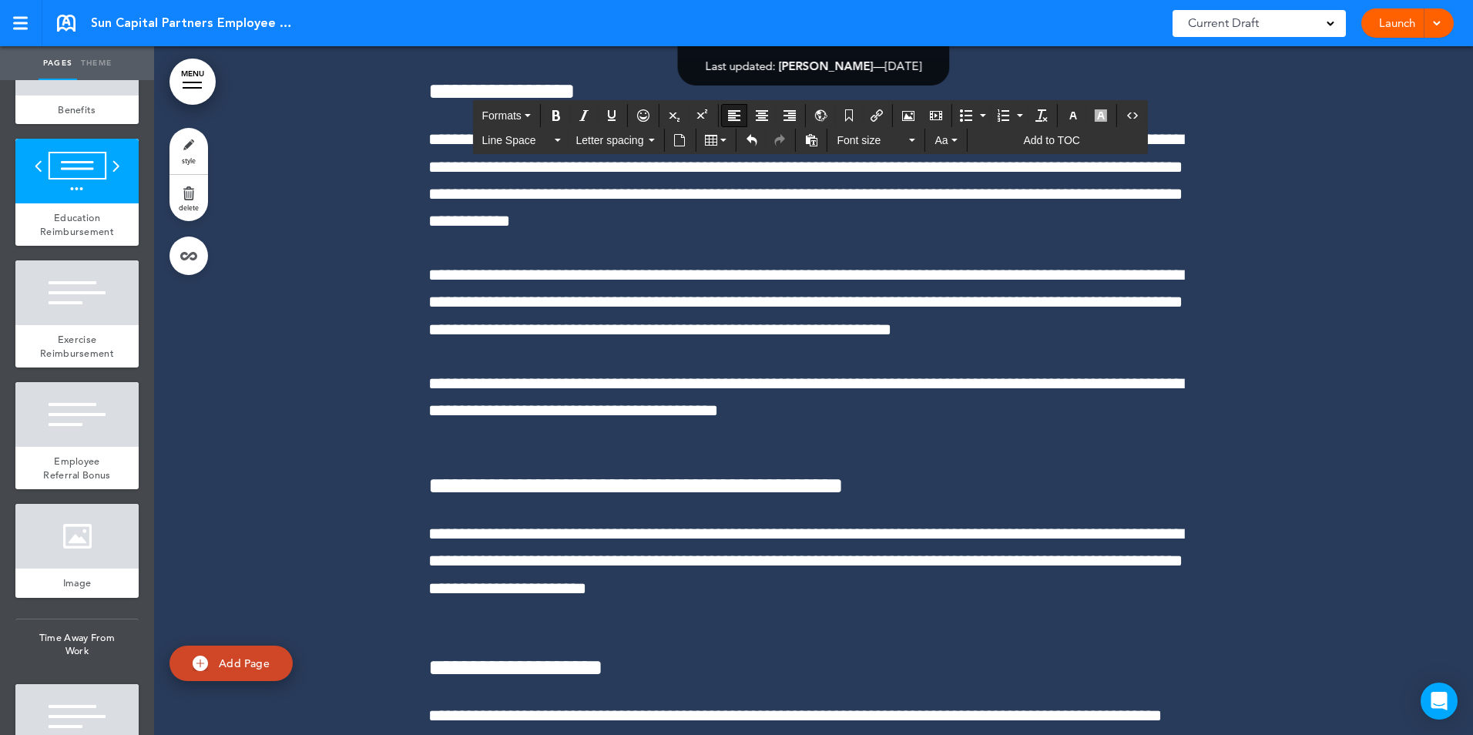
drag, startPoint x: 889, startPoint y: 379, endPoint x: 966, endPoint y: 377, distance: 77.1
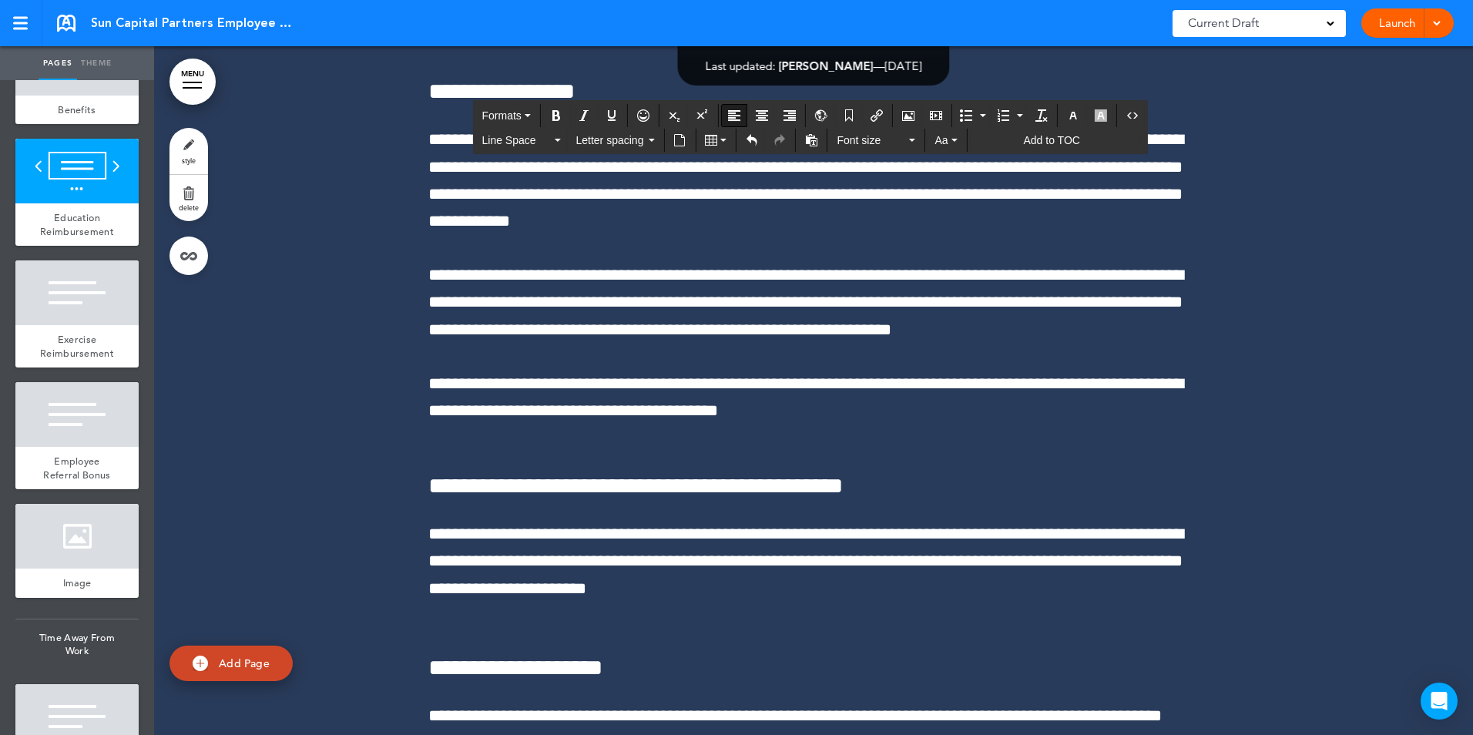
drag, startPoint x: 548, startPoint y: 257, endPoint x: 643, endPoint y: 255, distance: 94.8
drag, startPoint x: 541, startPoint y: 313, endPoint x: 554, endPoint y: 311, distance: 13.2
drag, startPoint x: 782, startPoint y: 261, endPoint x: 782, endPoint y: 221, distance: 40.1
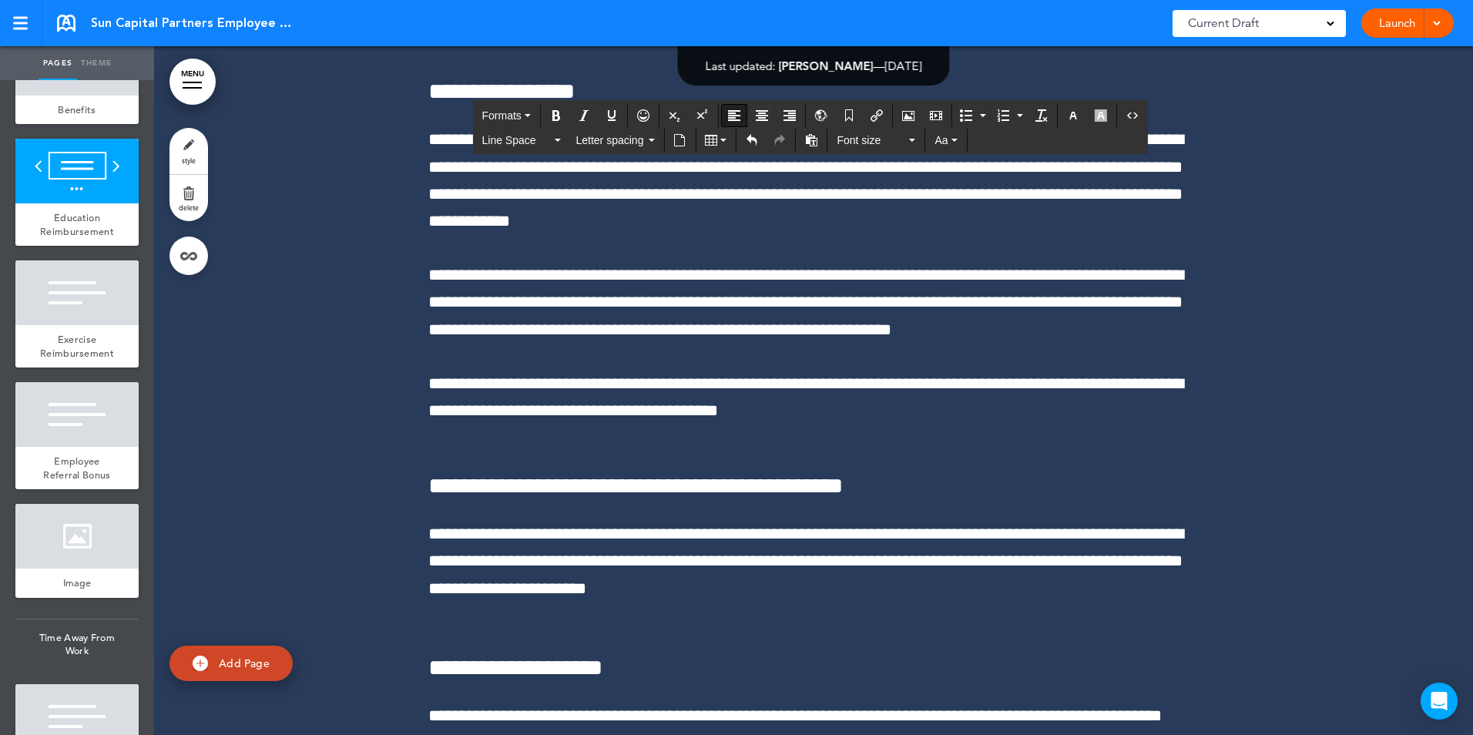
drag, startPoint x: 849, startPoint y: 382, endPoint x: 919, endPoint y: 377, distance: 70.3
drag, startPoint x: 926, startPoint y: 378, endPoint x: 848, endPoint y: 378, distance: 77.8
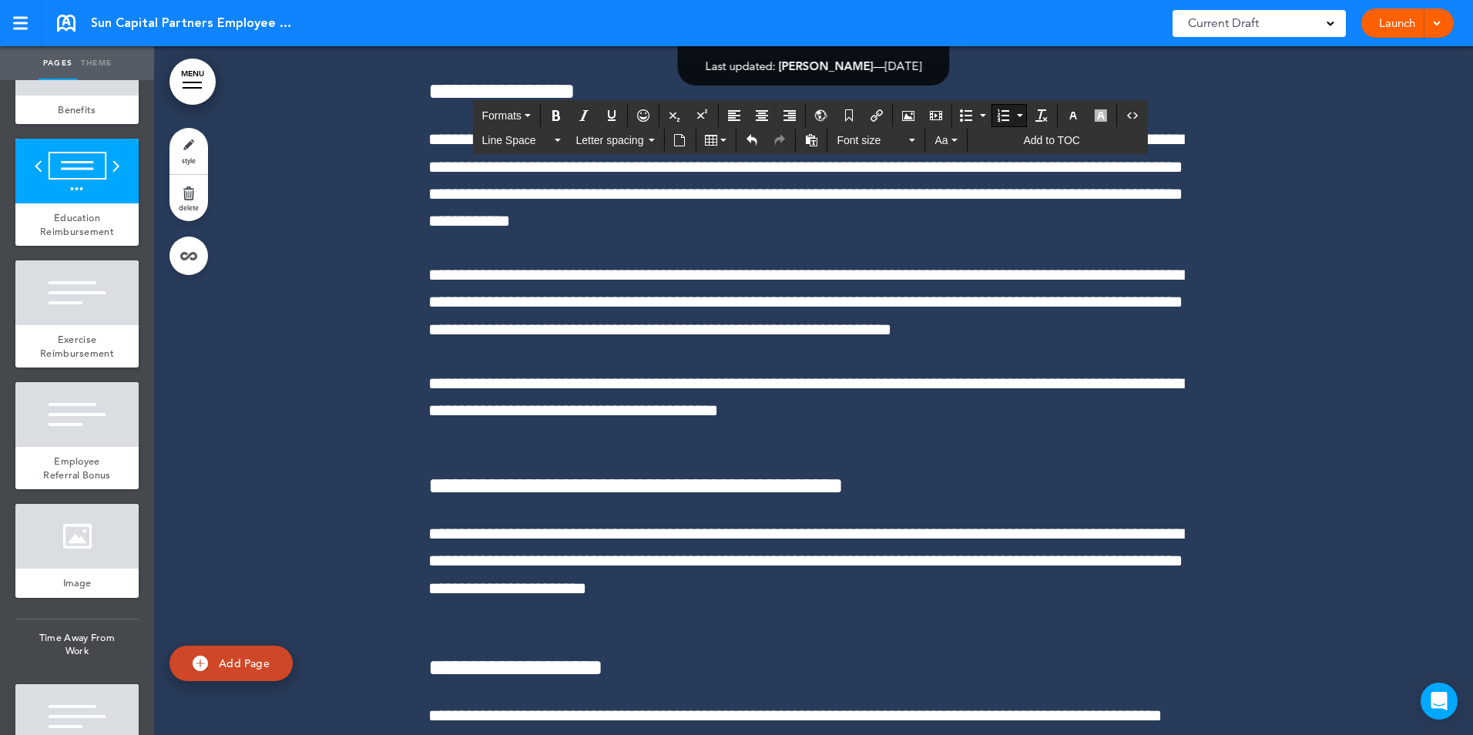
drag, startPoint x: 768, startPoint y: 438, endPoint x: 839, endPoint y: 430, distance: 72.2
drag, startPoint x: 719, startPoint y: 314, endPoint x: 796, endPoint y: 317, distance: 77.2
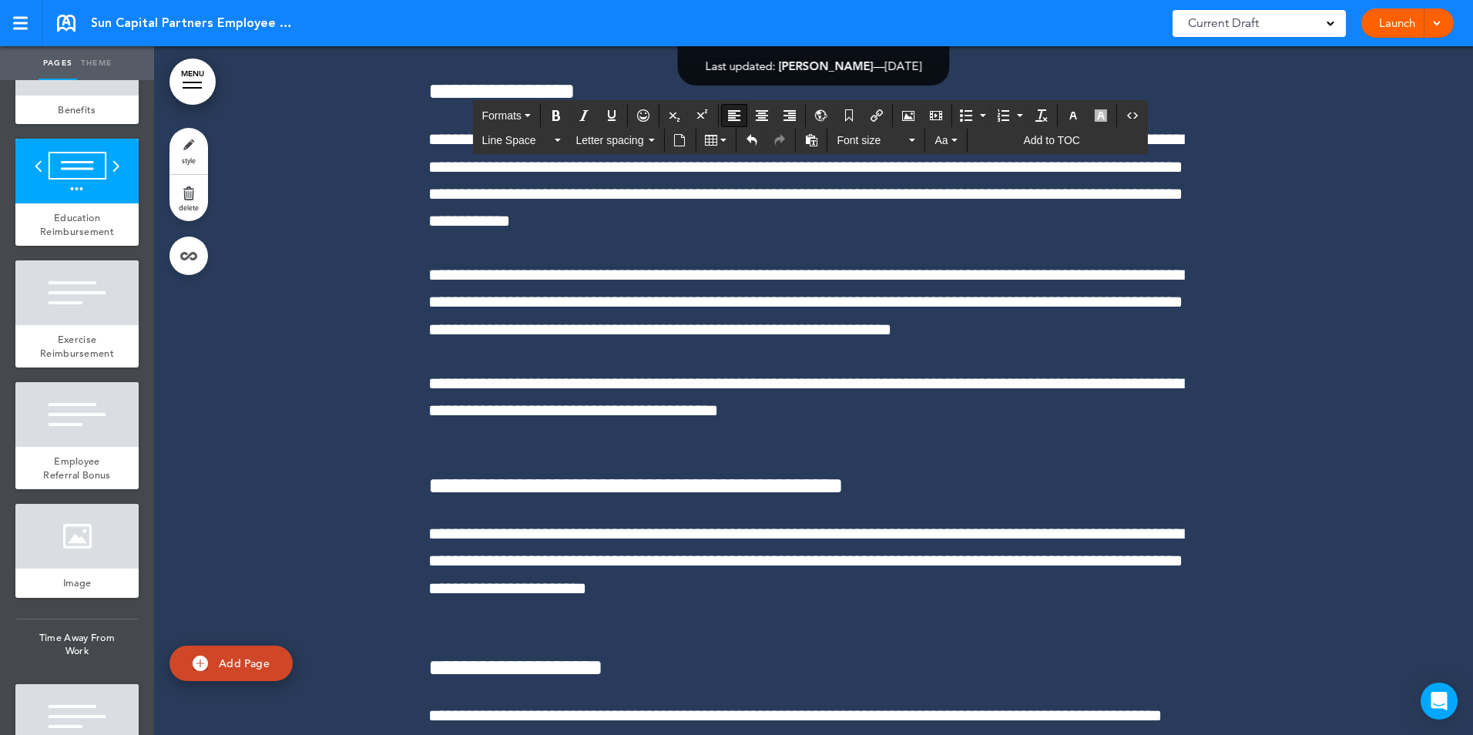
drag, startPoint x: 661, startPoint y: 419, endPoint x: 734, endPoint y: 415, distance: 72.5
drag, startPoint x: 1139, startPoint y: 284, endPoint x: 521, endPoint y: 315, distance: 618.9
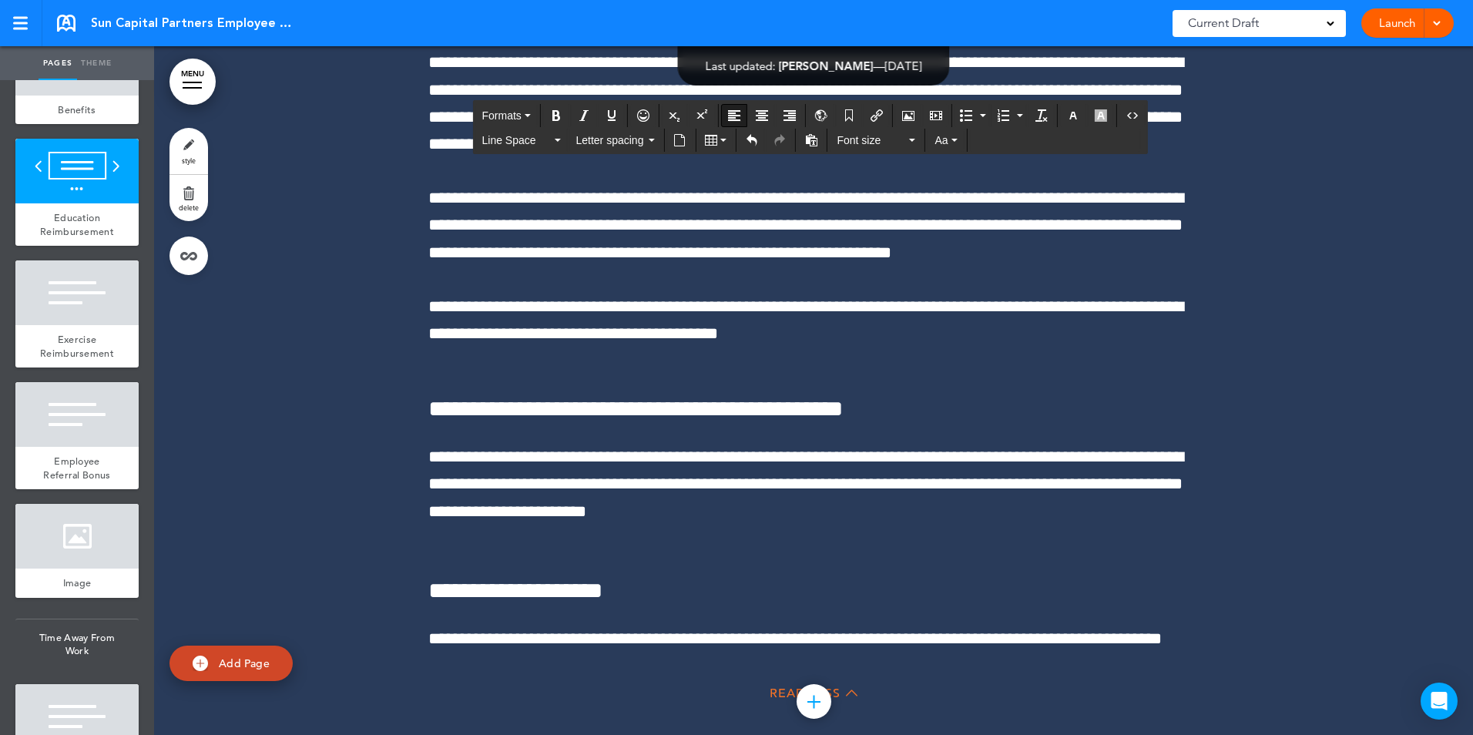
scroll to position [842, 0]
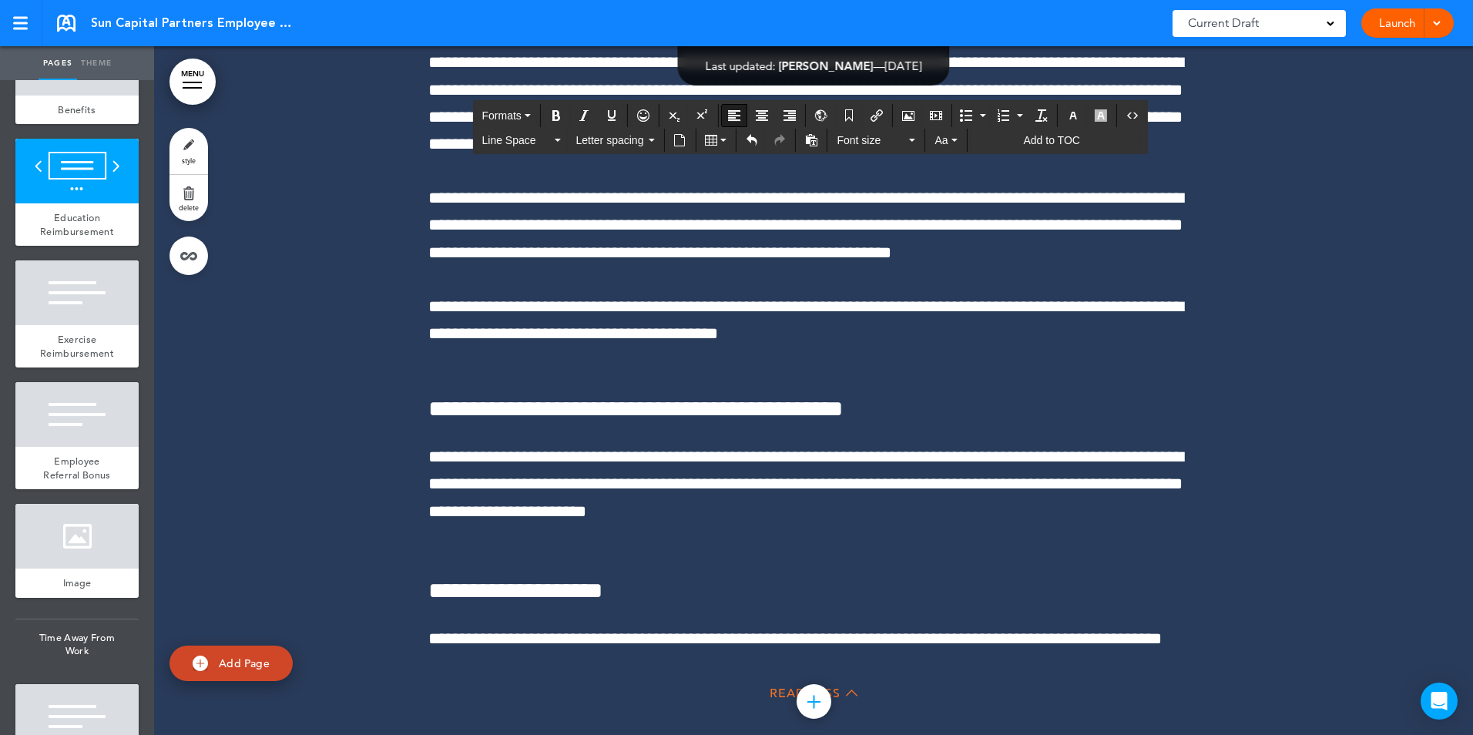
drag, startPoint x: 496, startPoint y: 263, endPoint x: 566, endPoint y: 265, distance: 69.4
drag, startPoint x: 789, startPoint y: 263, endPoint x: 832, endPoint y: 258, distance: 42.6
drag, startPoint x: 722, startPoint y: 292, endPoint x: 771, endPoint y: 289, distance: 48.6
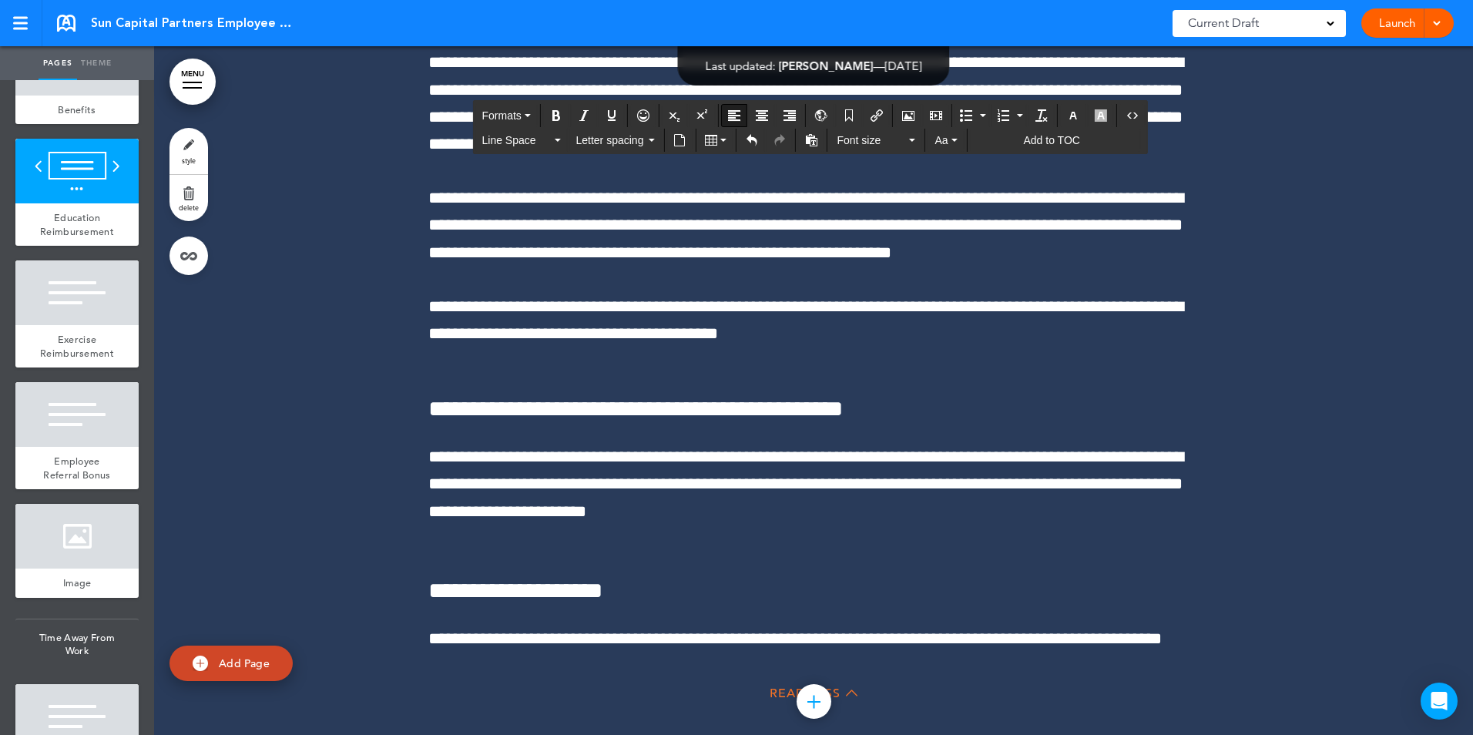
drag, startPoint x: 847, startPoint y: 324, endPoint x: 1049, endPoint y: 320, distance: 201.9
drag, startPoint x: 1031, startPoint y: 317, endPoint x: 1104, endPoint y: 314, distance: 72.5
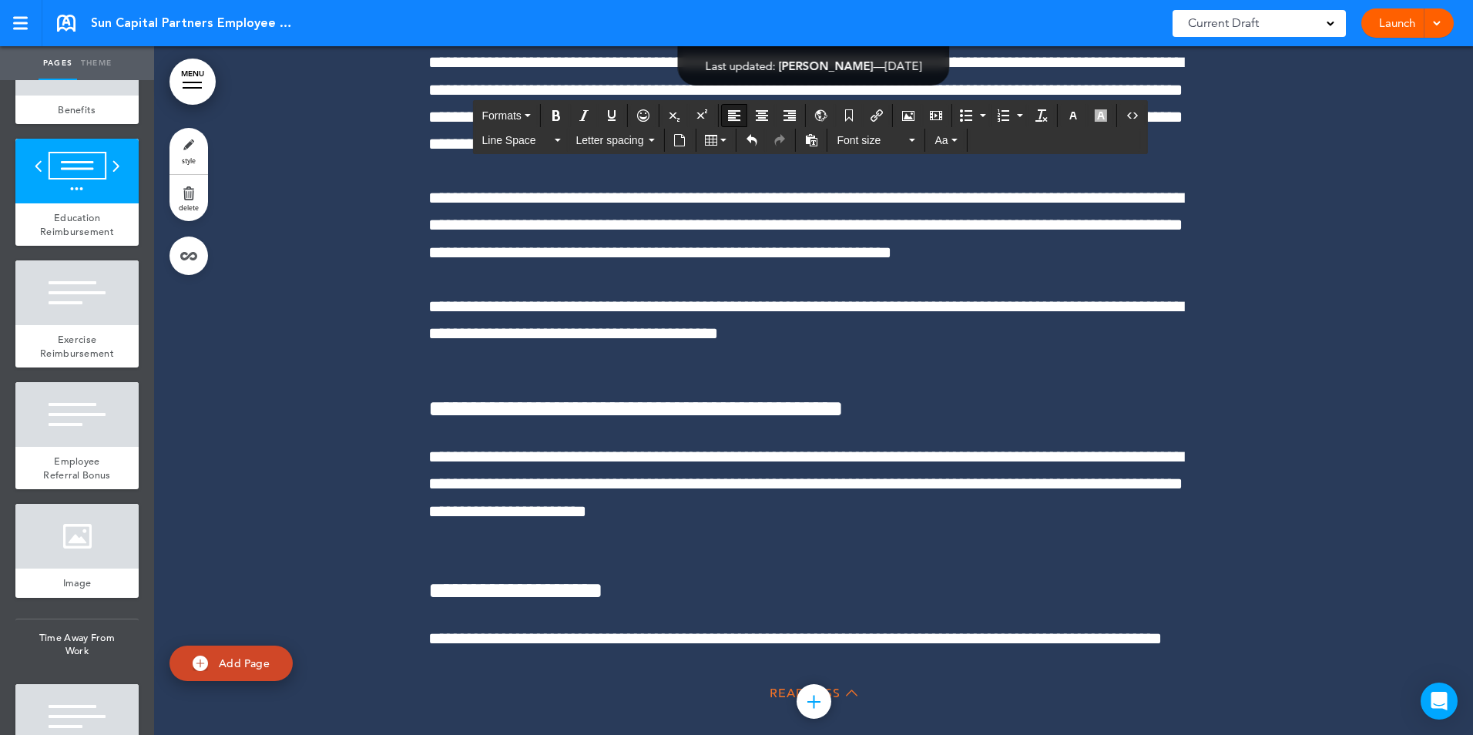
scroll to position [1165, 0]
drag, startPoint x: 1067, startPoint y: 309, endPoint x: 1139, endPoint y: 304, distance: 72.6
drag, startPoint x: 493, startPoint y: 392, endPoint x: 563, endPoint y: 385, distance: 70.5
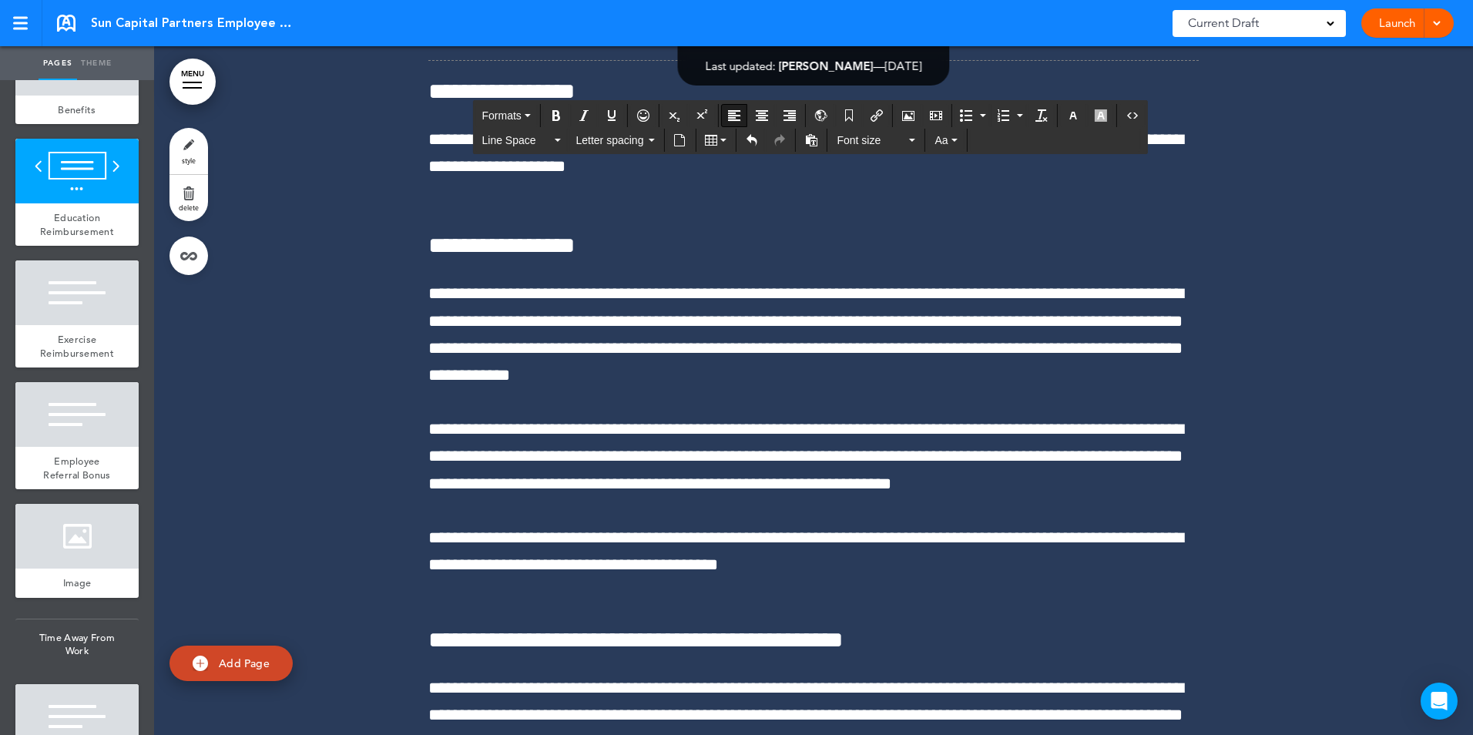
drag, startPoint x: 1074, startPoint y: 536, endPoint x: 405, endPoint y: 469, distance: 672.3
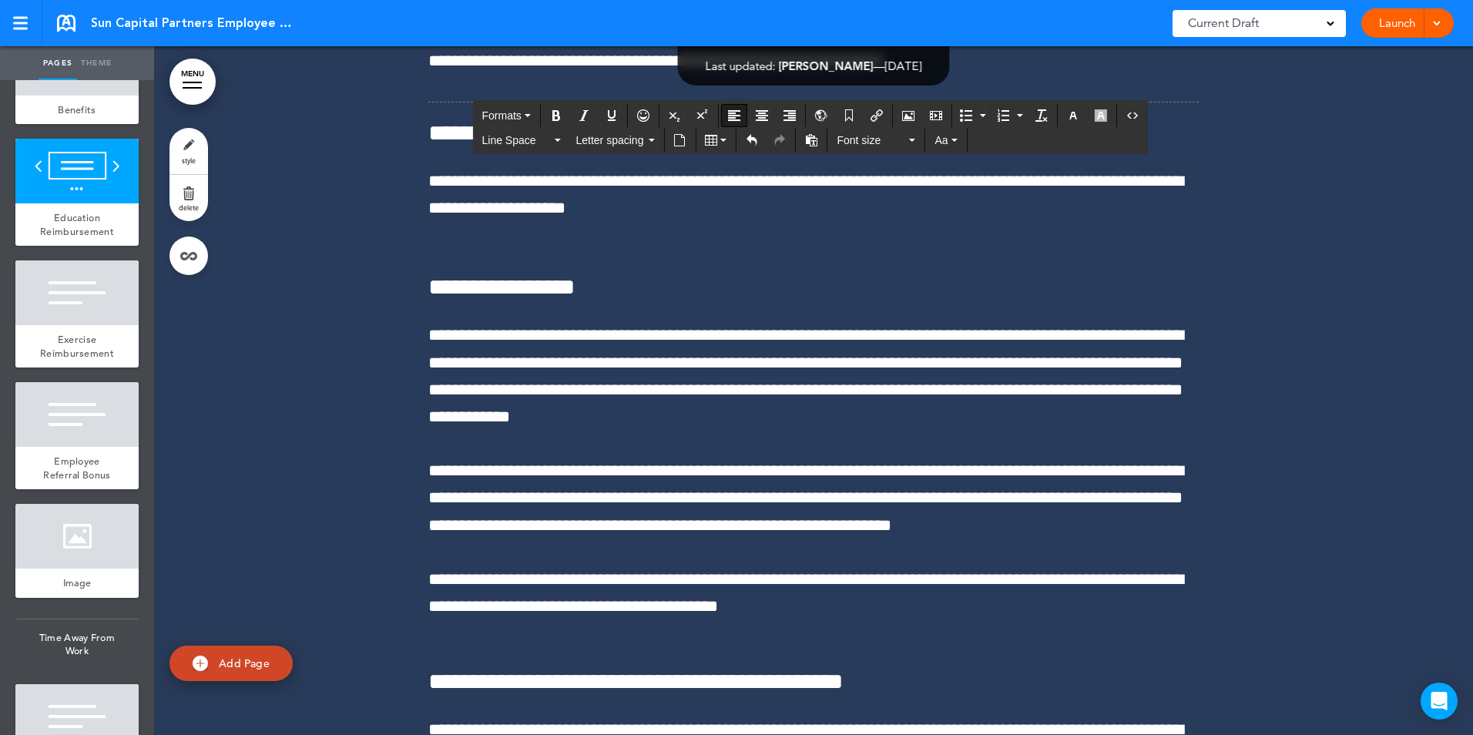
scroll to position [1053, 0]
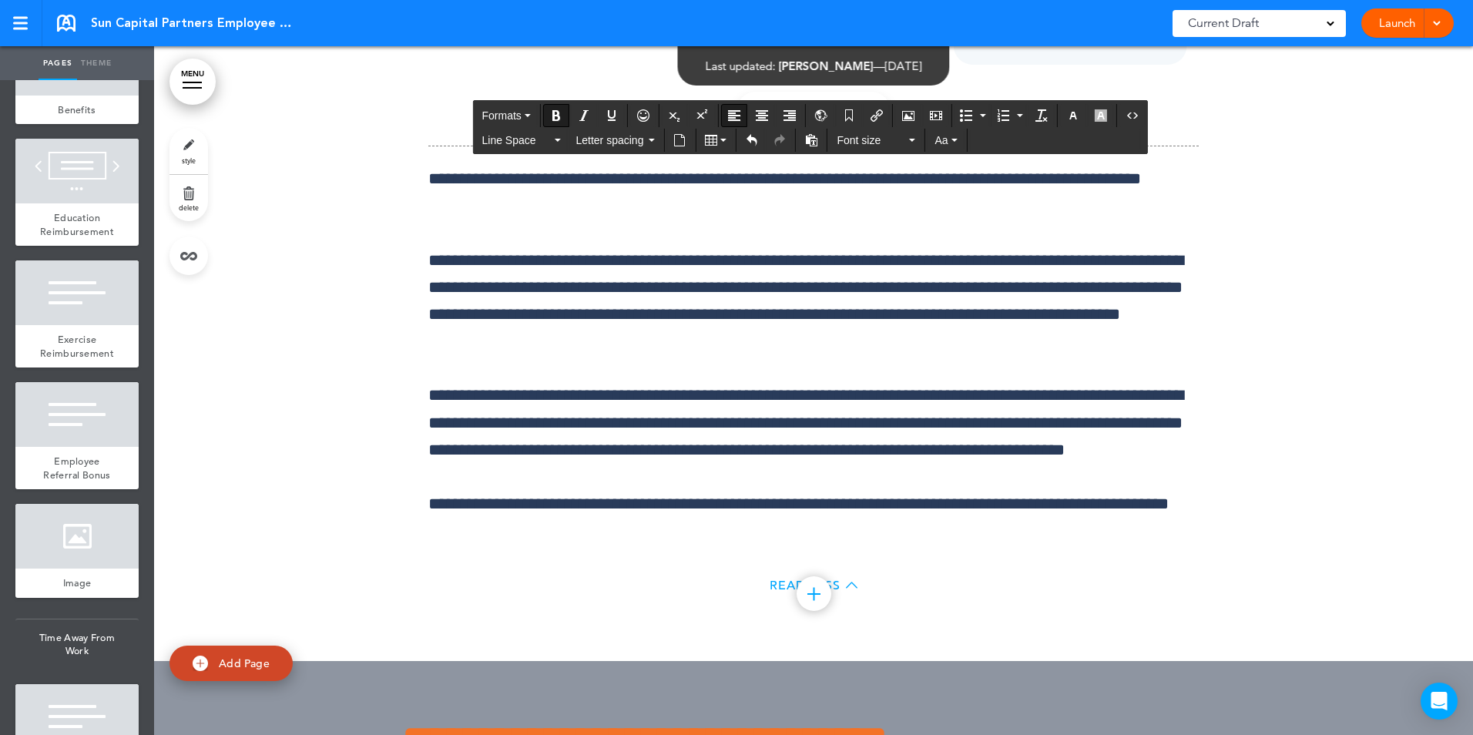
scroll to position [77078, 0]
